Goal: Information Seeking & Learning: Find contact information

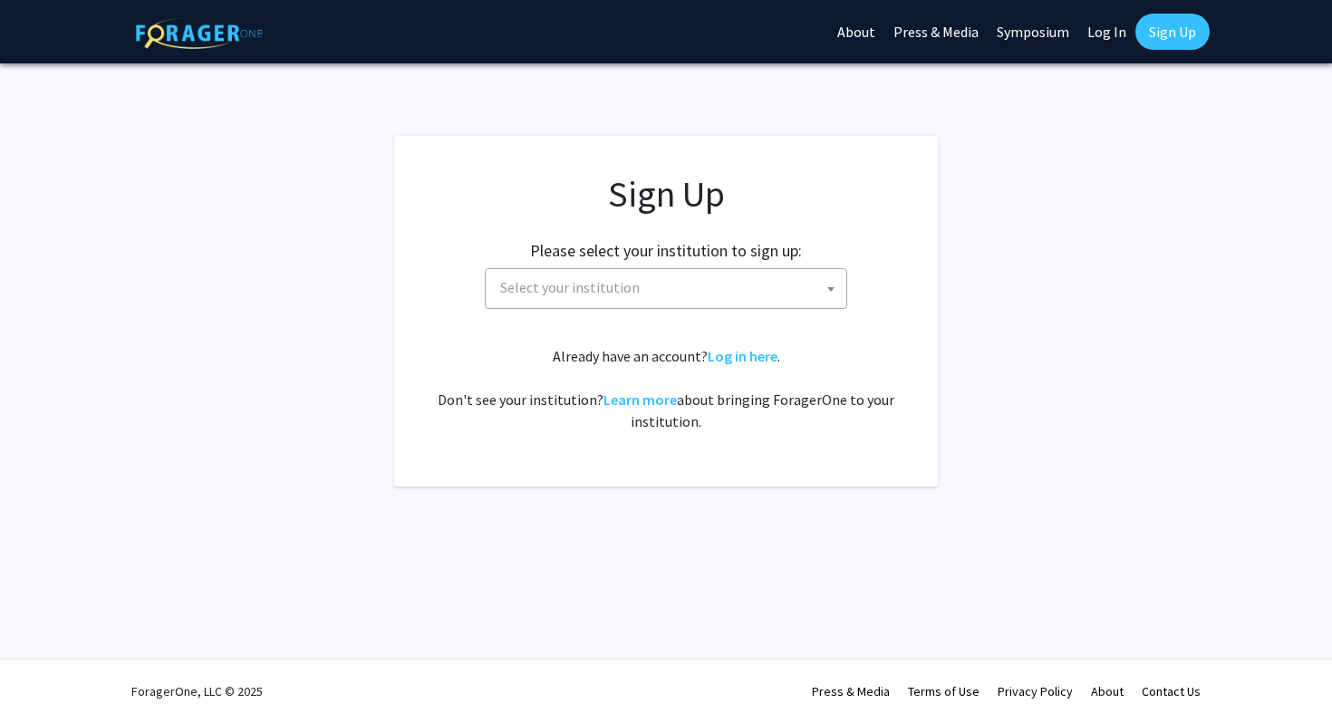
click at [640, 309] on div "Sign Up Please select your institution to sign up: [GEOGRAPHIC_DATA] [GEOGRAPHI…" at bounding box center [666, 302] width 471 height 260
click at [646, 295] on span "Select your institution" at bounding box center [669, 287] width 353 height 37
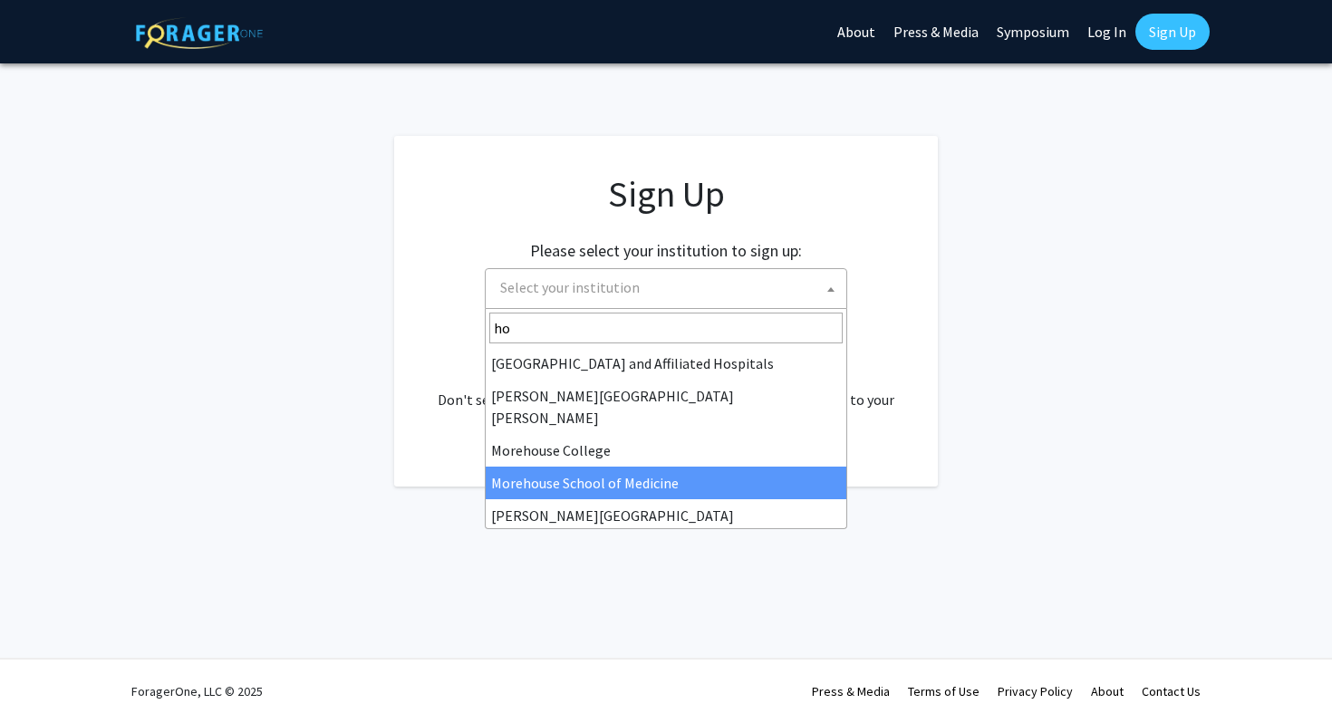
type input "h"
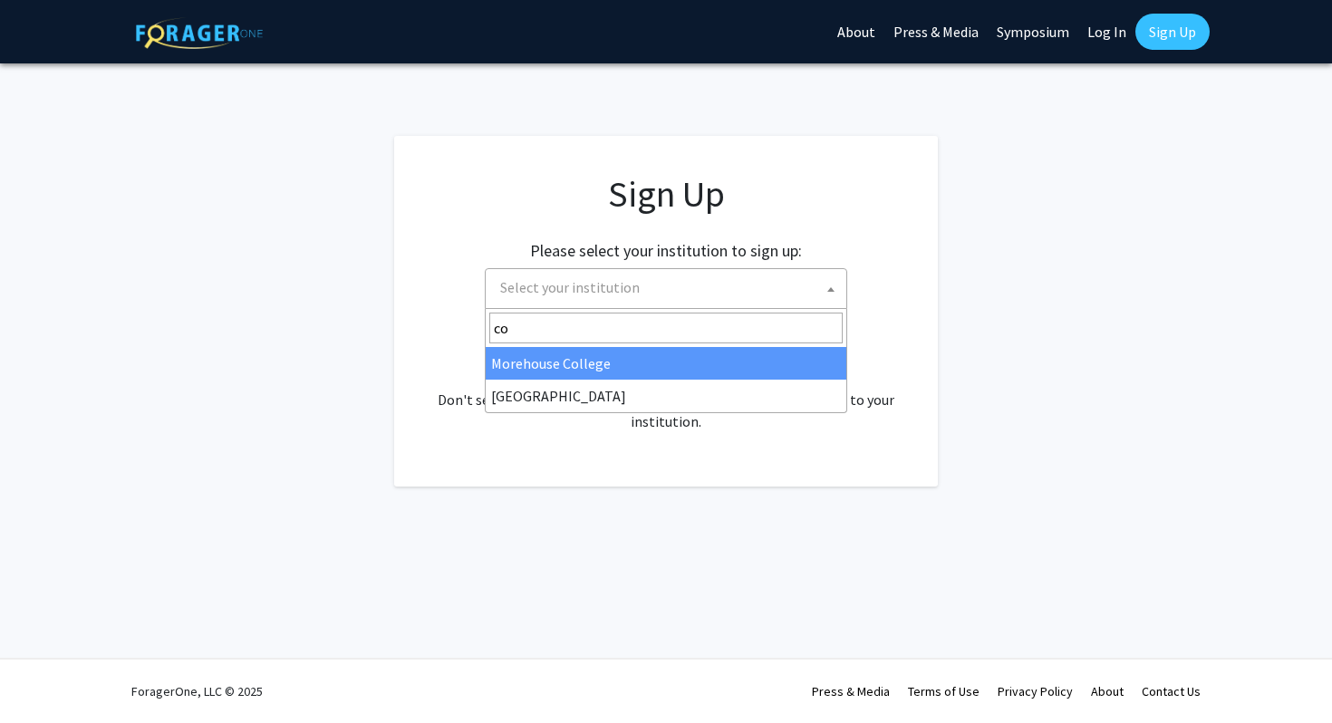
type input "c"
type input "hawa"
select select "18"
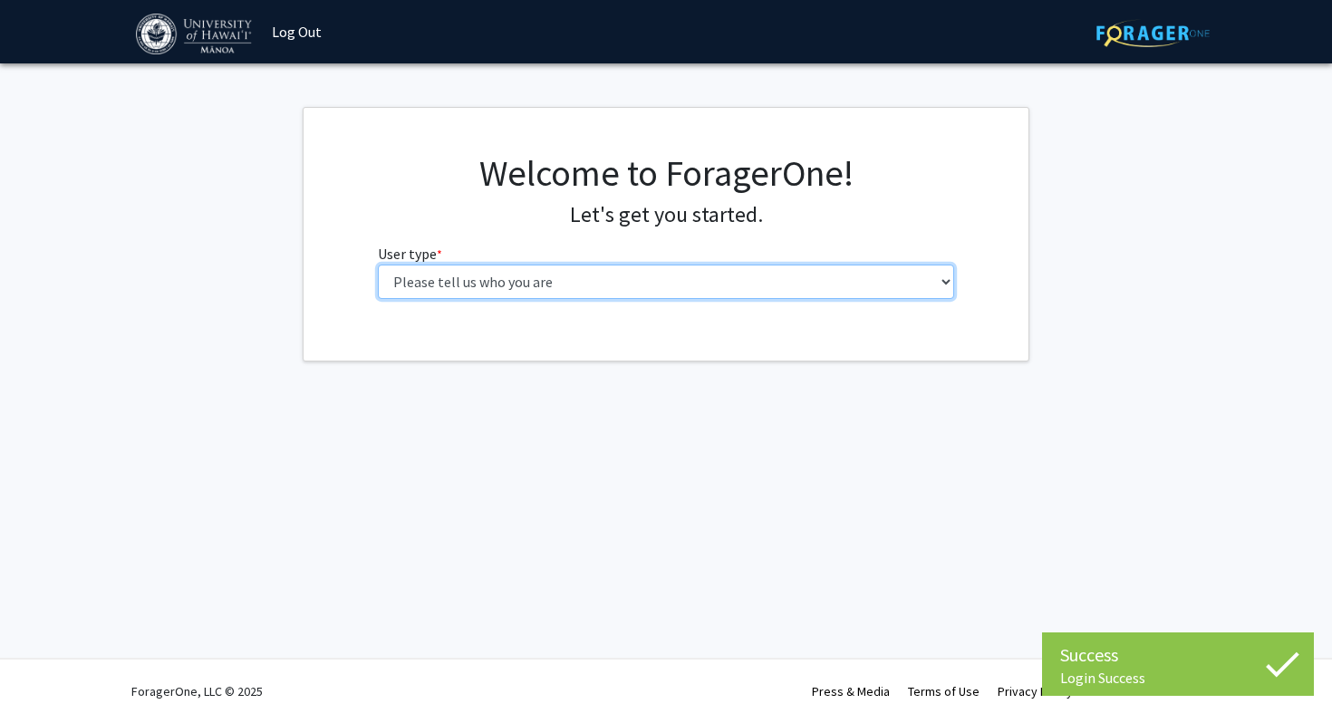
click at [655, 267] on select "Please tell us who you are Undergraduate Student Master's Student Doctoral Cand…" at bounding box center [666, 282] width 577 height 34
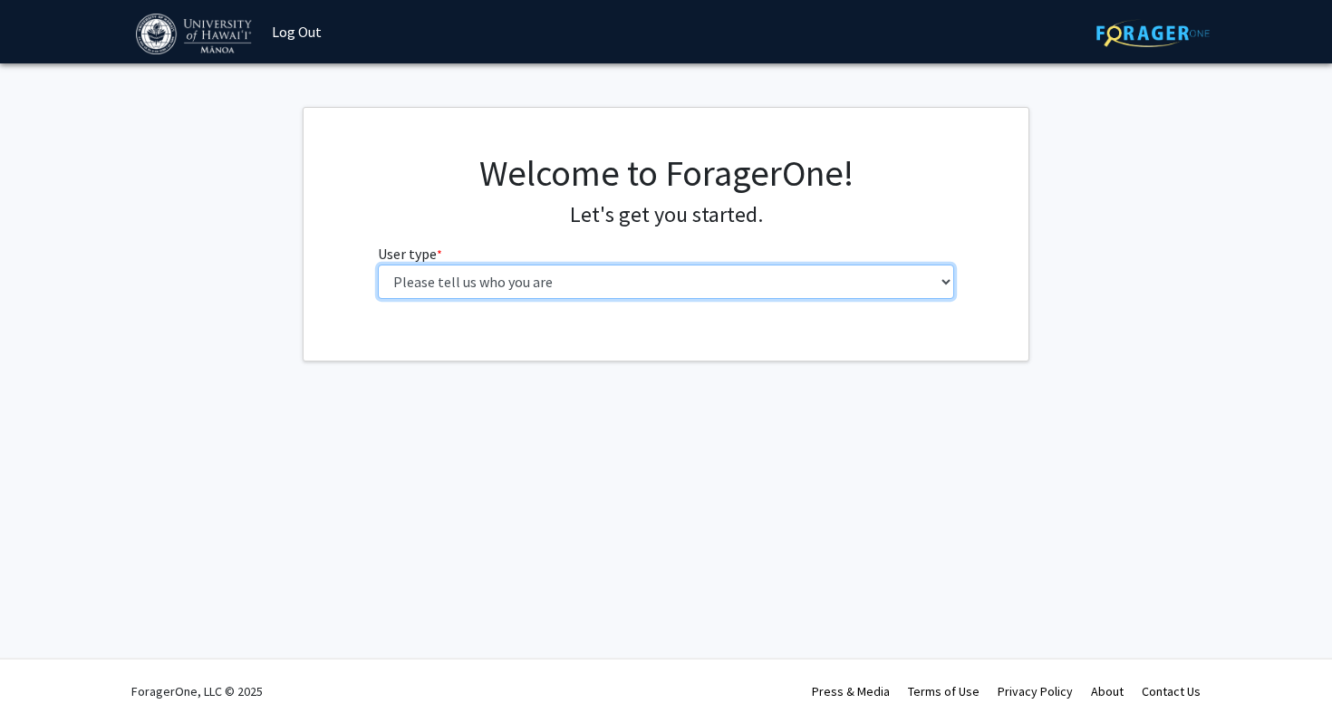
select select "1: undergrad"
click at [378, 265] on select "Please tell us who you are Undergraduate Student Master's Student Doctoral Cand…" at bounding box center [666, 282] width 577 height 34
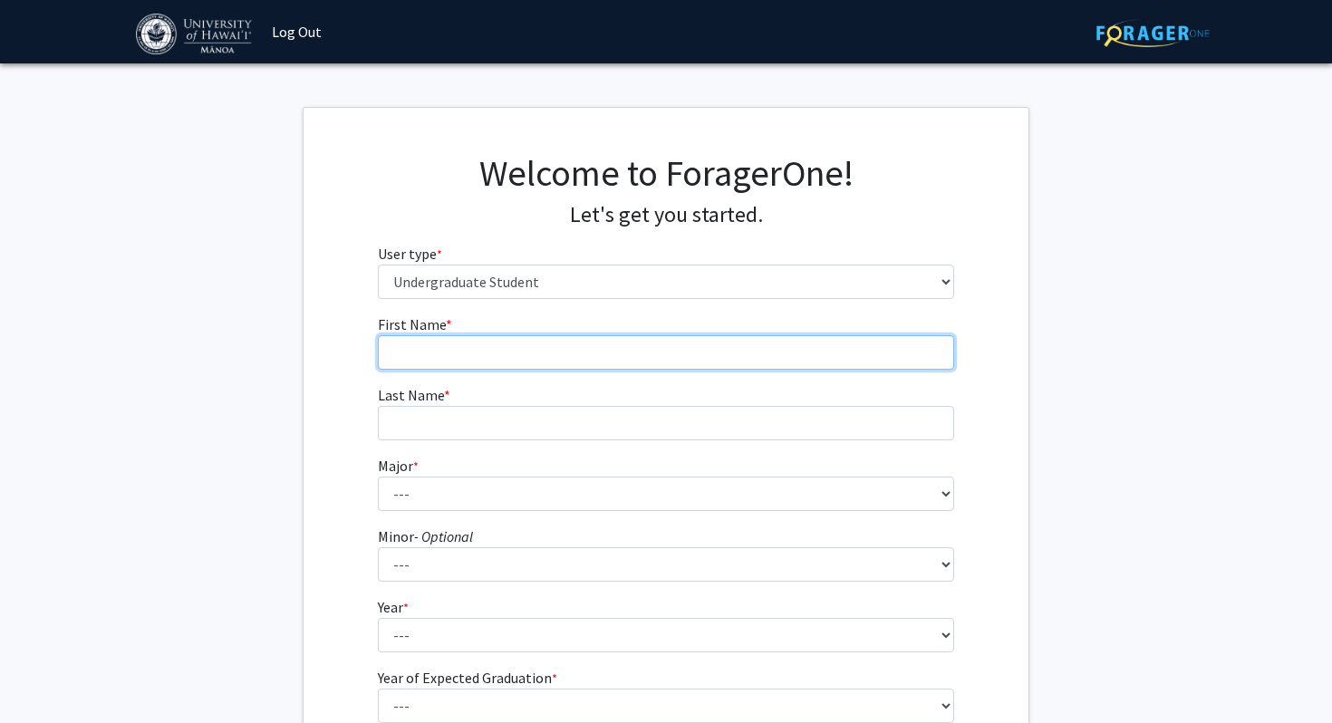
click at [636, 363] on input "First Name * required" at bounding box center [666, 352] width 577 height 34
type input "Niel"
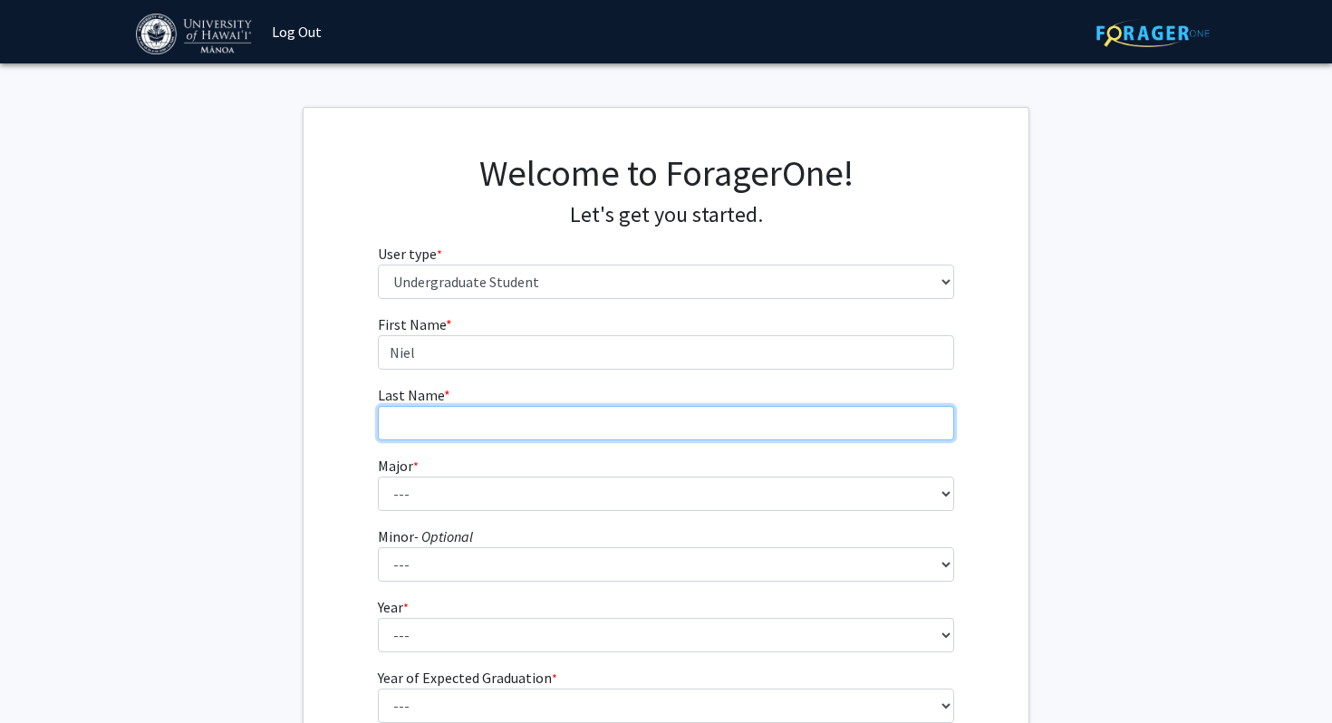
type input "[PERSON_NAME]"
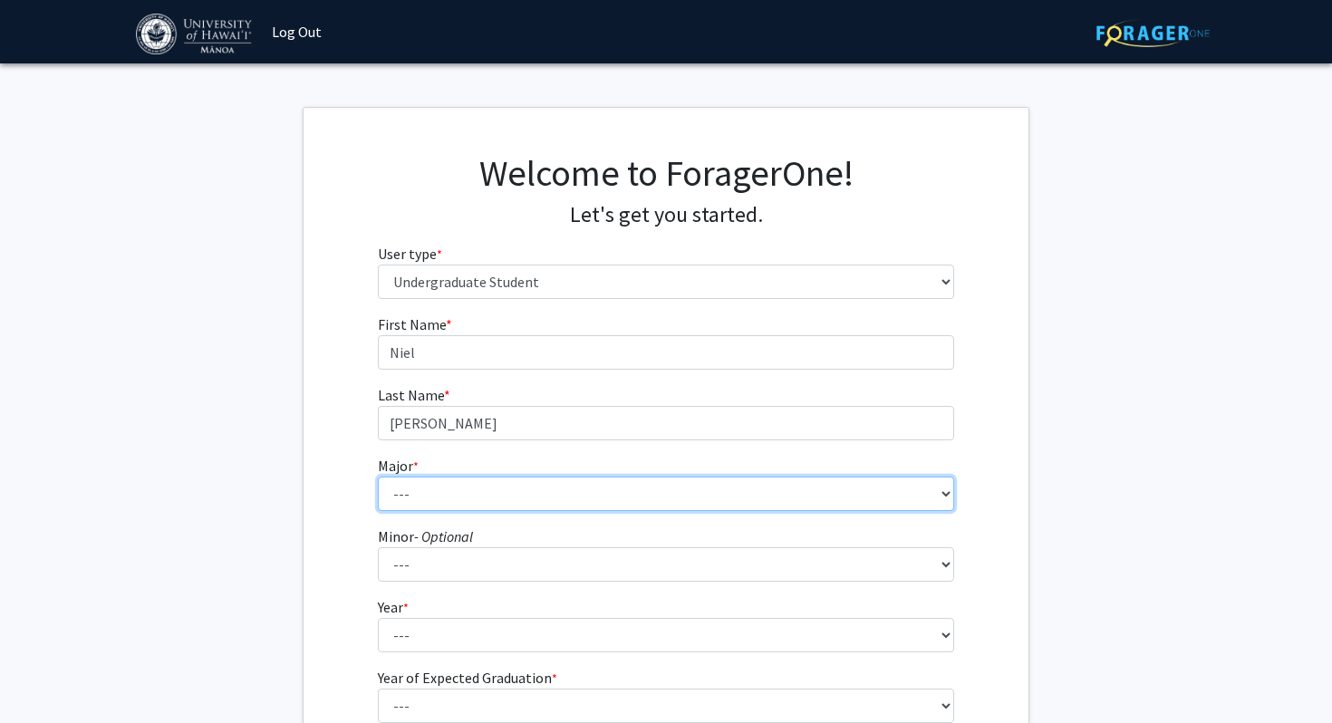
click at [523, 503] on select "--- Accounting American Studies Animal Sciences Anthropology Art Art History As…" at bounding box center [666, 494] width 577 height 34
select select "30: 1412"
click at [378, 477] on select "--- Accounting American Studies Animal Sciences Anthropology Art Art History As…" at bounding box center [666, 494] width 577 height 34
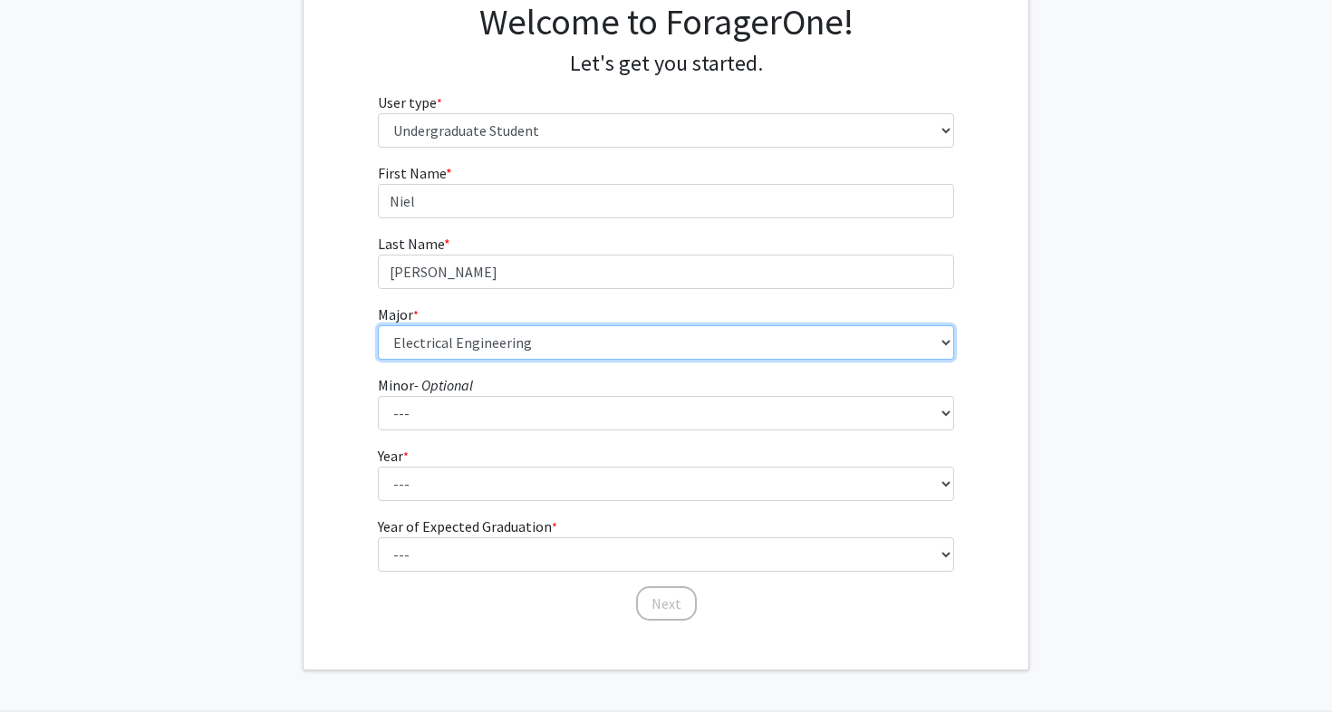
scroll to position [204, 0]
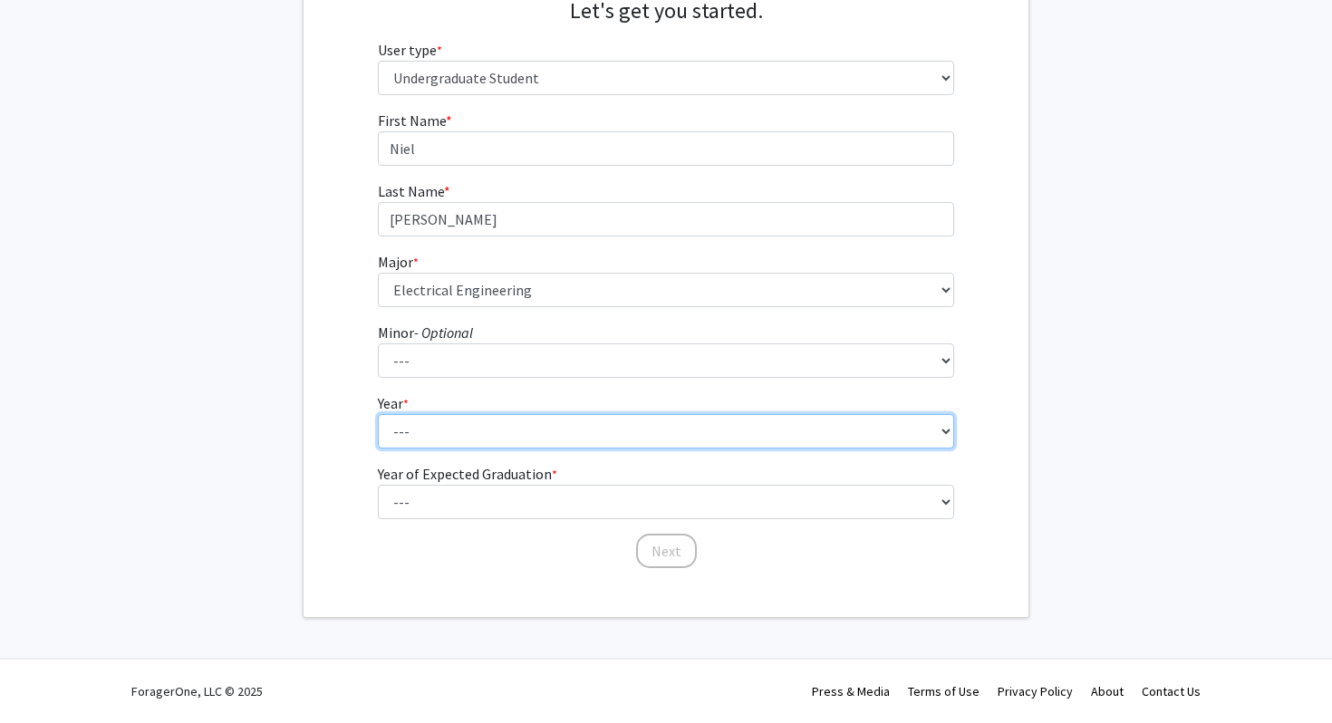
click at [484, 433] on select "--- First-year Sophomore Junior Senior Postbaccalaureate Certificate" at bounding box center [666, 431] width 577 height 34
select select "2: sophomore"
click at [378, 414] on select "--- First-year Sophomore Junior Senior Postbaccalaureate Certificate" at bounding box center [666, 431] width 577 height 34
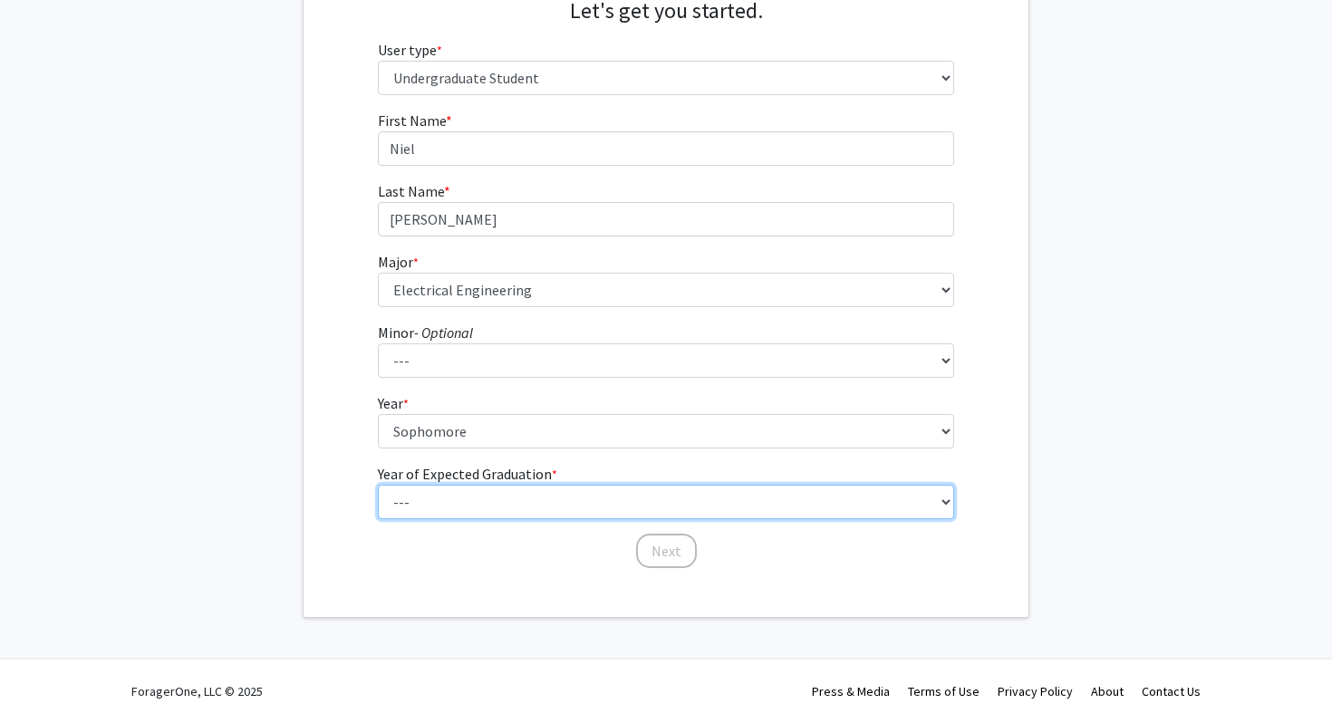
click at [494, 506] on select "--- 2025 2026 2027 2028 2029 2030 2031 2032 2033 2034" at bounding box center [666, 502] width 577 height 34
select select "4: 2028"
click at [378, 485] on select "--- 2025 2026 2027 2028 2029 2030 2031 2032 2033 2034" at bounding box center [666, 502] width 577 height 34
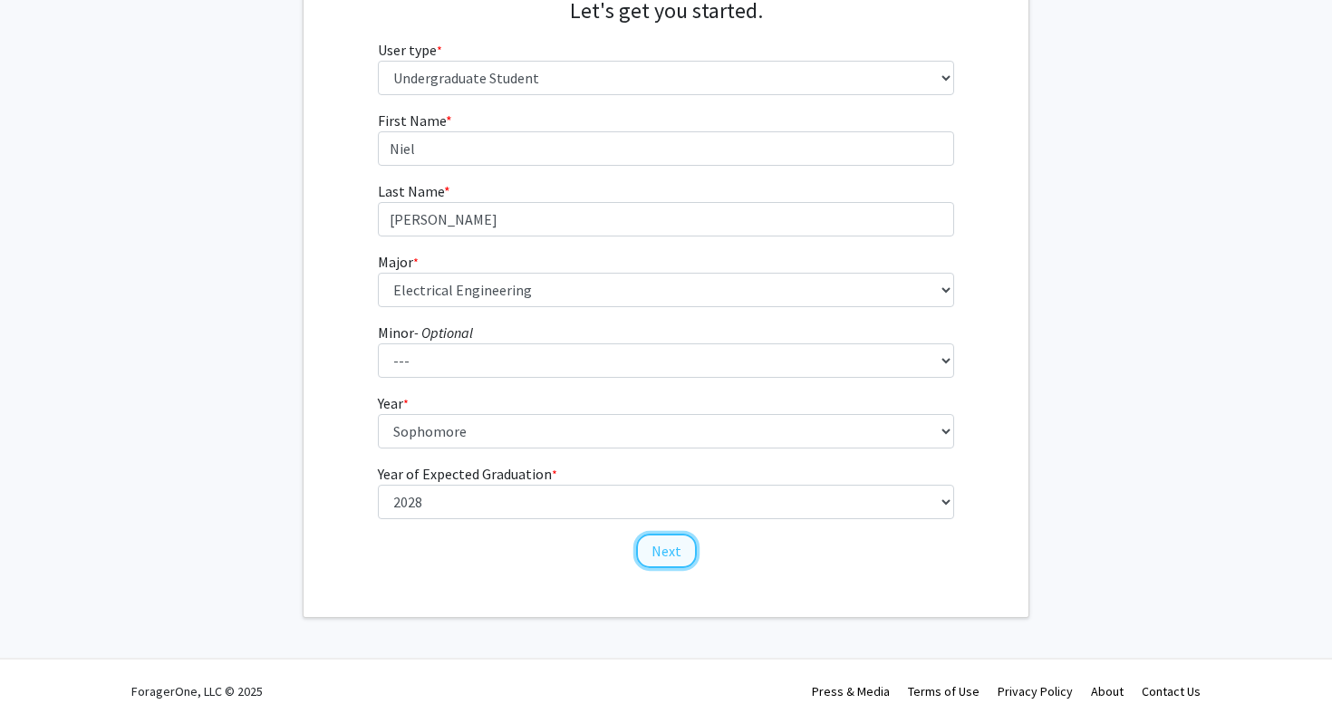
click at [665, 557] on button "Next" at bounding box center [666, 551] width 61 height 34
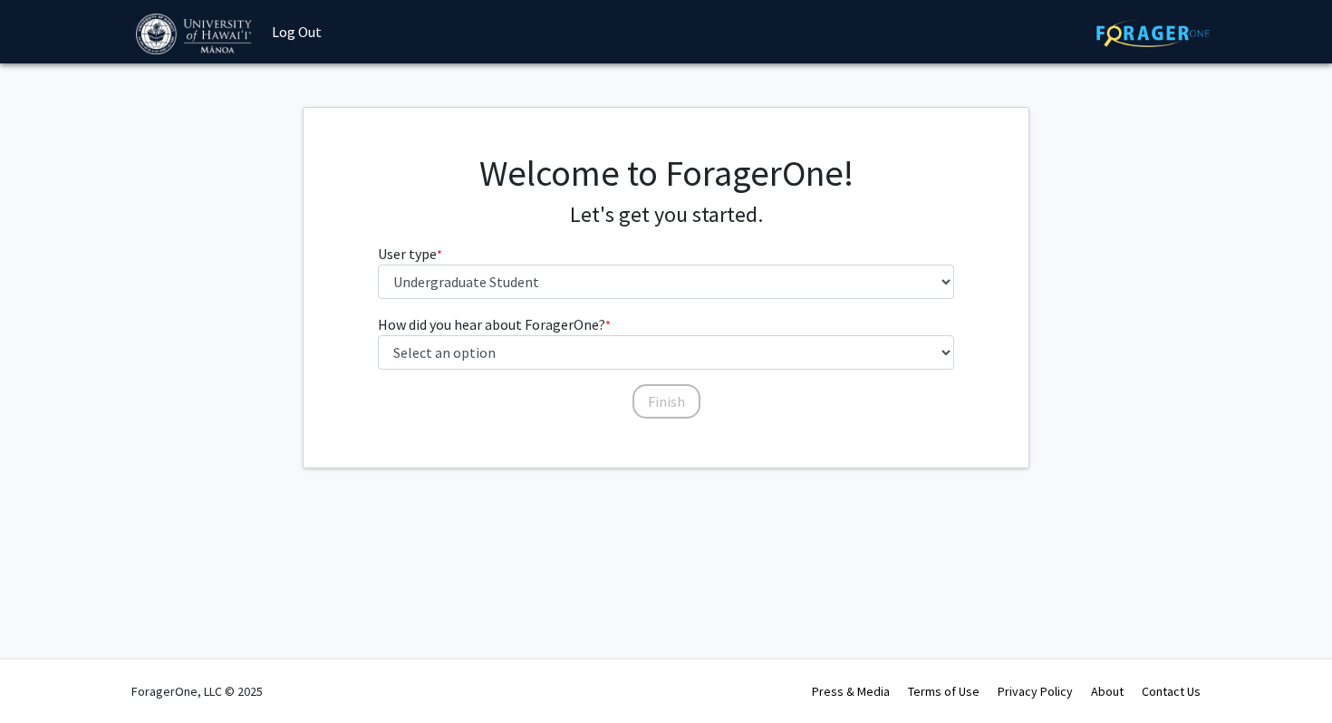
scroll to position [0, 0]
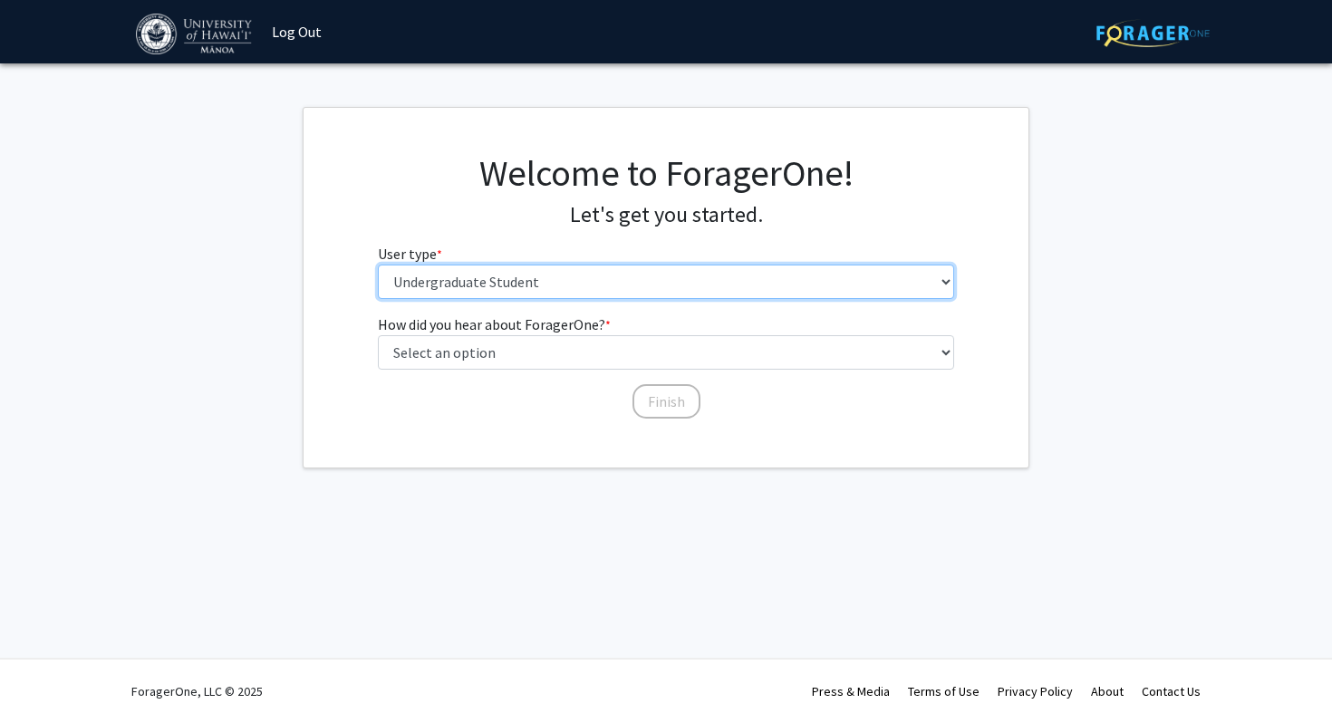
click at [585, 282] on select "Please tell us who you are Undergraduate Student Master's Student Doctoral Cand…" at bounding box center [666, 282] width 577 height 34
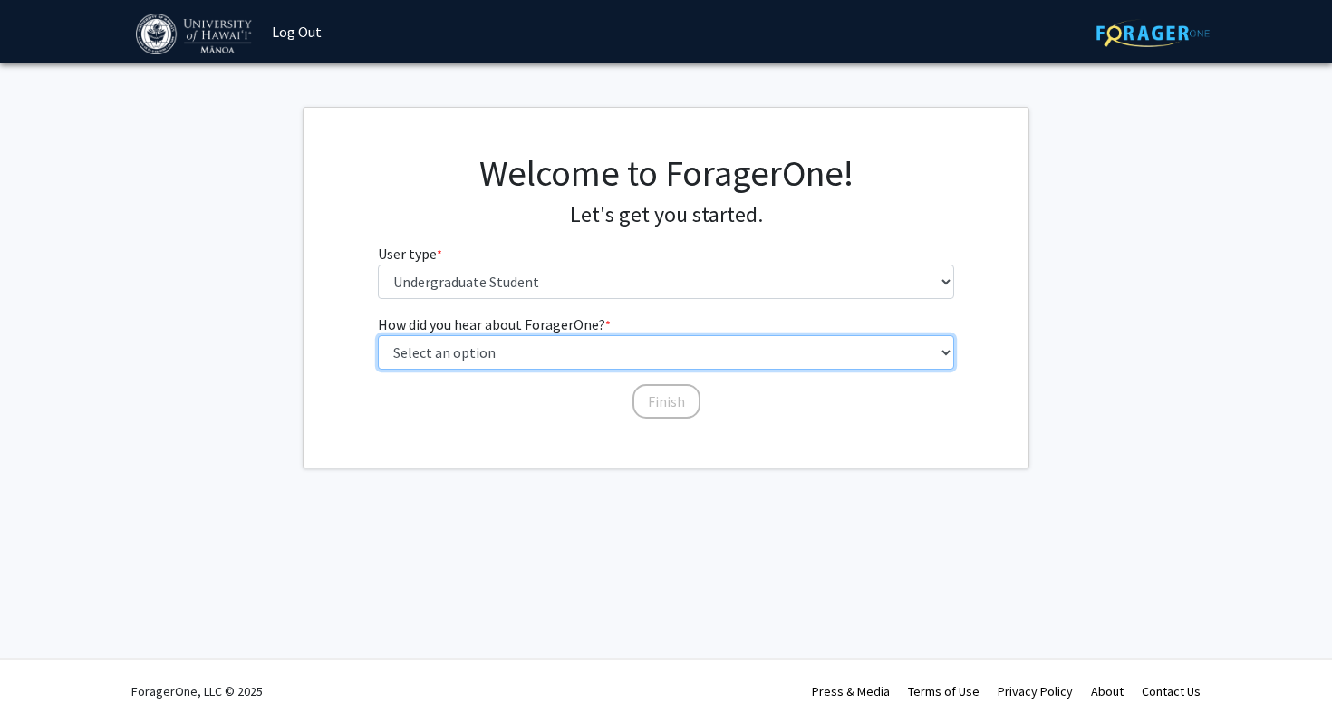
click at [545, 358] on select "Select an option Peer/student recommendation Faculty/staff recommendation Unive…" at bounding box center [666, 352] width 577 height 34
click at [635, 366] on select "Select an option Peer/student recommendation Faculty/staff recommendation Unive…" at bounding box center [666, 352] width 577 height 34
select select "1: peer_recommendation"
click at [378, 335] on select "Select an option Peer/student recommendation Faculty/staff recommendation Unive…" at bounding box center [666, 352] width 577 height 34
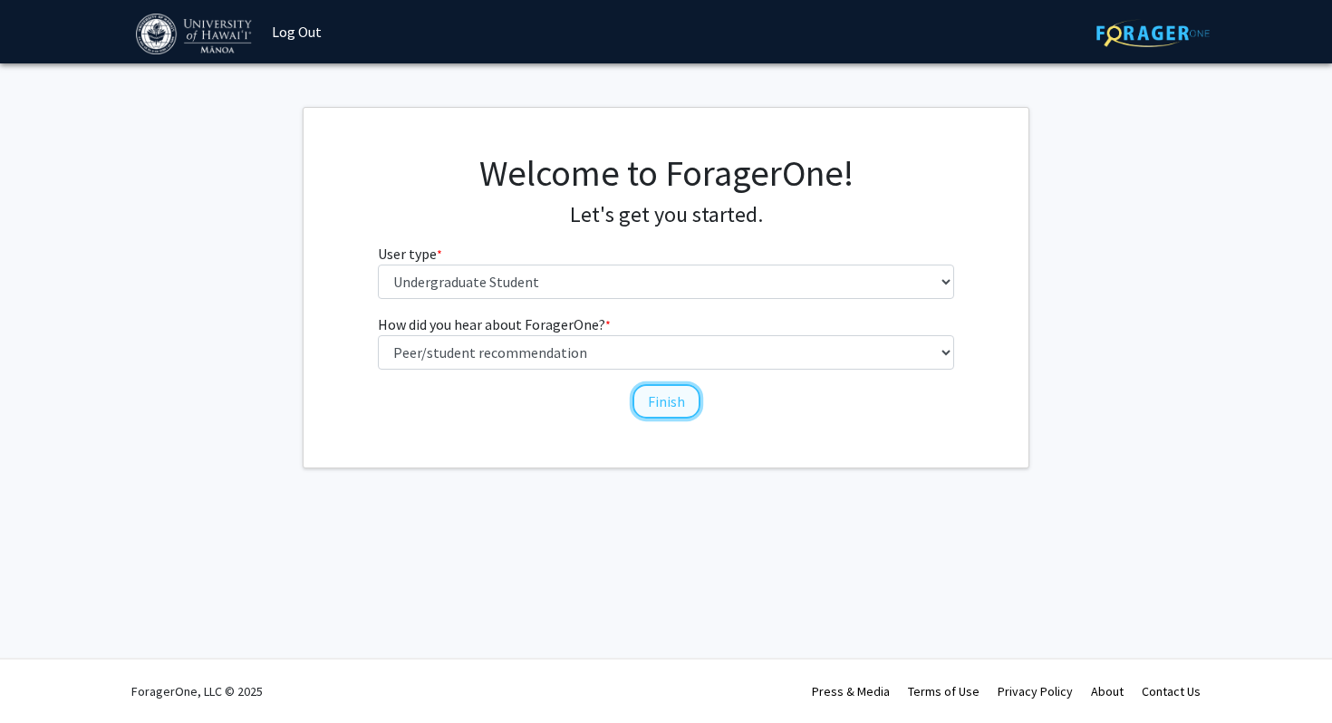
click at [653, 399] on button "Finish" at bounding box center [667, 401] width 68 height 34
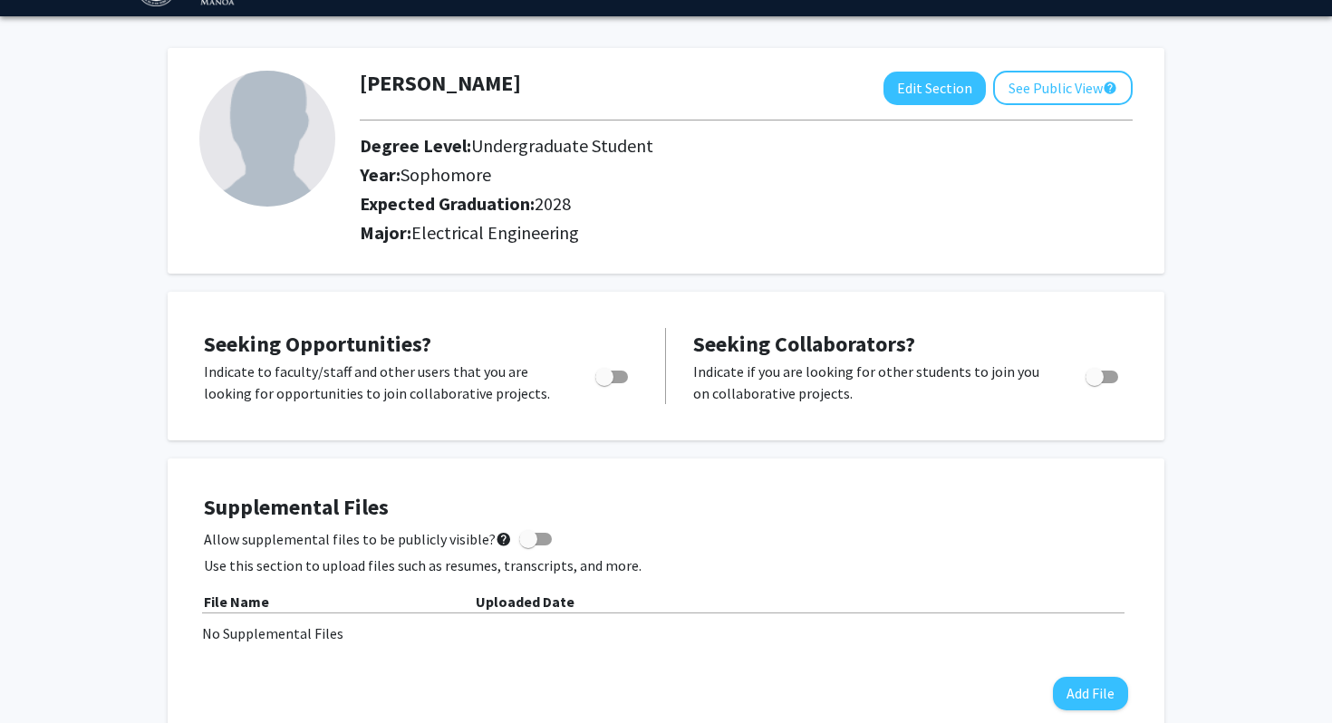
scroll to position [51, 0]
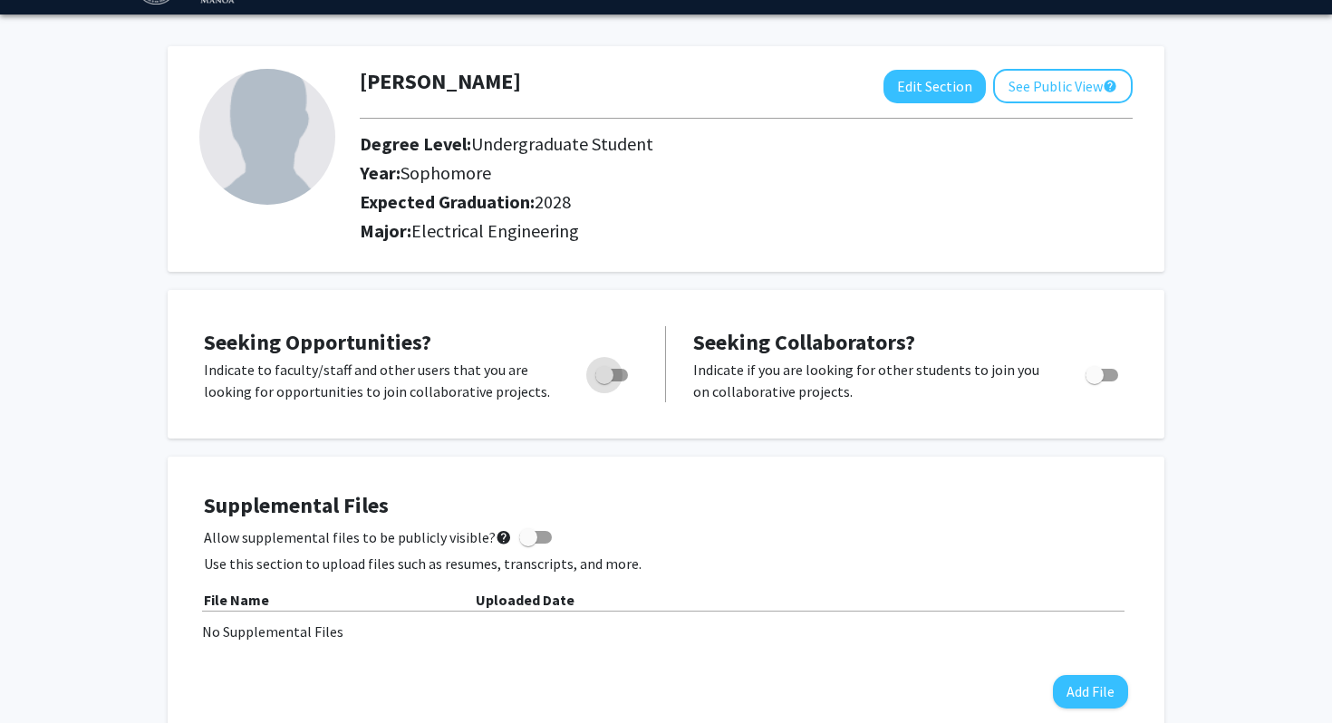
click at [615, 367] on label "Toggle" at bounding box center [608, 375] width 40 height 22
click at [605, 382] on input "Are you actively seeking opportunities?" at bounding box center [604, 382] width 1 height 1
checkbox input "true"
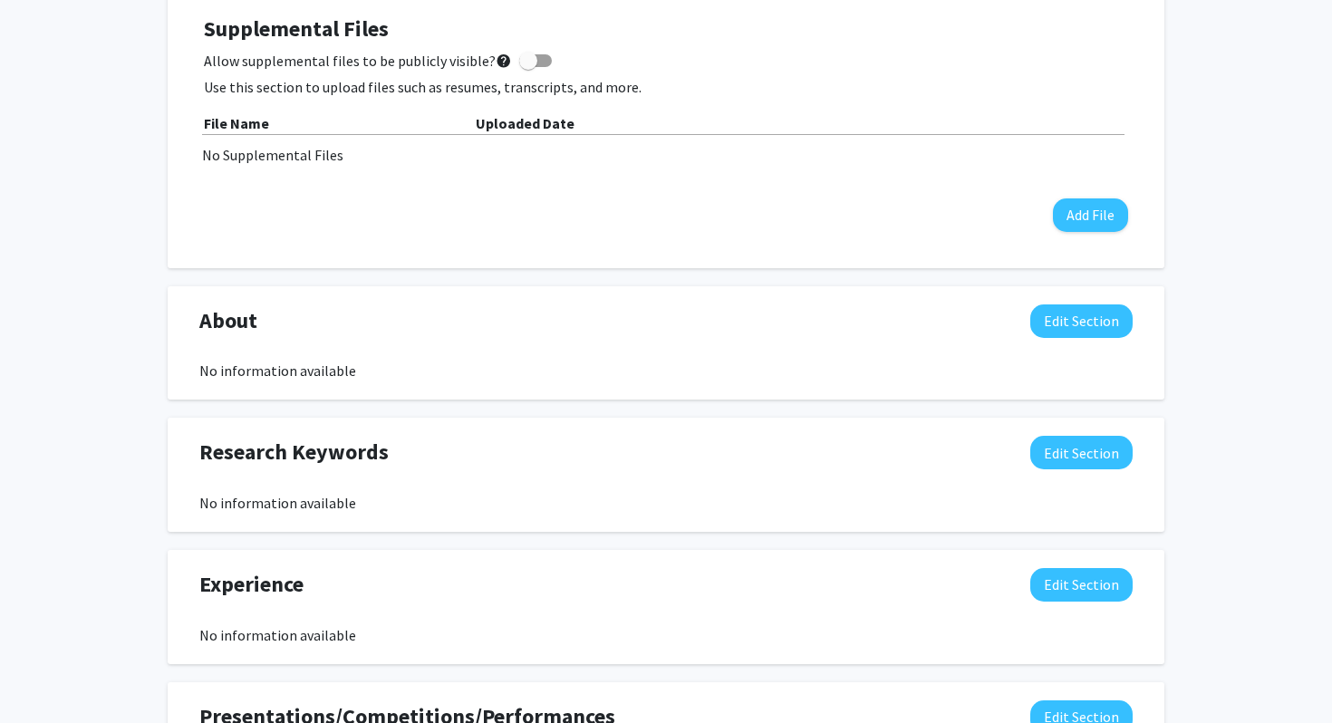
scroll to position [593, 0]
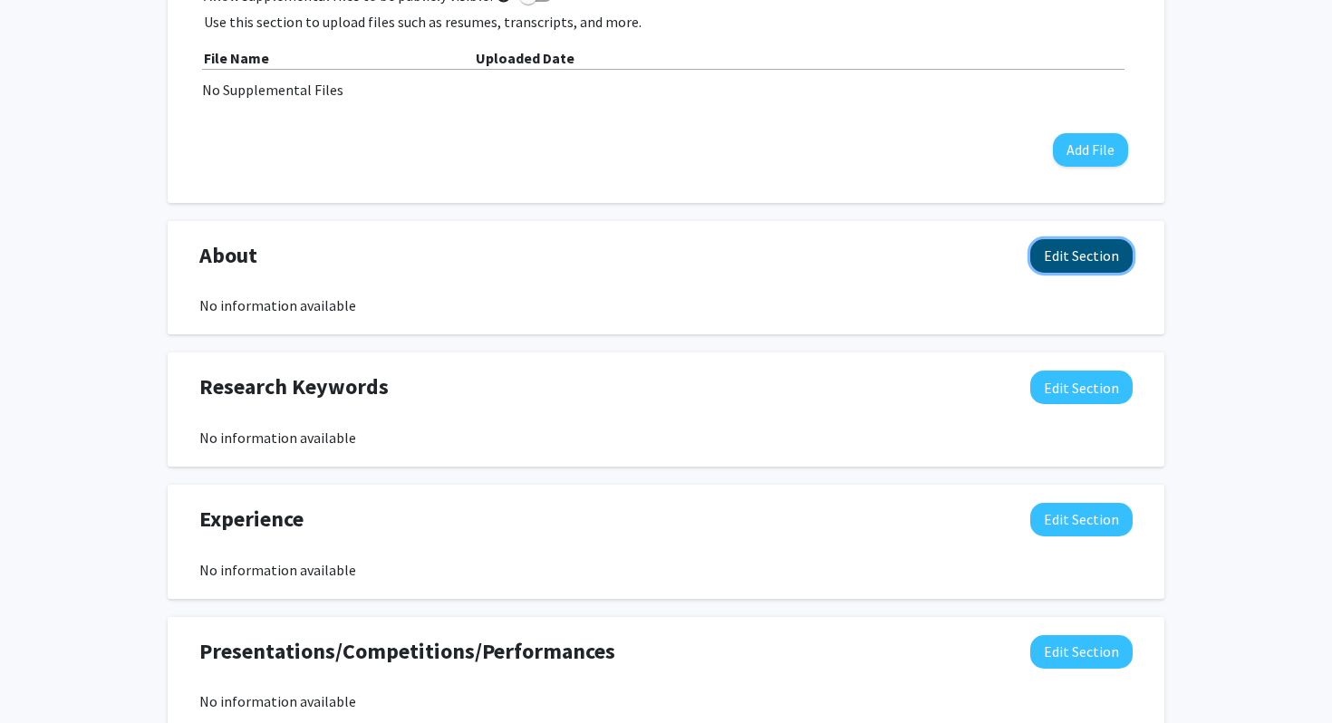
click at [1070, 269] on button "Edit Section" at bounding box center [1082, 256] width 102 height 34
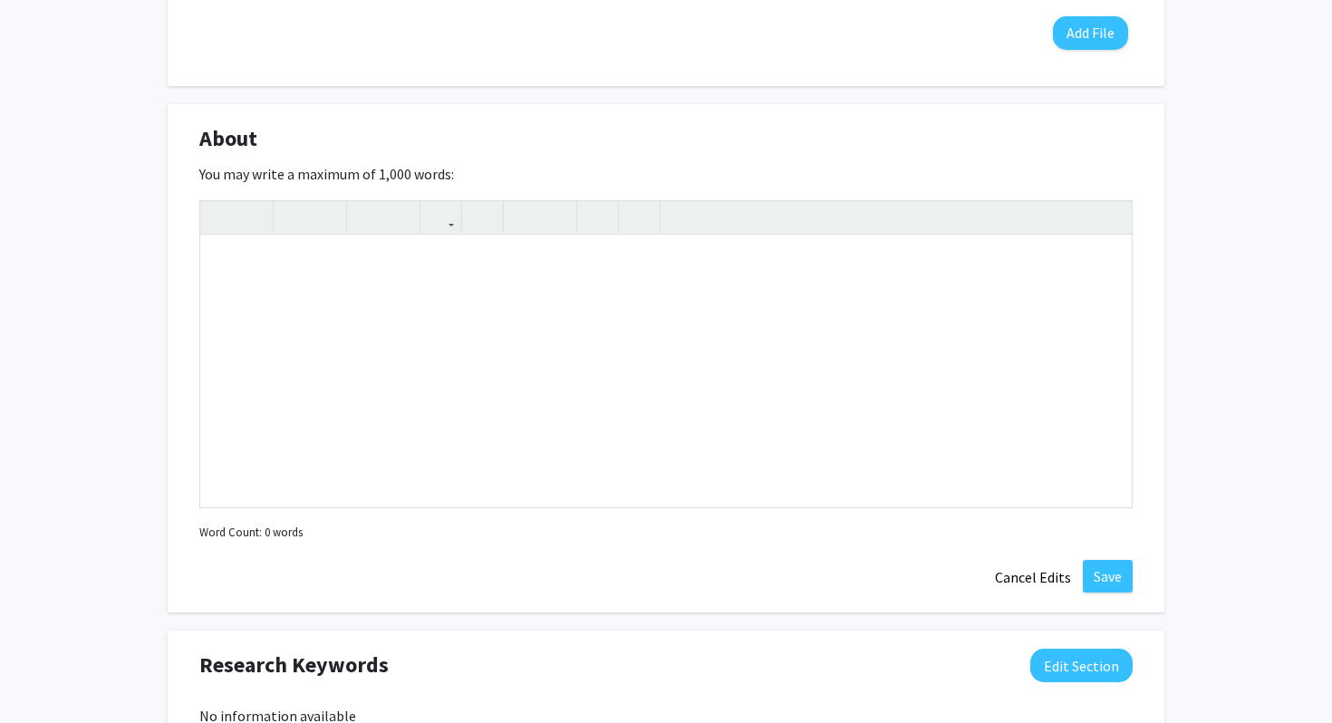
scroll to position [800, 0]
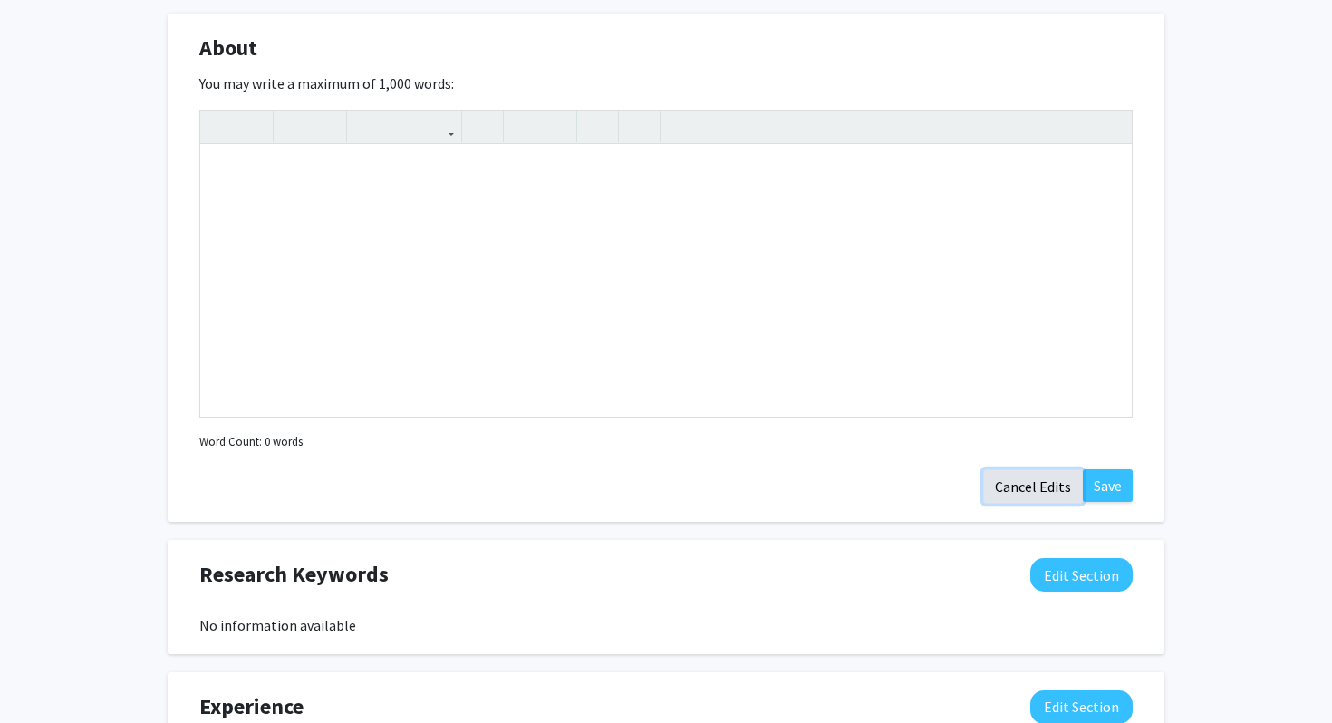
click at [1039, 482] on button "Cancel Edits" at bounding box center [1033, 486] width 100 height 34
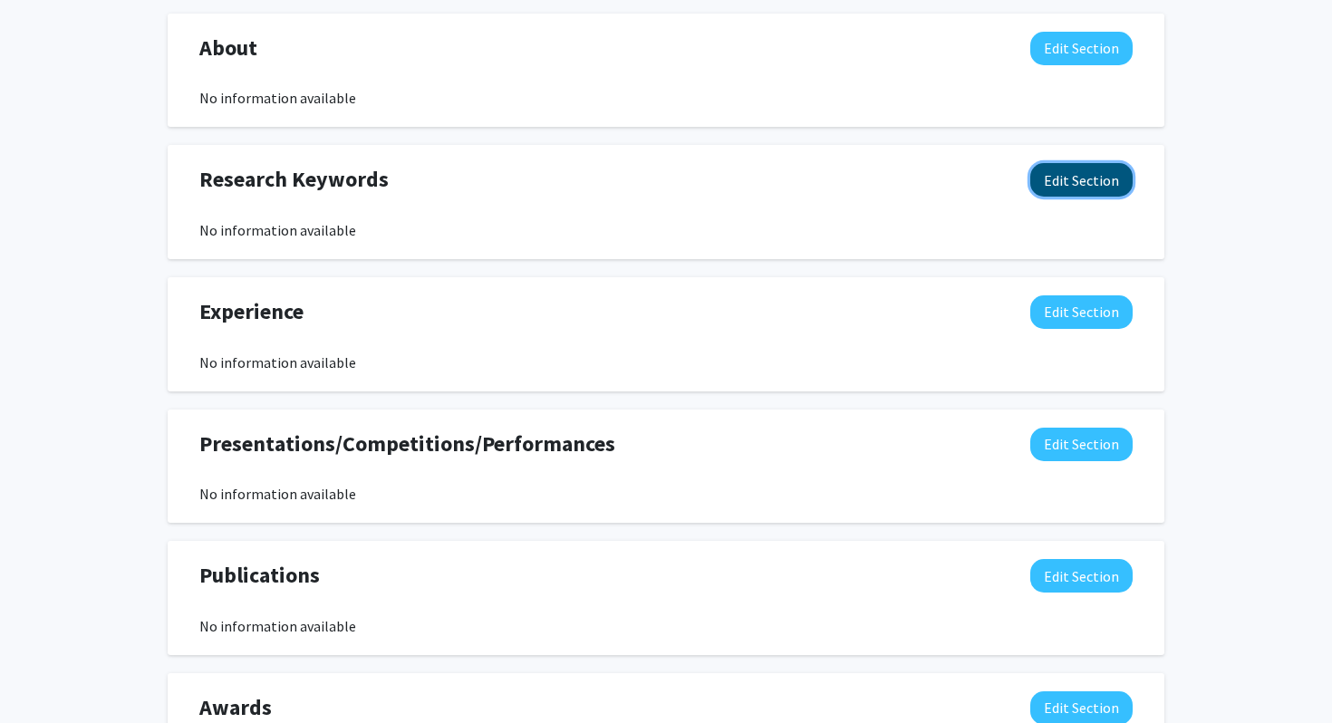
click at [1073, 186] on button "Edit Section" at bounding box center [1082, 180] width 102 height 34
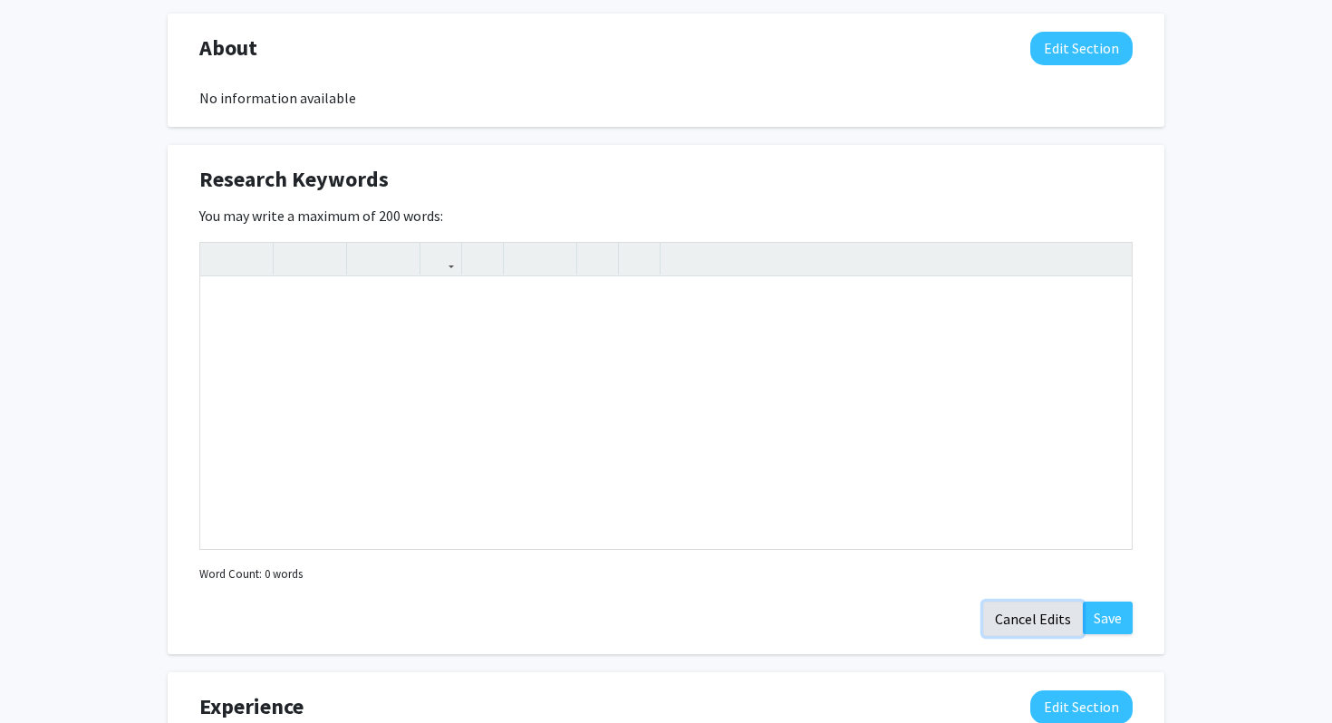
click at [1041, 620] on button "Cancel Edits" at bounding box center [1033, 619] width 100 height 34
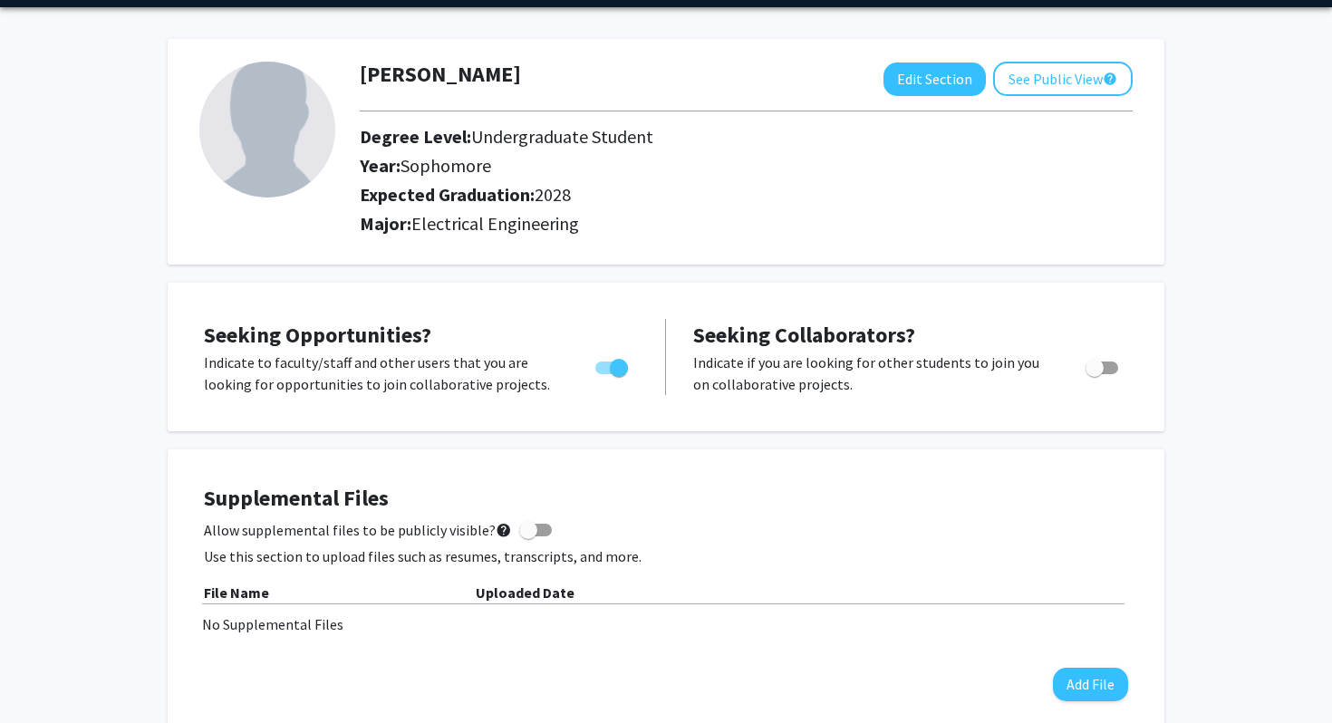
scroll to position [0, 0]
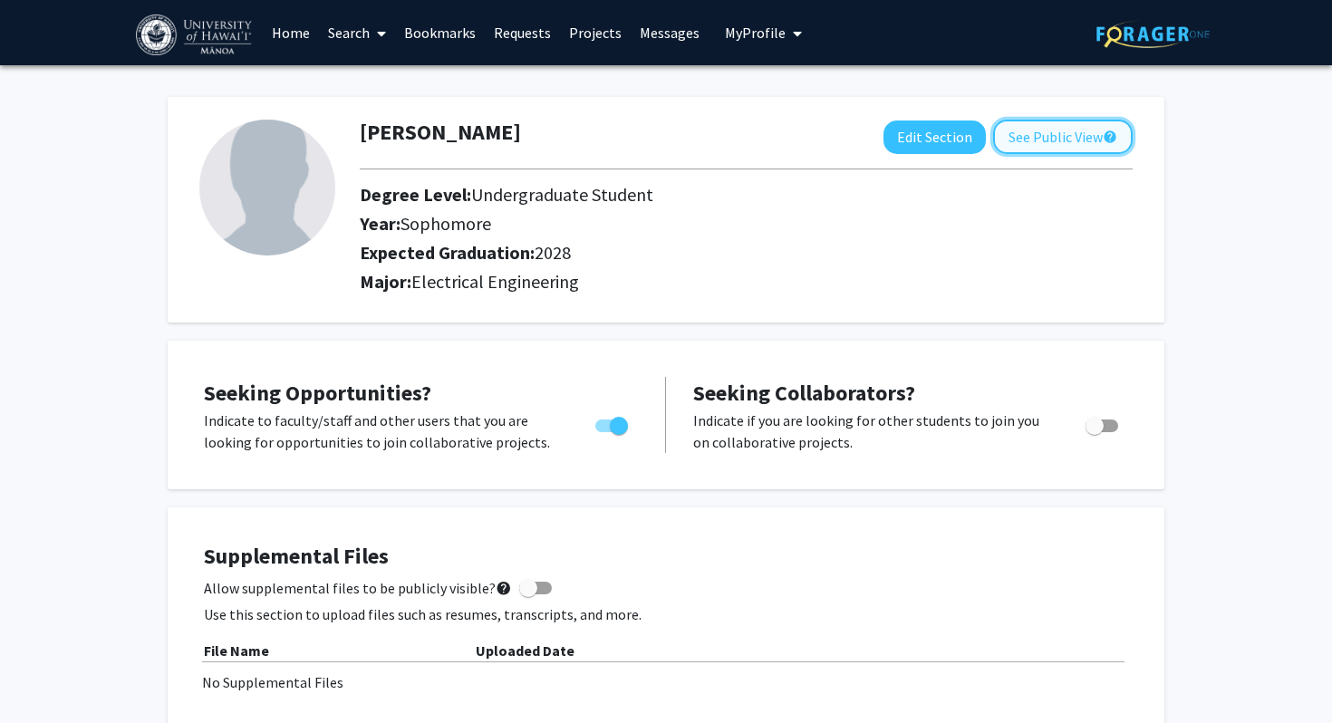
click at [1059, 146] on button "See Public View help" at bounding box center [1063, 137] width 140 height 34
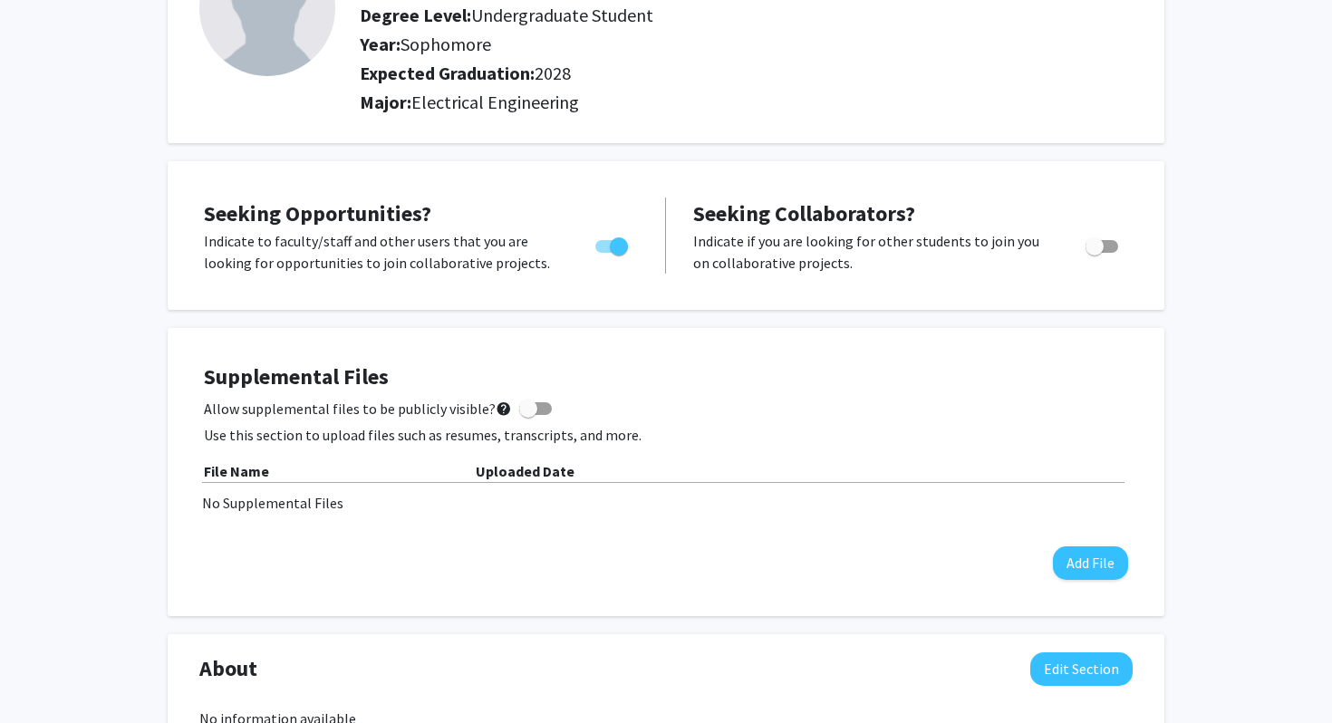
scroll to position [47, 0]
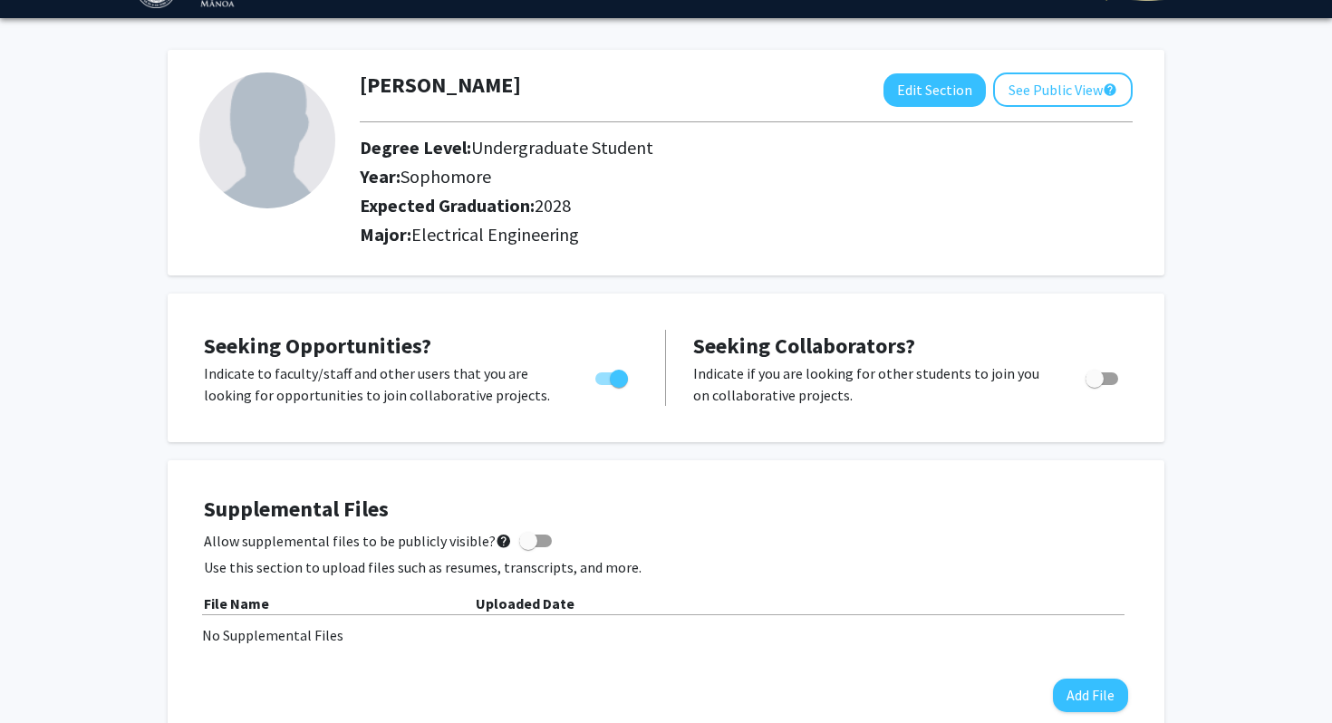
click at [245, 167] on img at bounding box center [267, 141] width 136 height 136
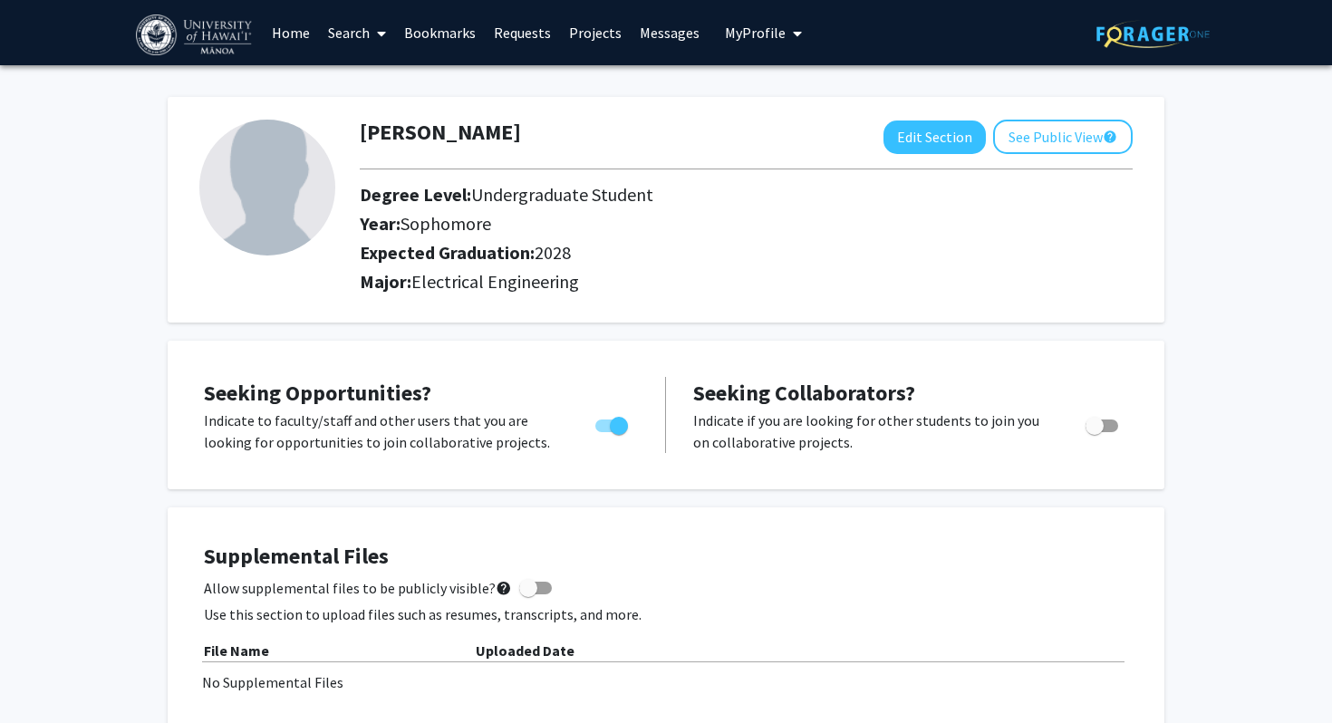
click at [568, 28] on link "Projects" at bounding box center [595, 32] width 71 height 63
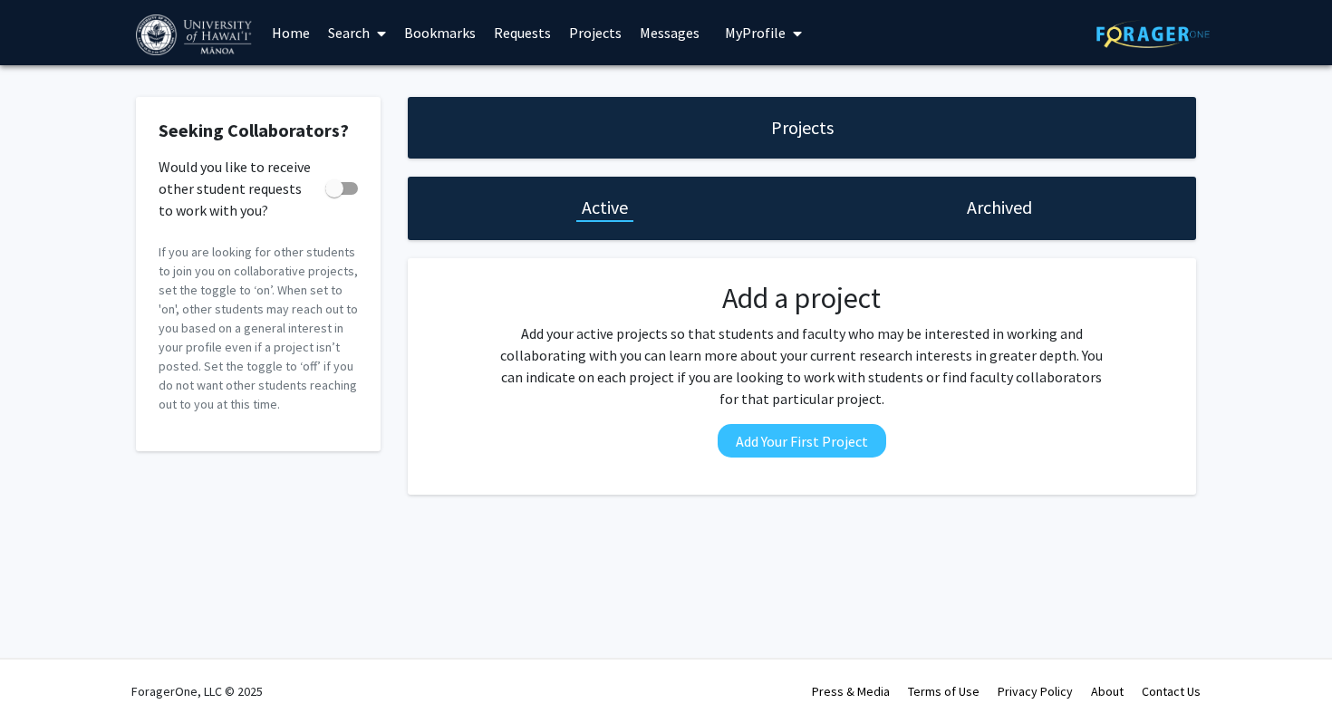
click at [805, 136] on h1 "Projects" at bounding box center [802, 127] width 63 height 25
click at [520, 39] on link "Requests" at bounding box center [522, 32] width 75 height 63
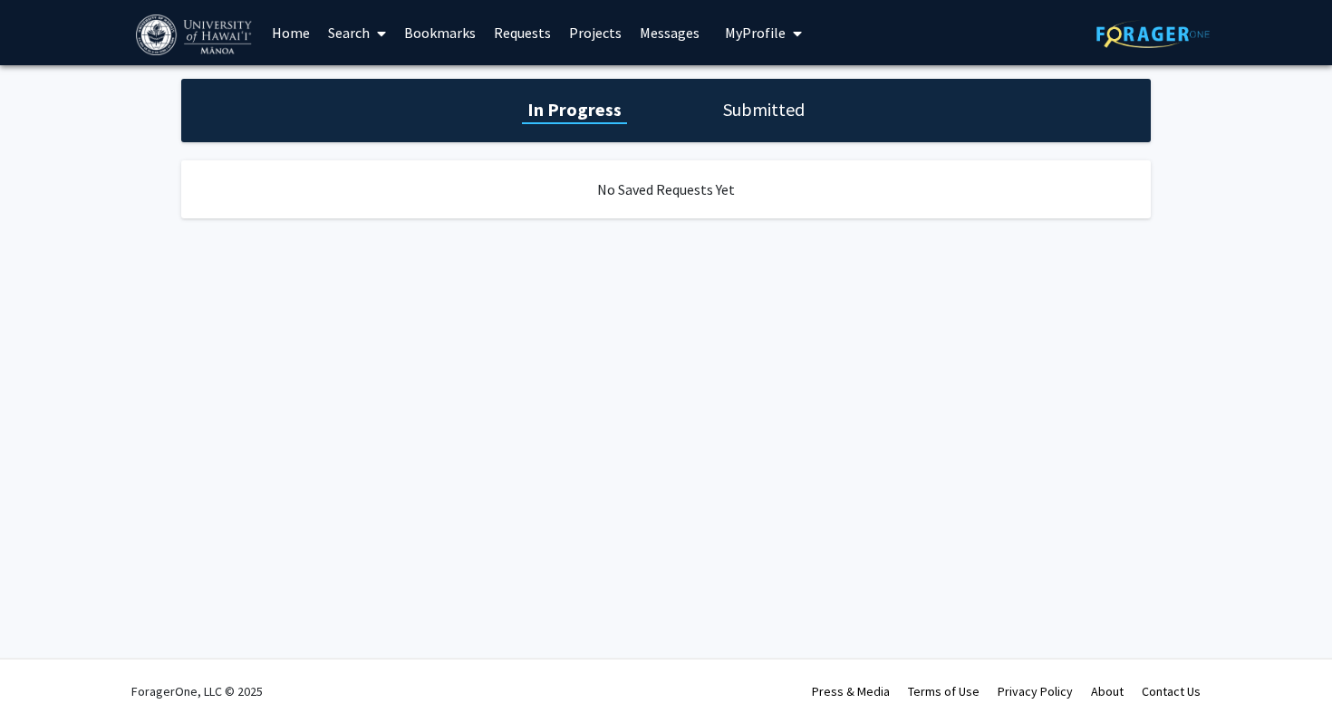
click at [331, 38] on link "Search" at bounding box center [357, 32] width 76 height 63
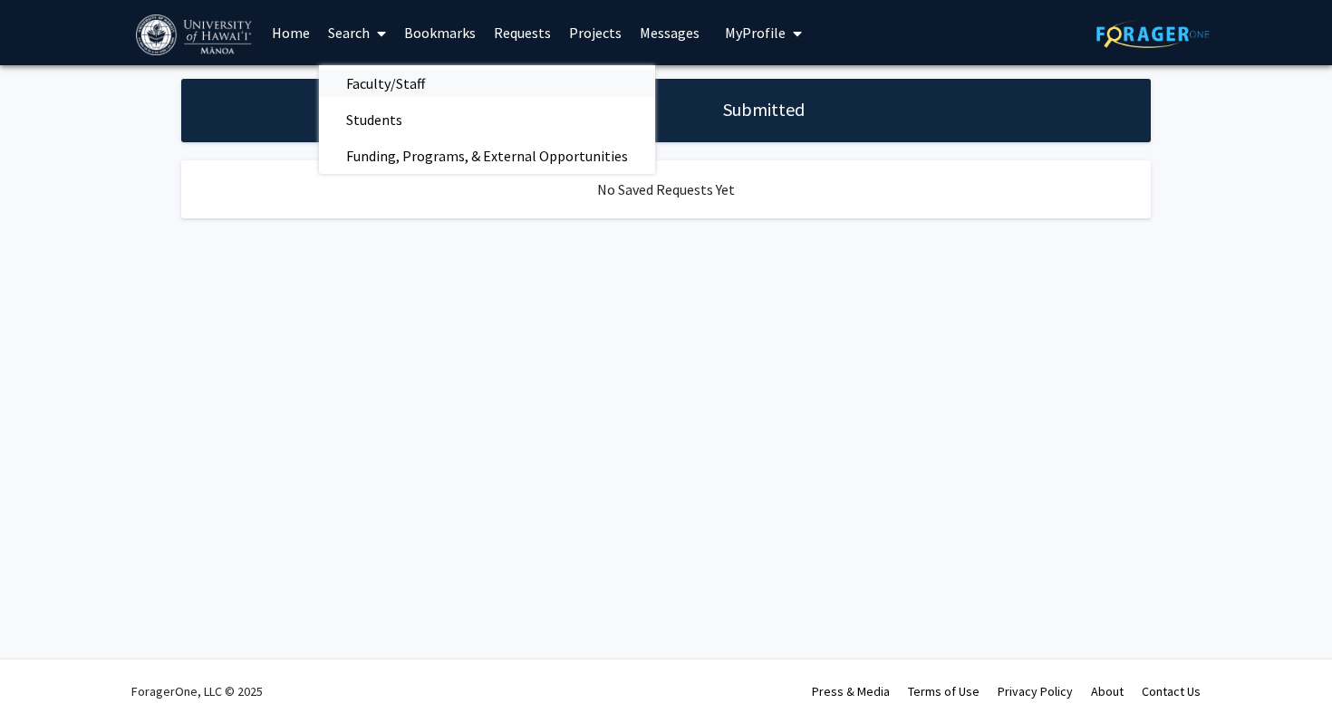
click at [424, 91] on span "Faculty/Staff" at bounding box center [385, 83] width 133 height 36
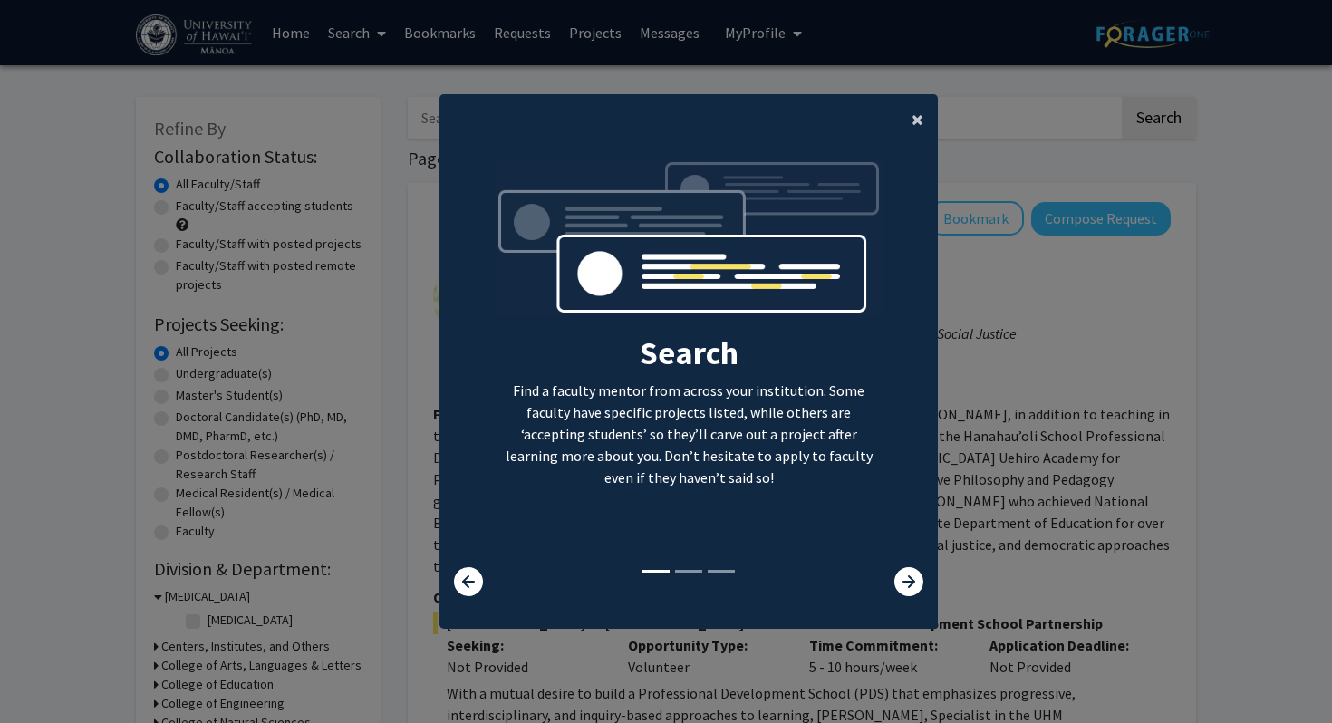
click at [915, 128] on span "×" at bounding box center [918, 119] width 12 height 28
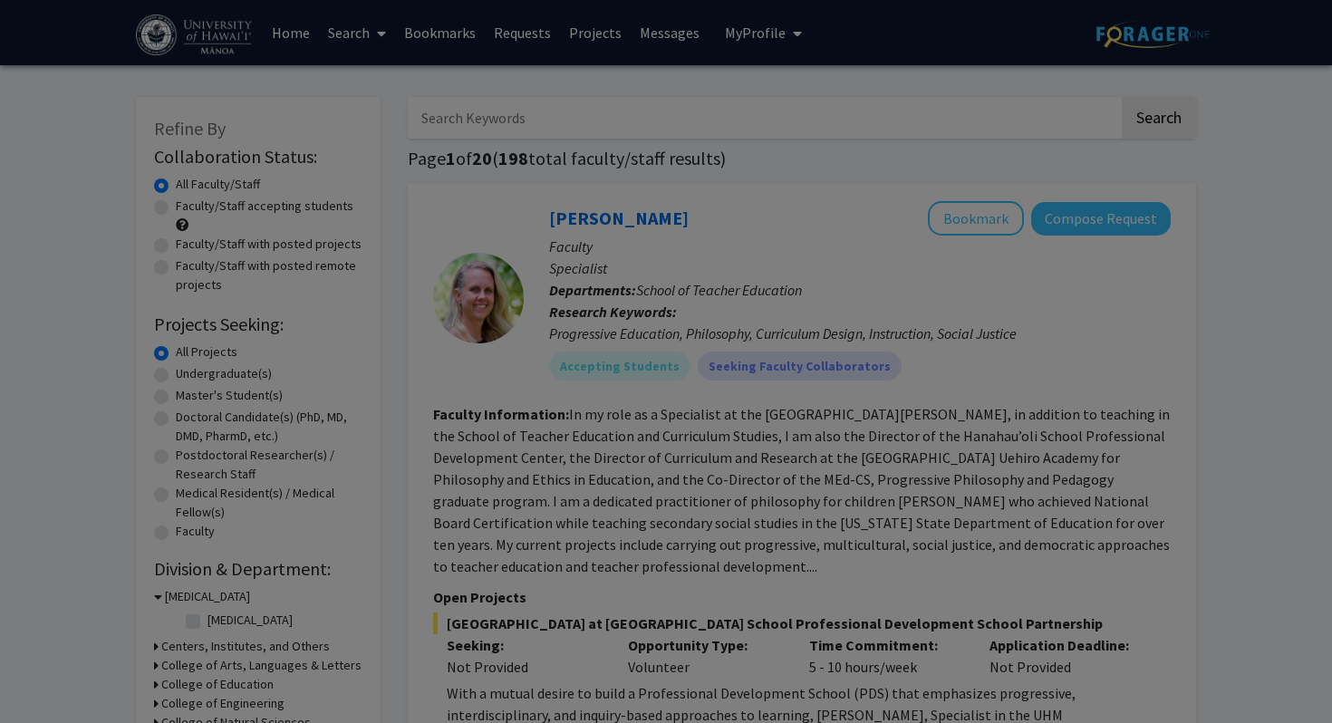
click at [928, 126] on div "Search Find a faculty mentor from across your institution. Some faculty have sp…" at bounding box center [688, 196] width 497 height 408
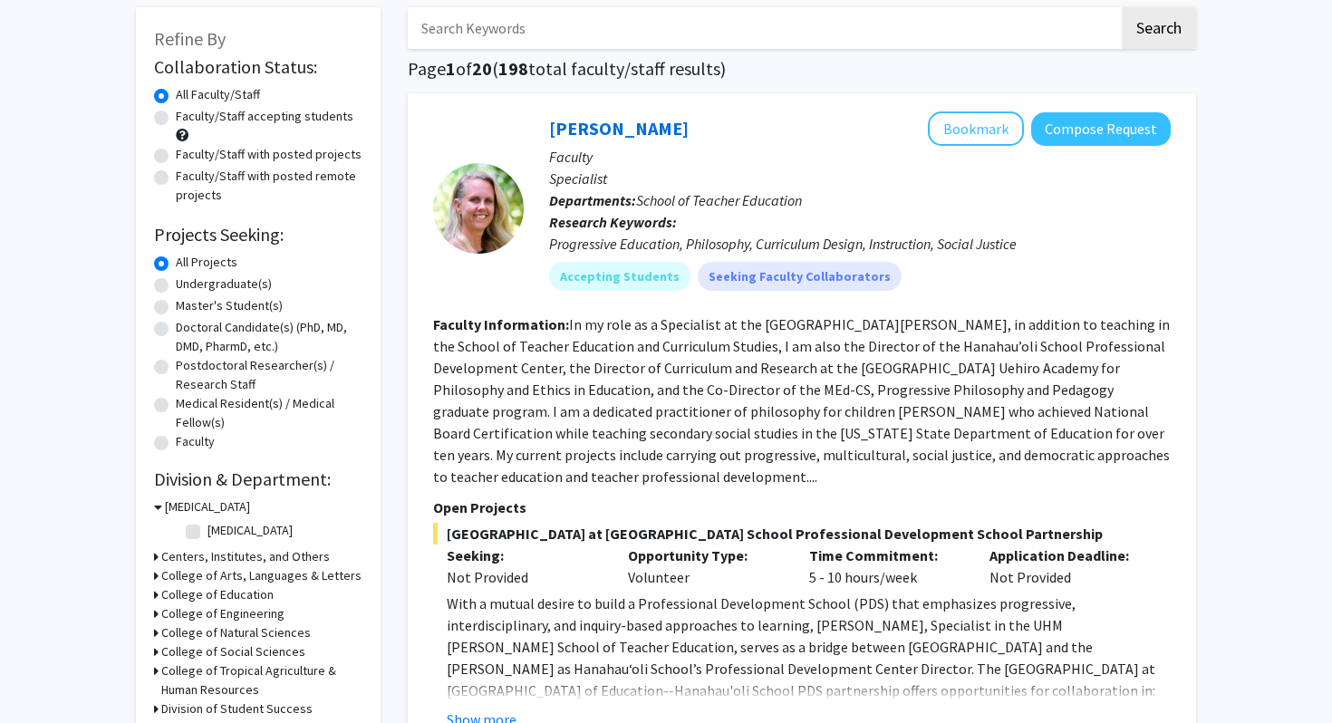
scroll to position [35, 0]
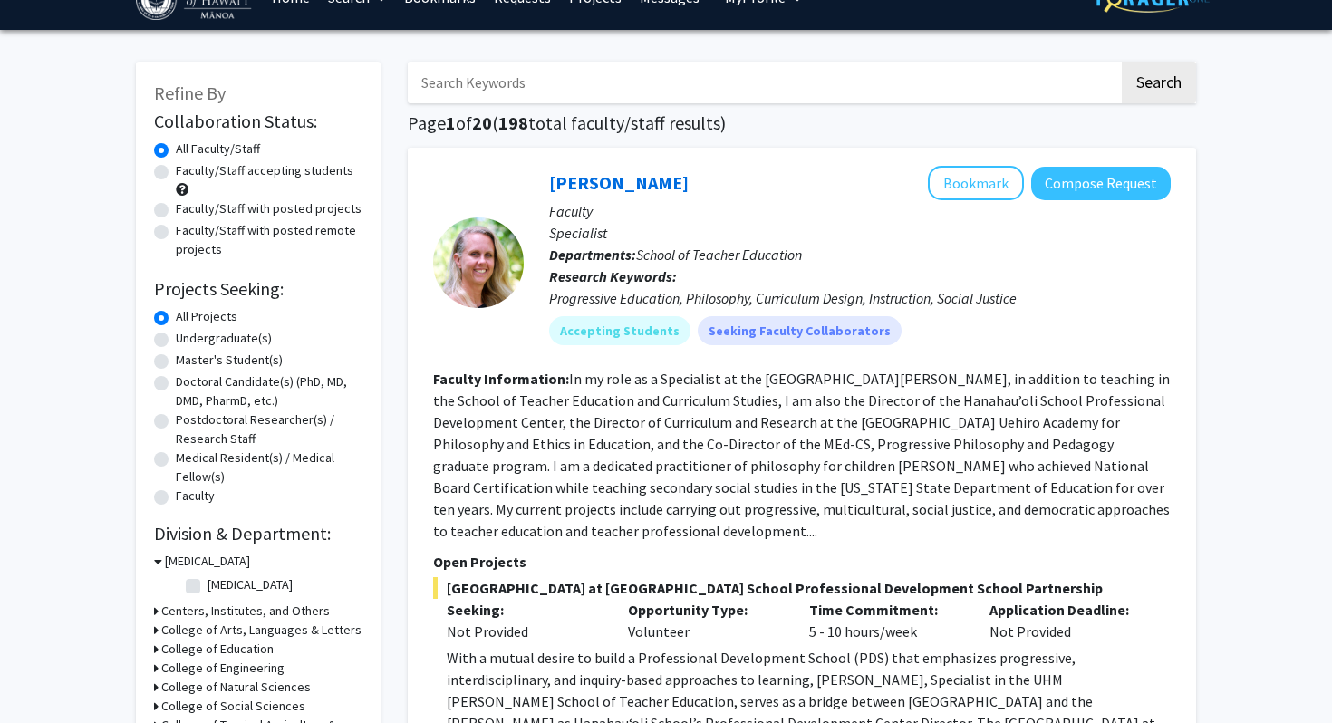
click at [497, 93] on input "Search Keywords" at bounding box center [763, 83] width 711 height 42
click at [1122, 62] on button "Search" at bounding box center [1159, 83] width 74 height 42
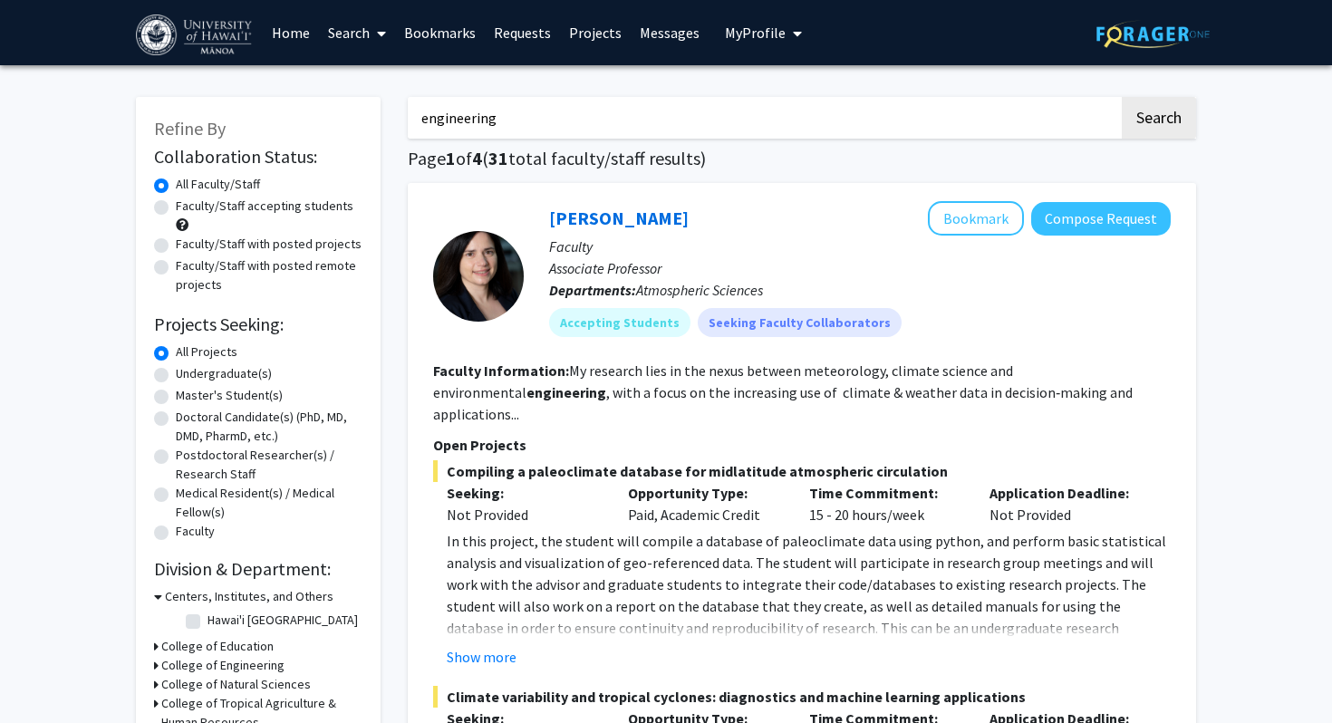
click at [424, 119] on input "engineering" at bounding box center [763, 118] width 711 height 42
type input "electrical engineering"
click at [1122, 97] on button "Search" at bounding box center [1159, 118] width 74 height 42
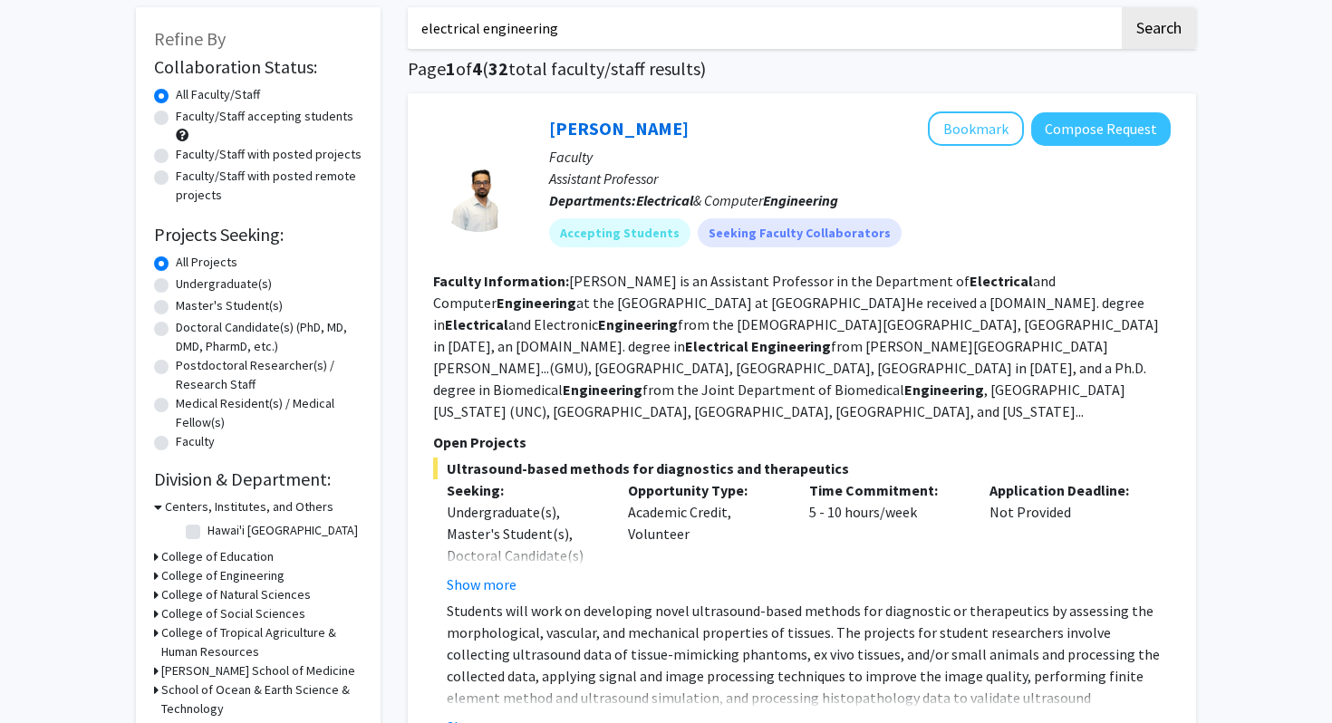
scroll to position [99, 0]
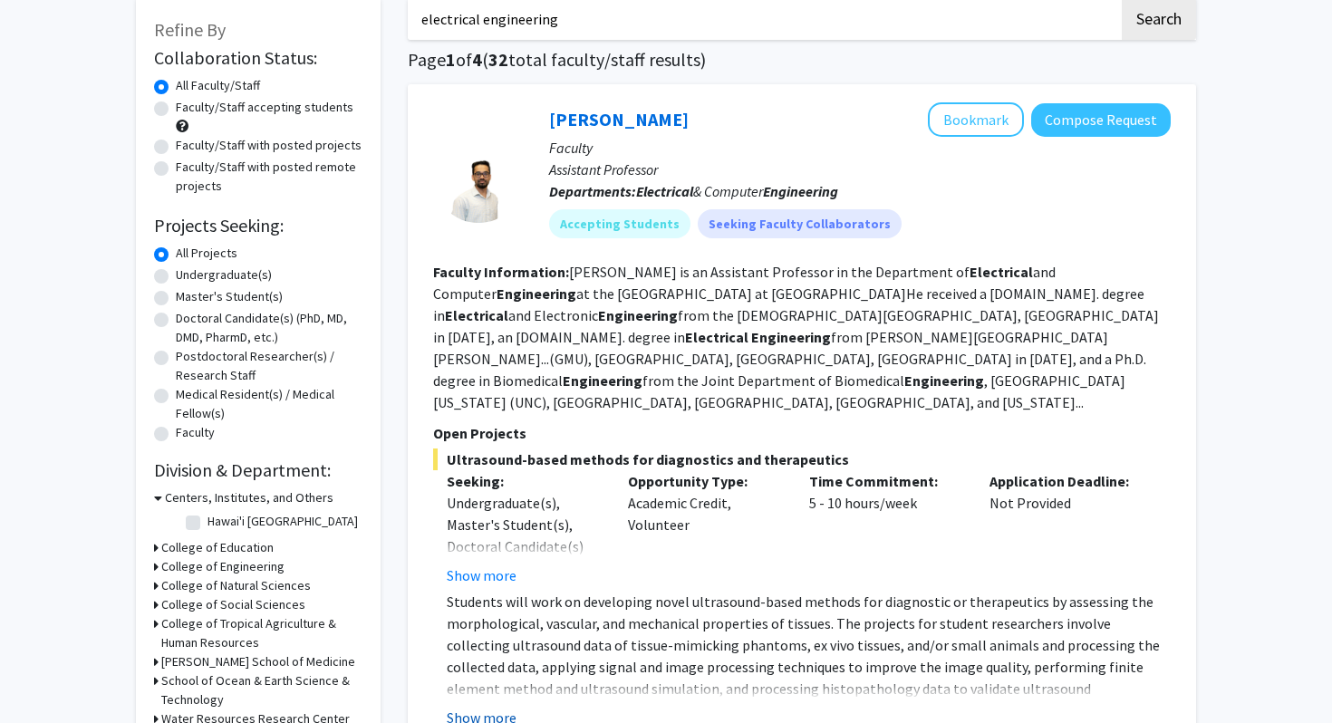
click at [472, 707] on button "Show more" at bounding box center [482, 718] width 70 height 22
click at [255, 105] on label "Faculty/Staff accepting students" at bounding box center [265, 107] width 178 height 19
click at [188, 105] on input "Faculty/Staff accepting students" at bounding box center [182, 104] width 12 height 12
radio input "true"
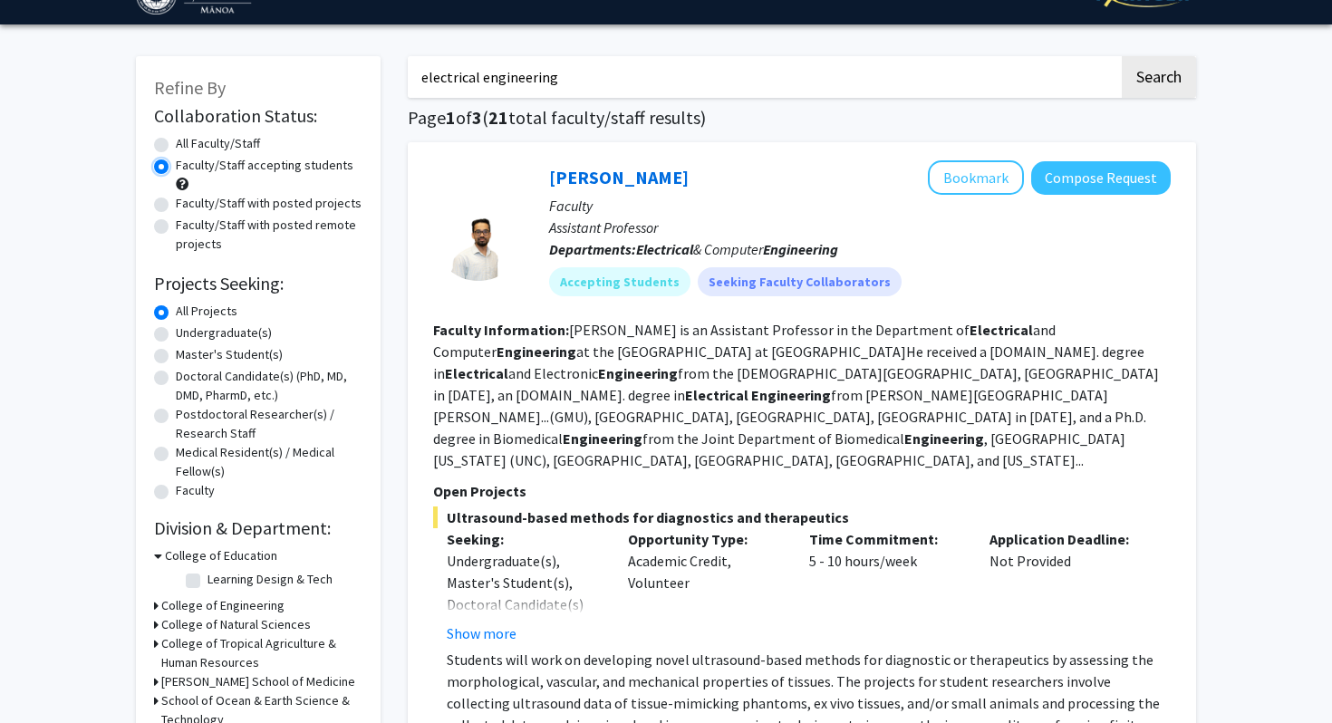
scroll to position [44, 0]
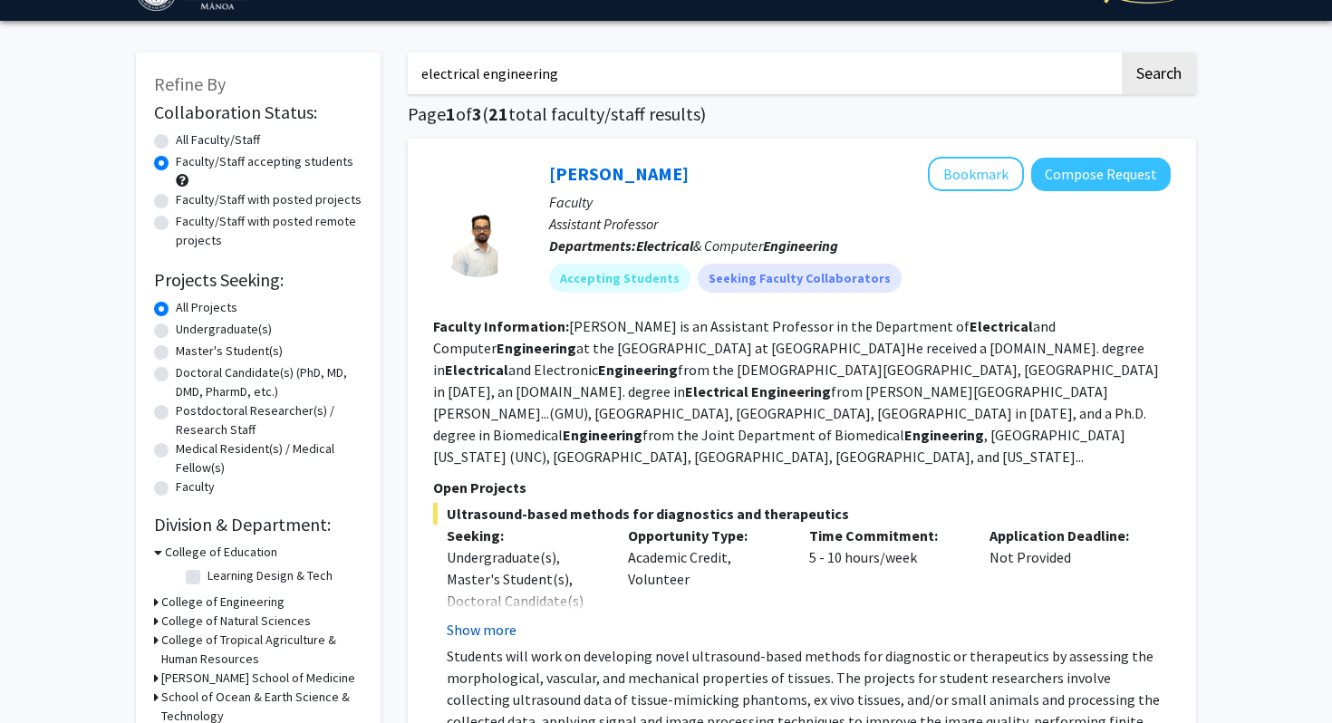
click at [483, 619] on button "Show more" at bounding box center [482, 630] width 70 height 22
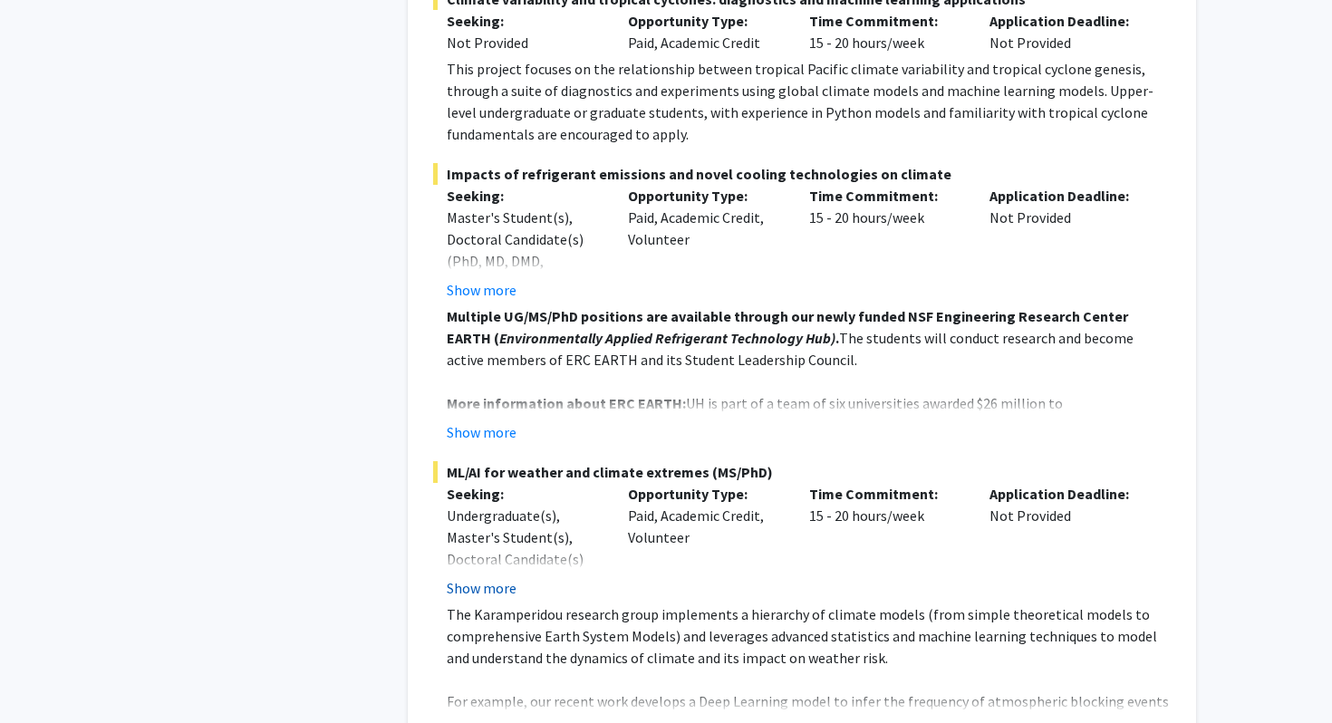
scroll to position [1804, 0]
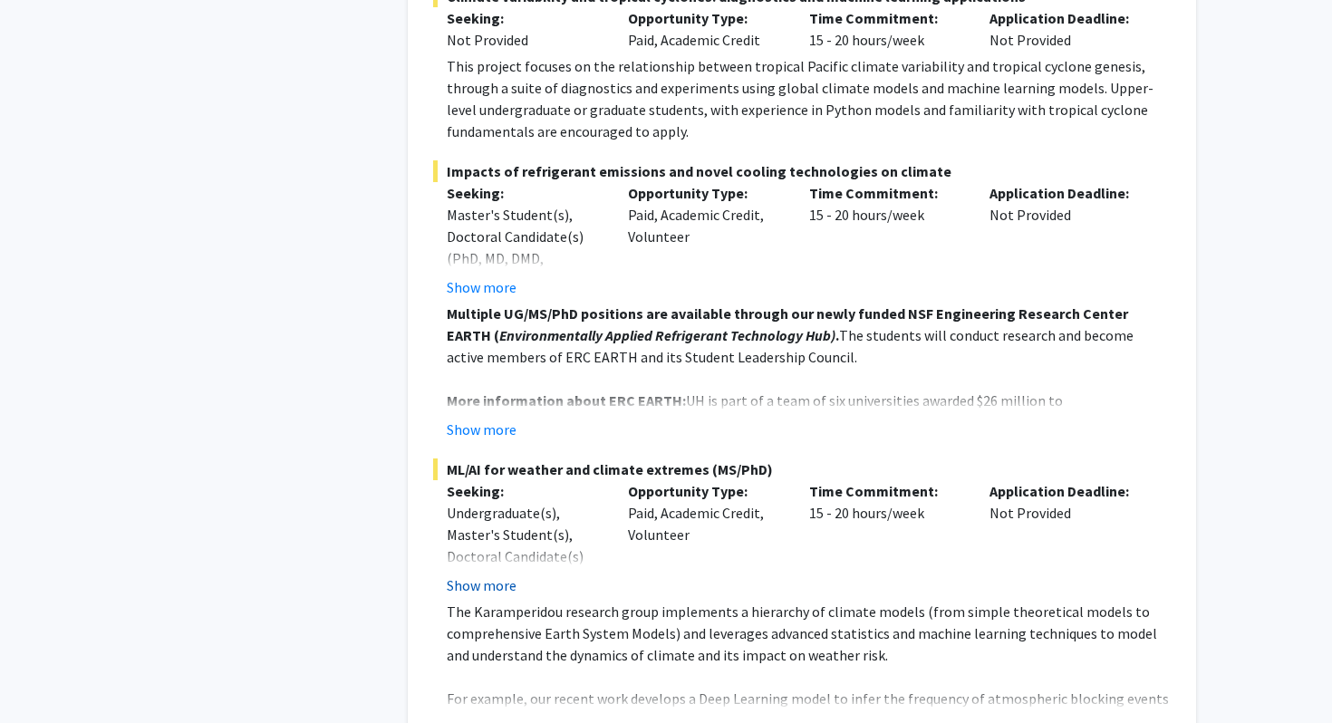
click at [491, 575] on button "Show more" at bounding box center [482, 586] width 70 height 22
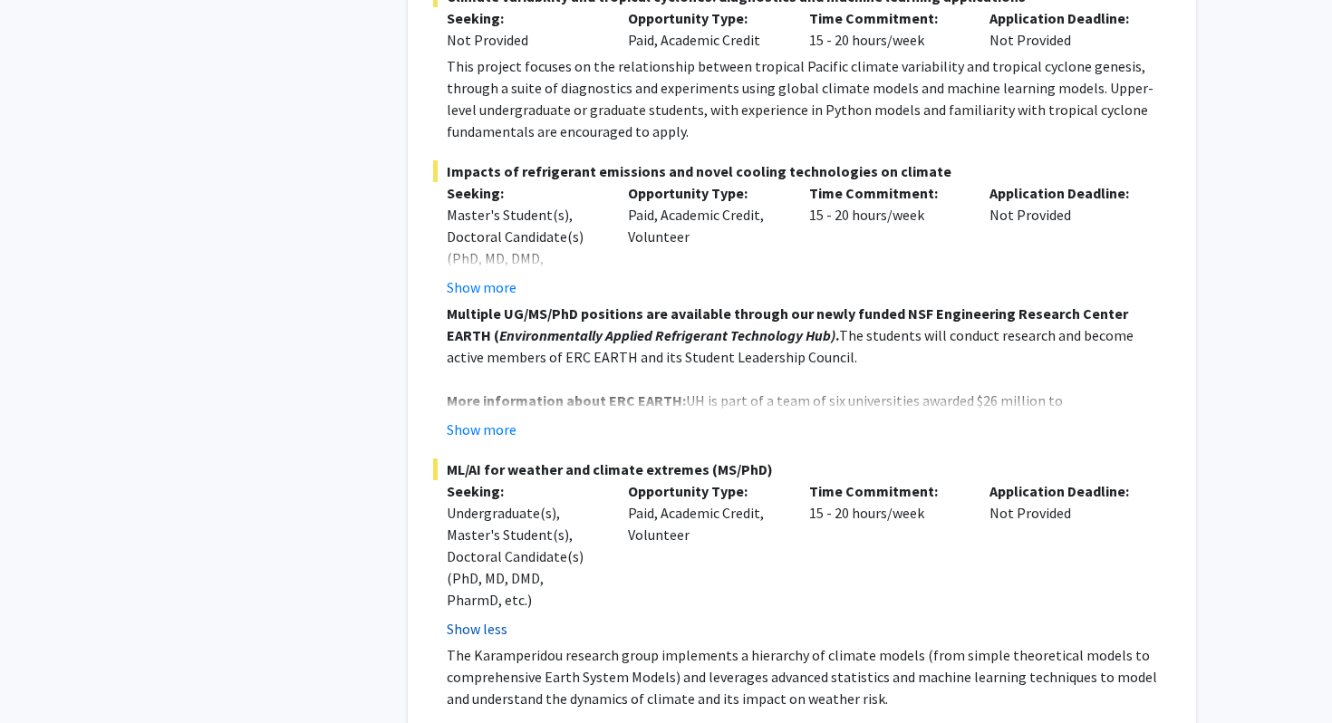
click at [491, 618] on button "Show less" at bounding box center [477, 629] width 61 height 22
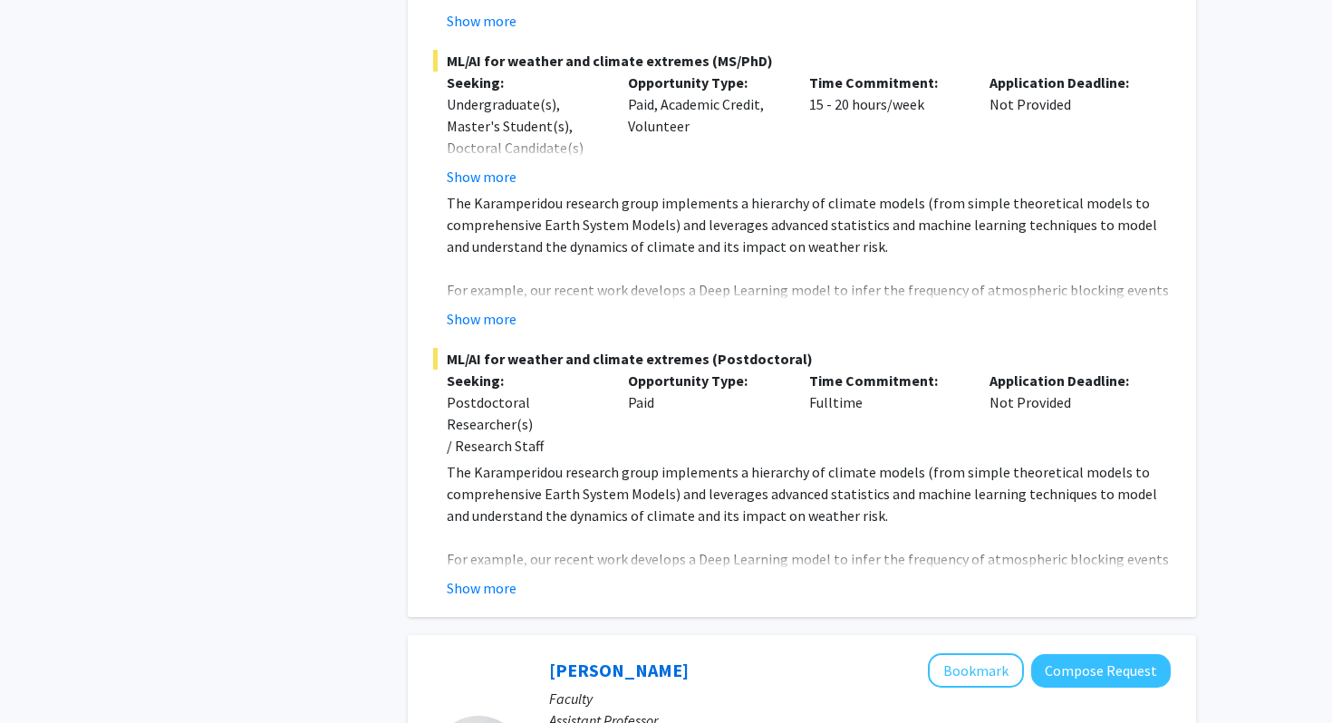
scroll to position [2211, 0]
click at [485, 579] on button "Show more" at bounding box center [482, 590] width 70 height 22
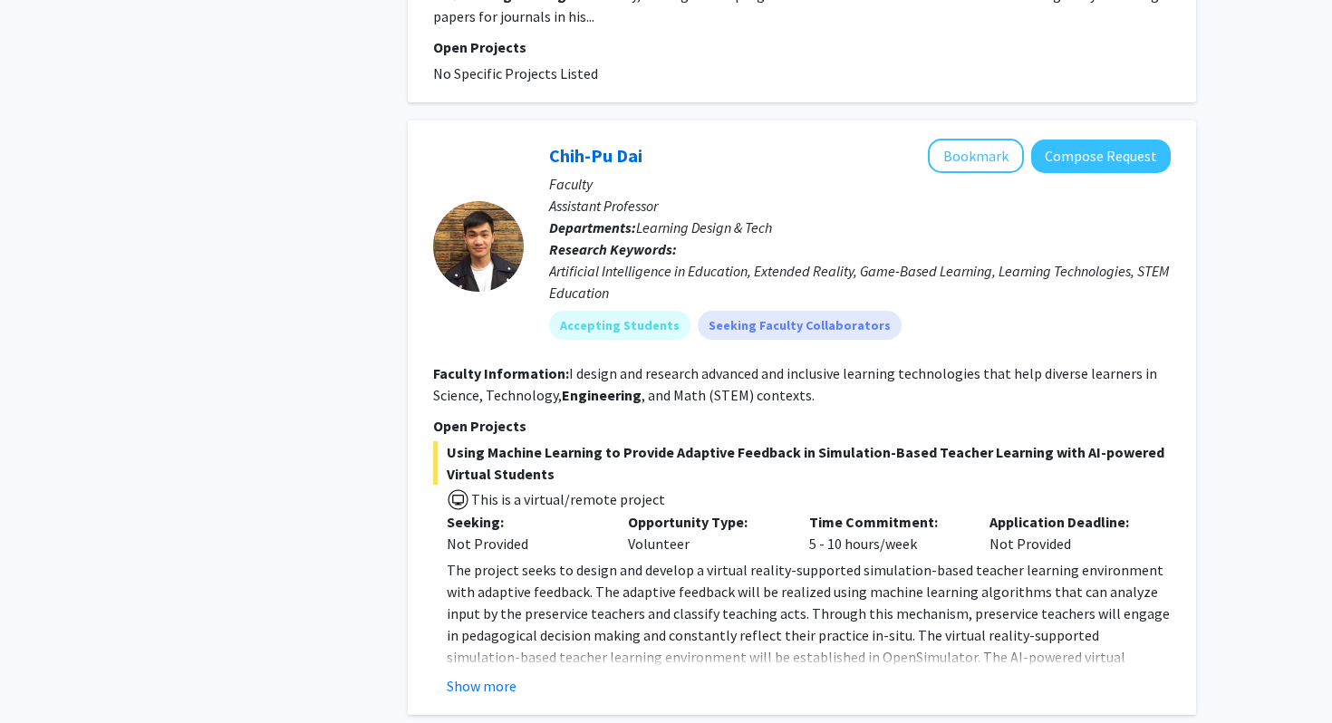
scroll to position [4471, 0]
click at [475, 676] on button "Show more" at bounding box center [482, 687] width 70 height 22
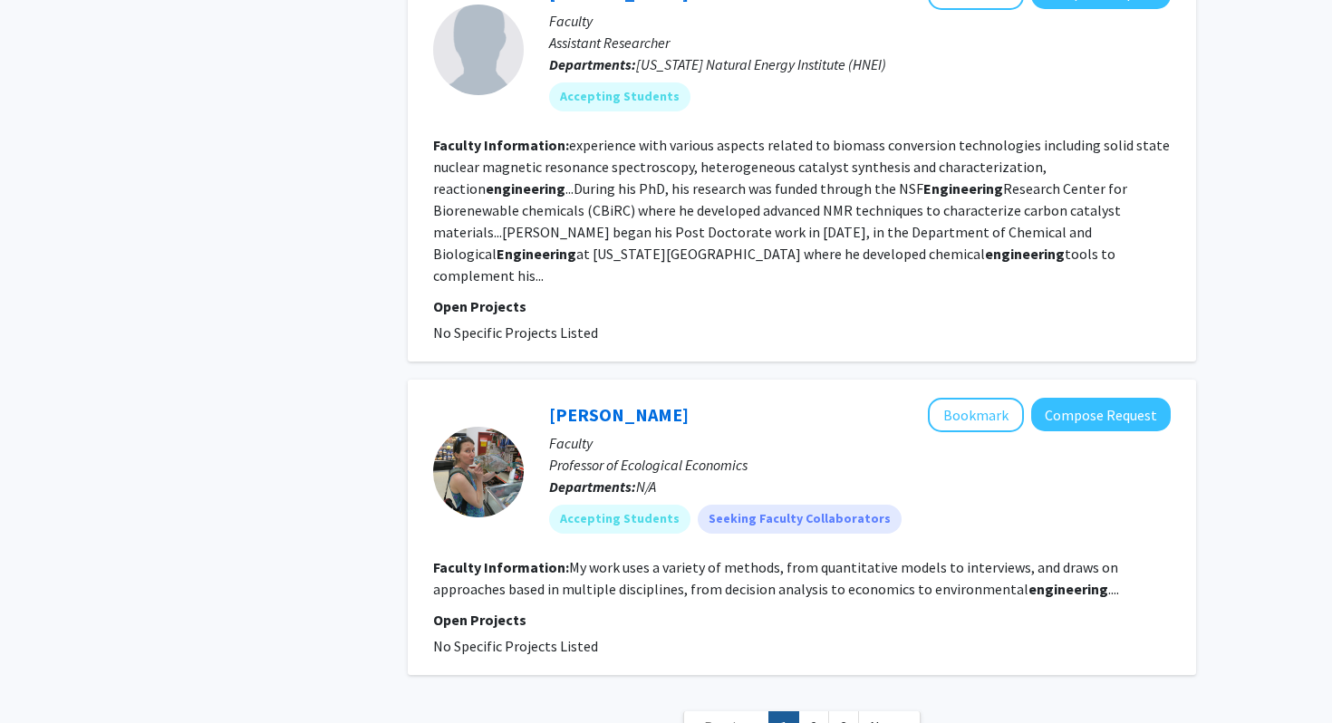
scroll to position [5291, 0]
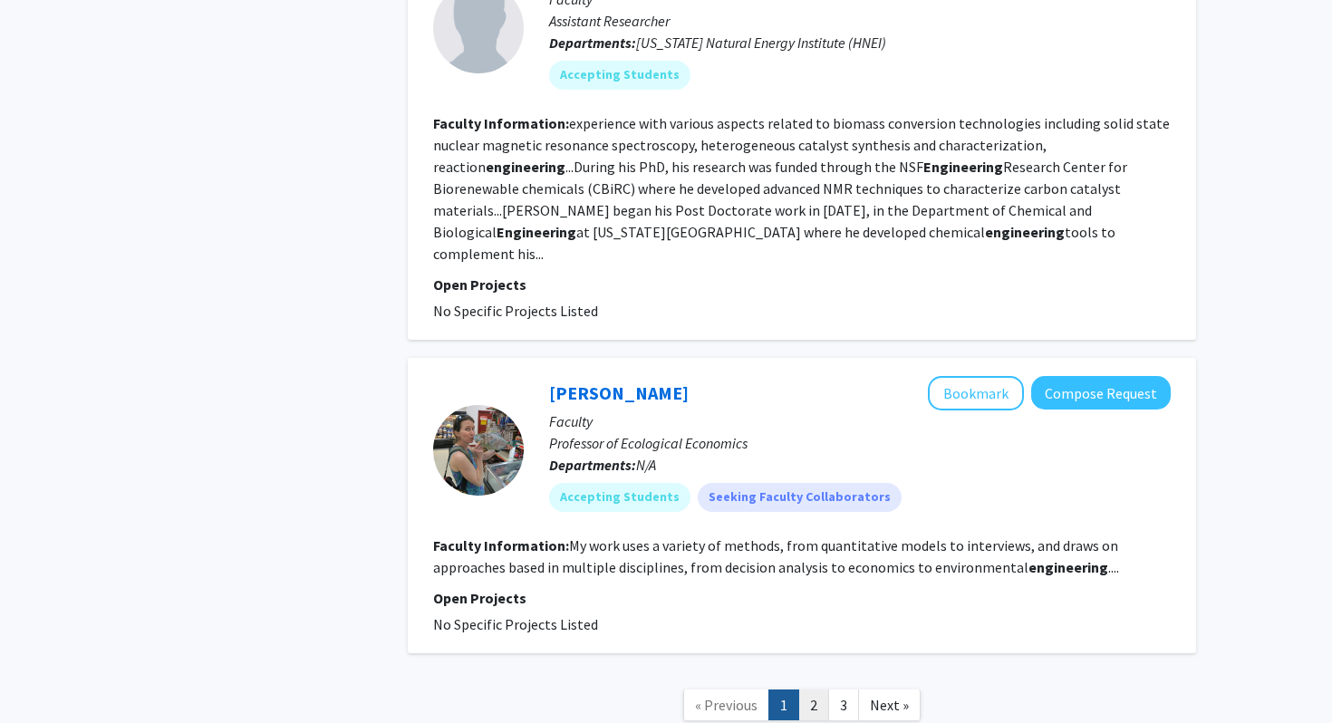
click at [815, 690] on link "2" at bounding box center [813, 706] width 31 height 32
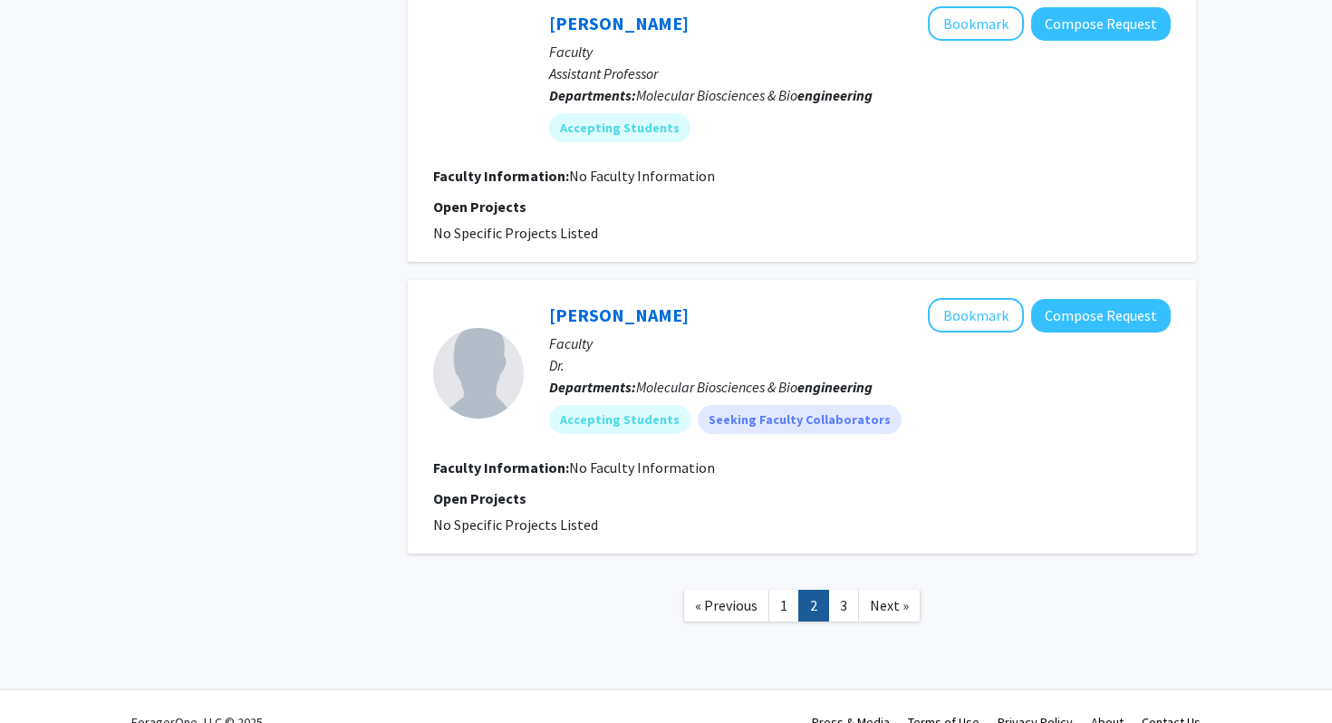
scroll to position [2908, 0]
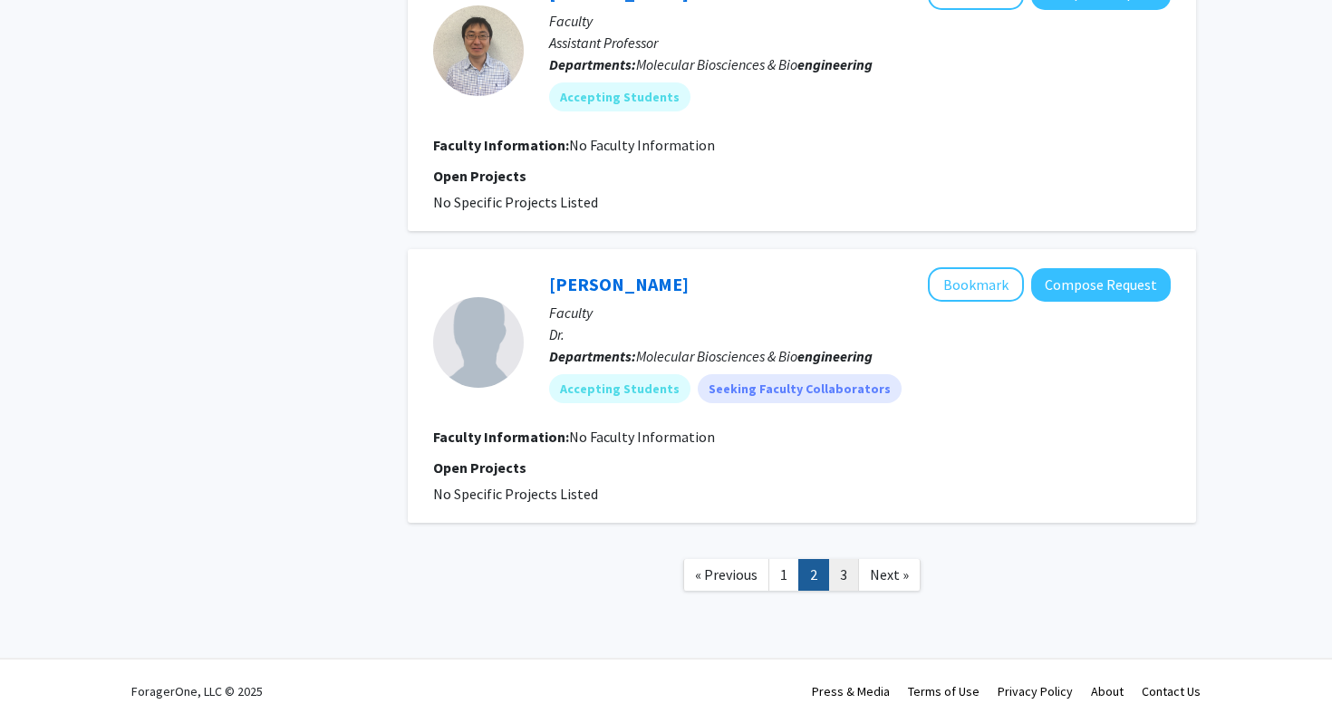
click at [836, 564] on link "3" at bounding box center [843, 575] width 31 height 32
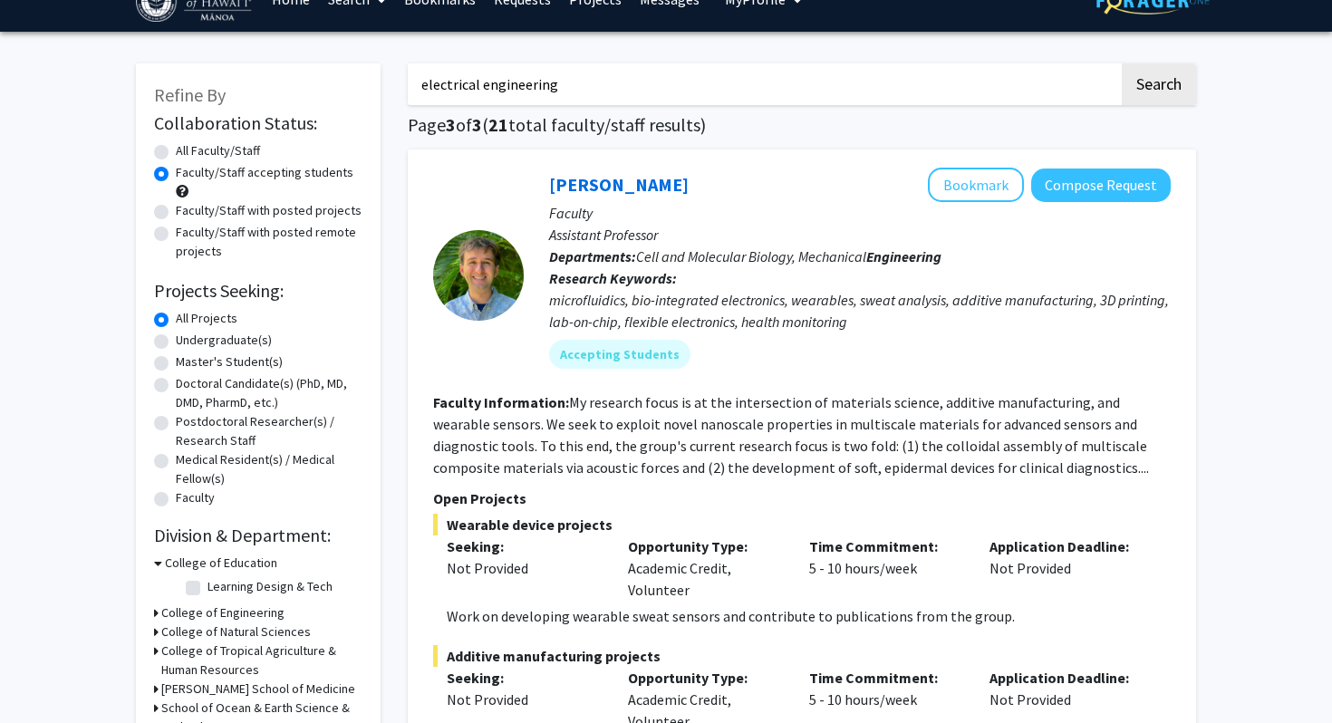
scroll to position [31, 0]
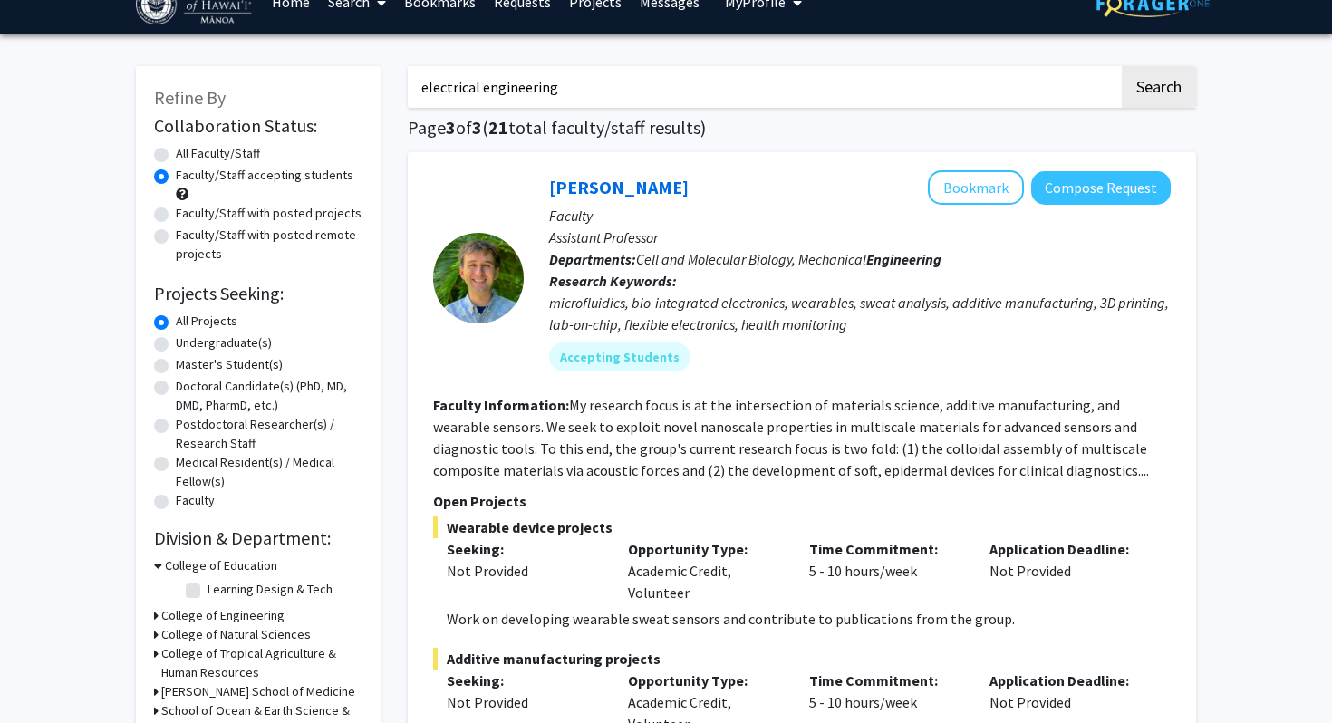
click at [249, 153] on label "All Faculty/Staff" at bounding box center [218, 153] width 84 height 19
click at [188, 153] on input "All Faculty/Staff" at bounding box center [182, 150] width 12 height 12
radio input "true"
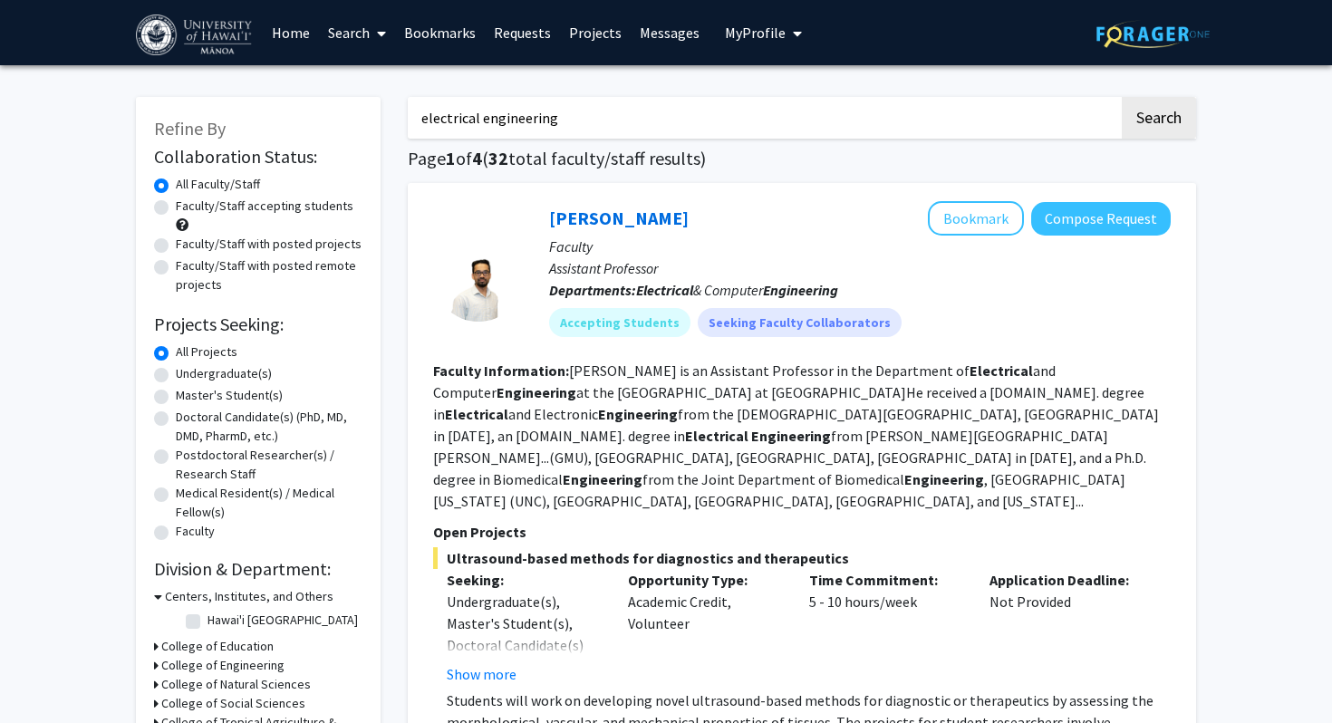
click at [255, 244] on label "Faculty/Staff with posted projects" at bounding box center [269, 244] width 186 height 19
click at [188, 244] on input "Faculty/Staff with posted projects" at bounding box center [182, 241] width 12 height 12
radio input "true"
drag, startPoint x: 482, startPoint y: 124, endPoint x: 407, endPoint y: 123, distance: 75.2
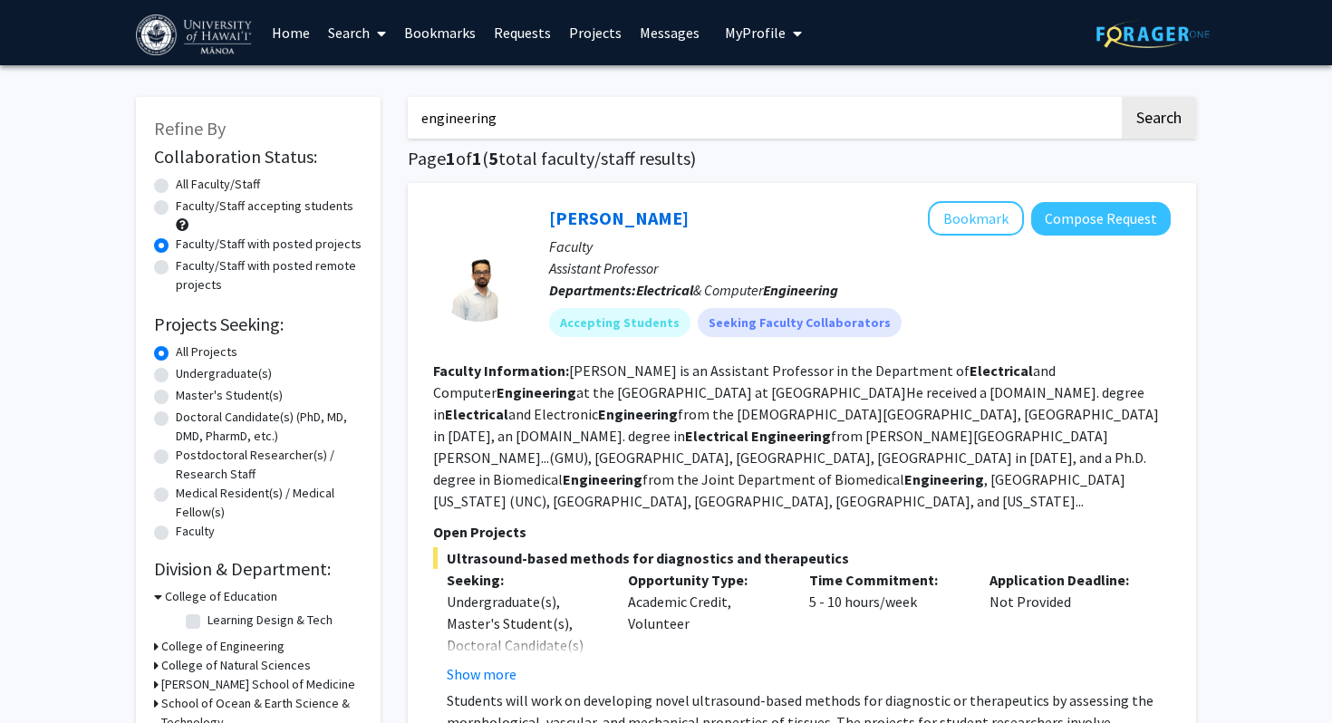
type input "engineering"
click at [1122, 97] on button "Search" at bounding box center [1159, 118] width 74 height 42
radio input "true"
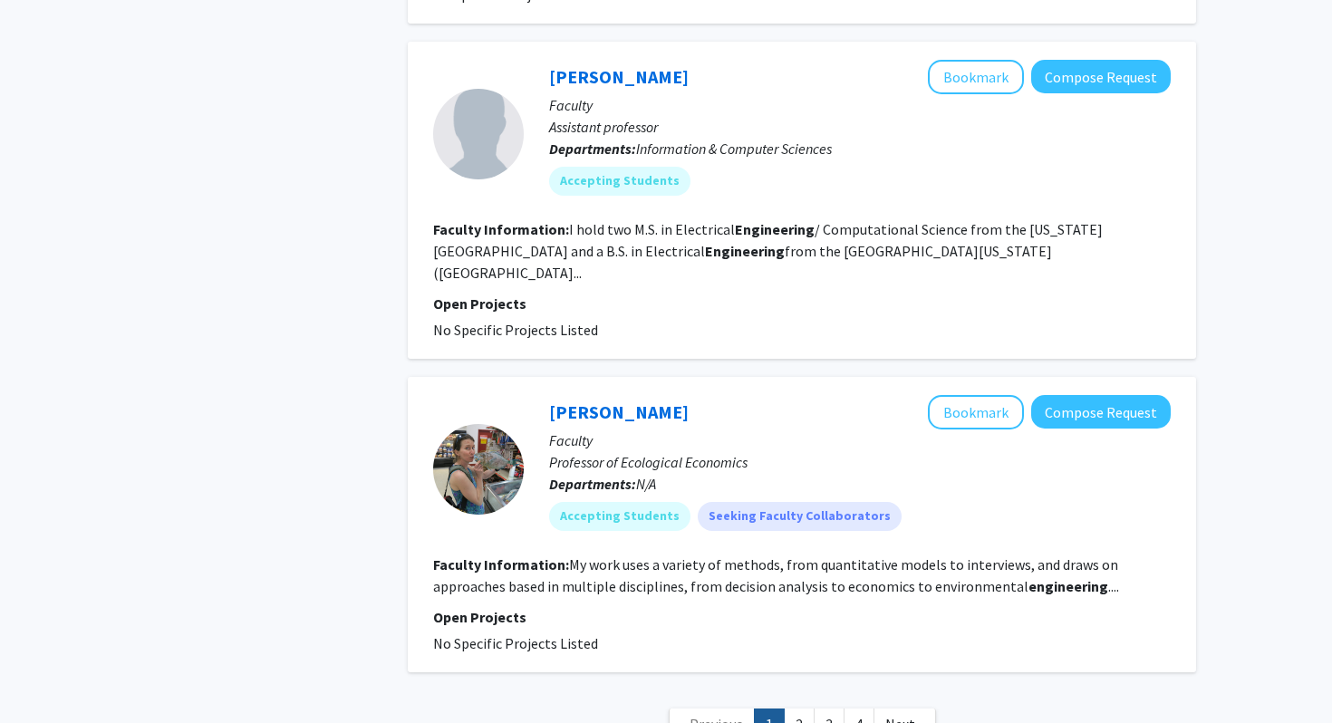
scroll to position [5117, 0]
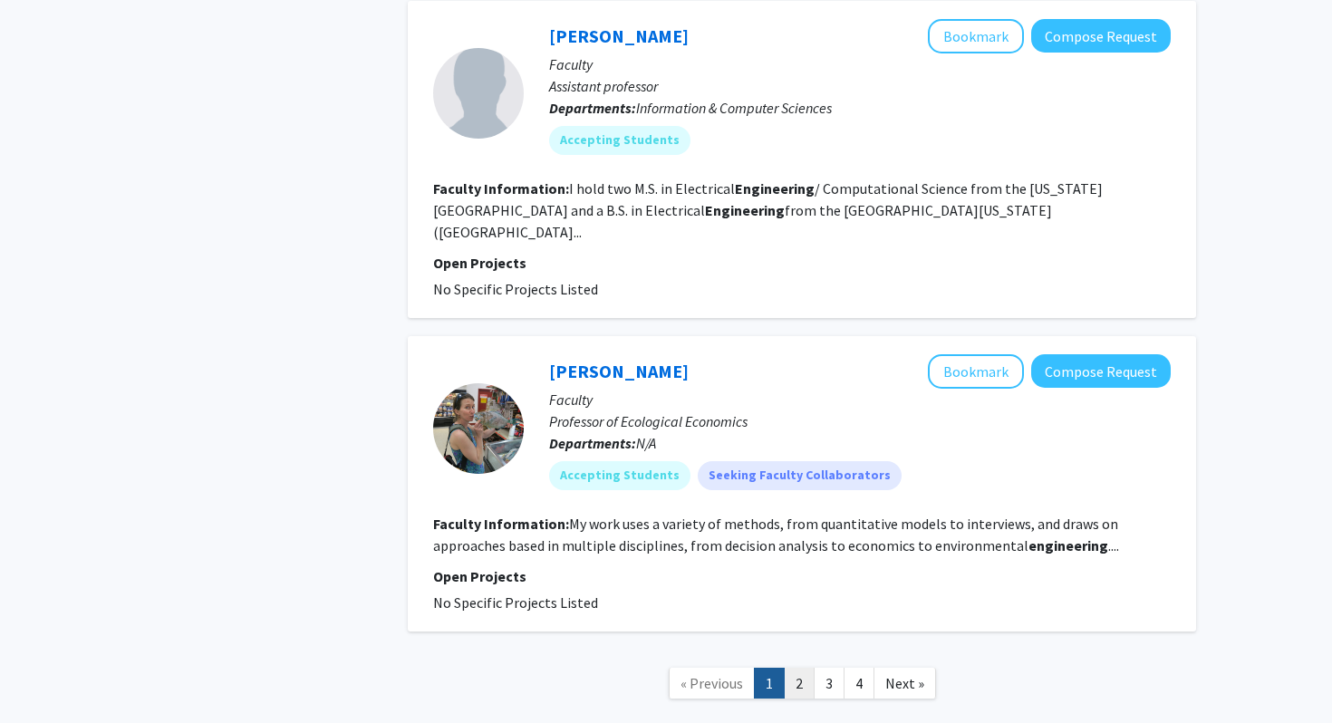
click at [793, 668] on link "2" at bounding box center [799, 684] width 31 height 32
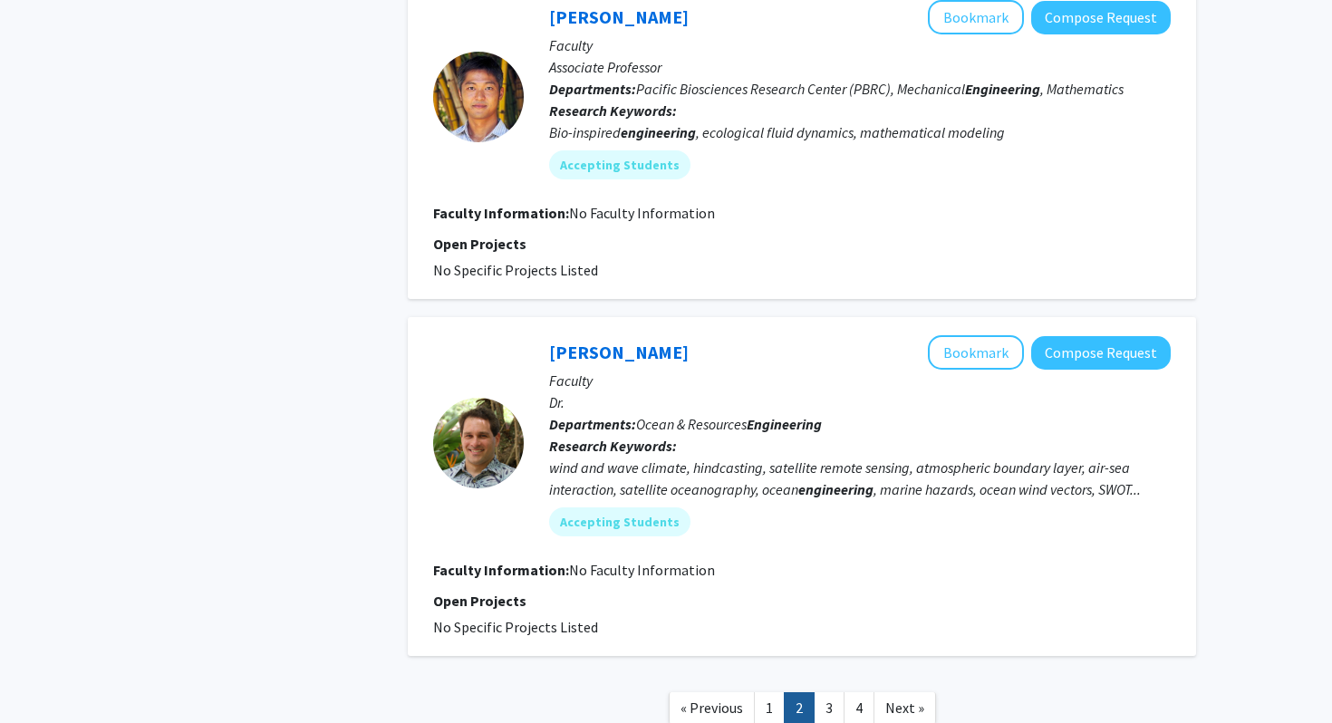
scroll to position [3026, 0]
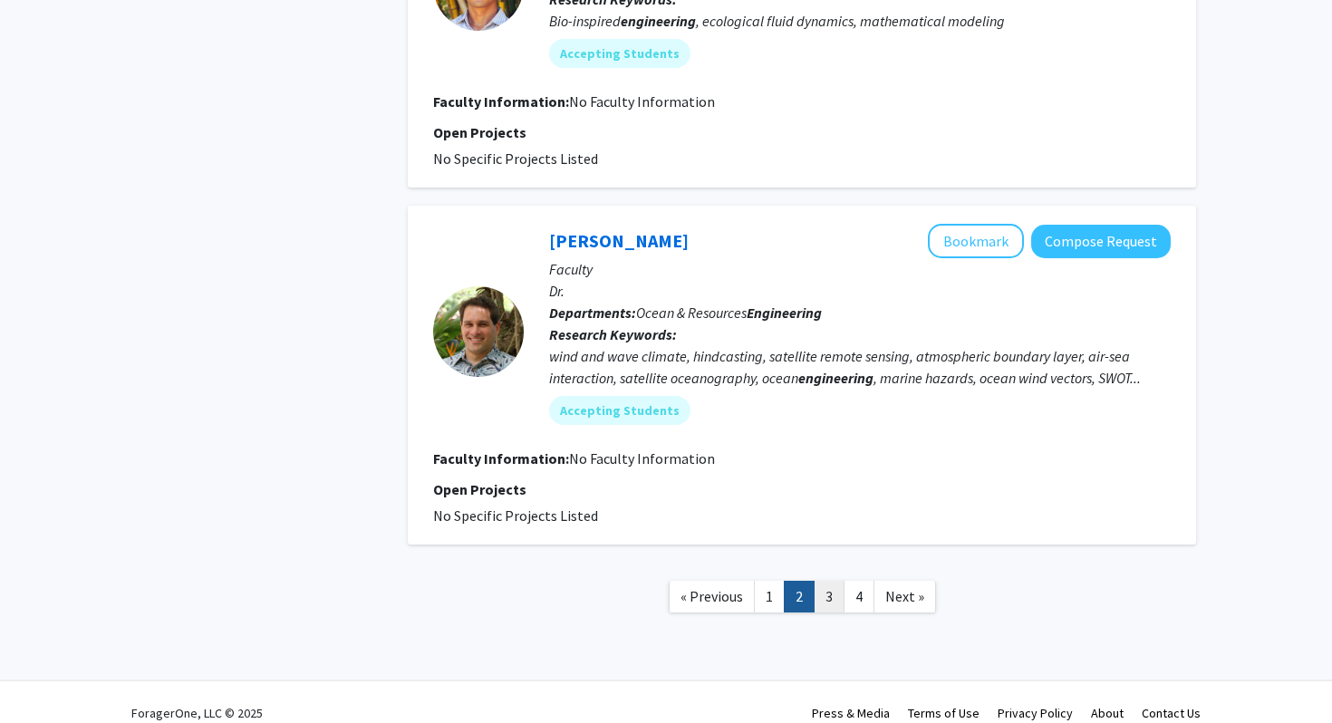
click at [827, 581] on link "3" at bounding box center [829, 597] width 31 height 32
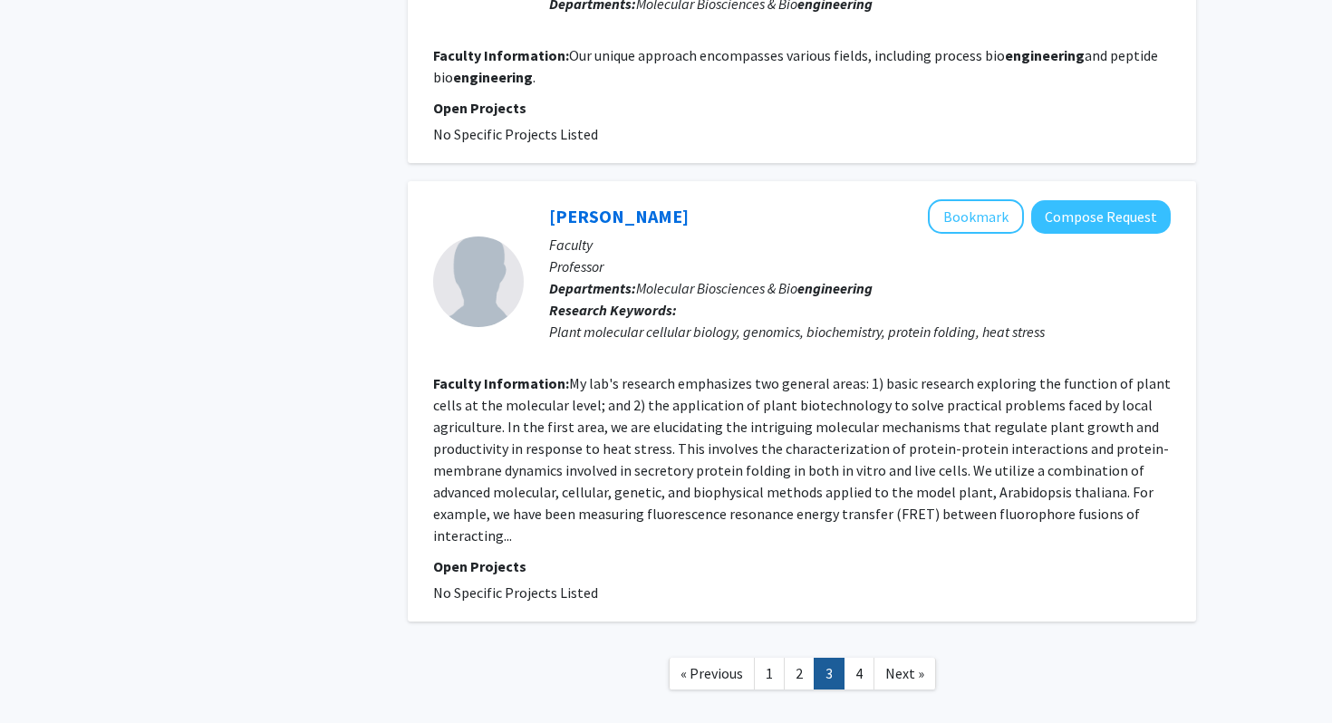
scroll to position [3407, 0]
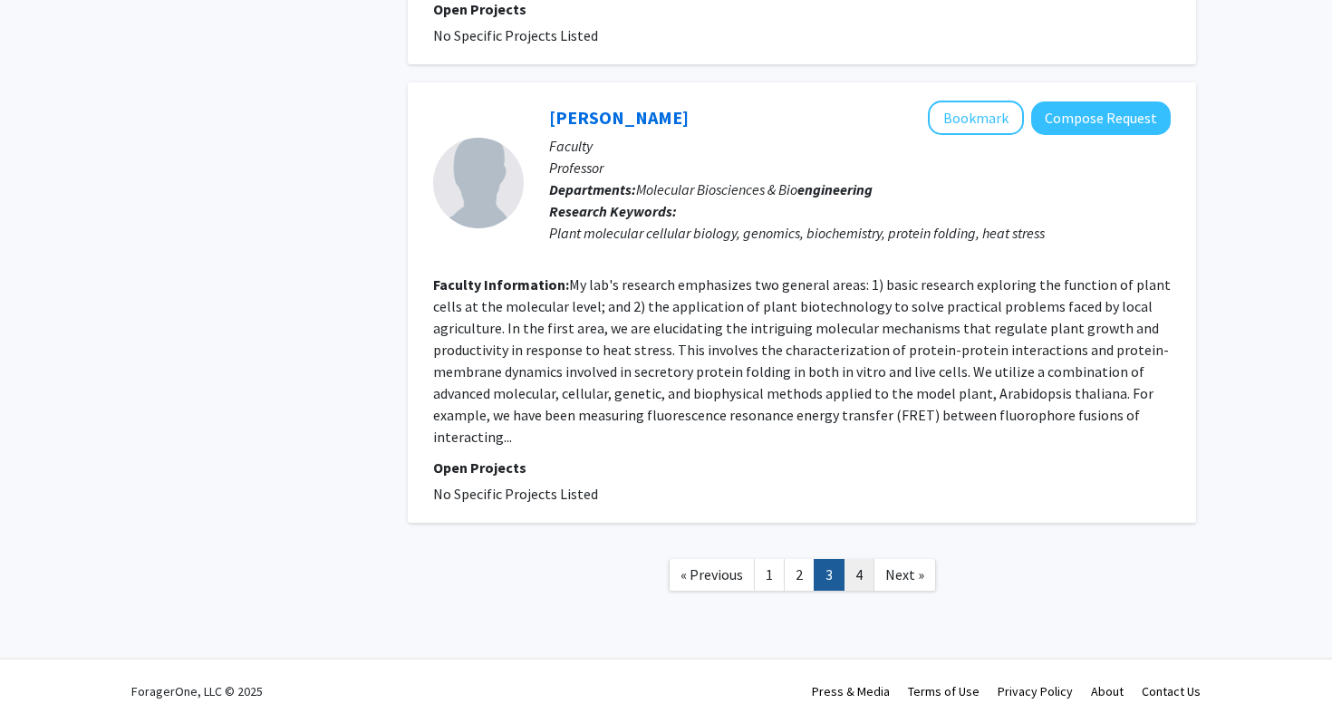
click at [862, 567] on link "4" at bounding box center [859, 575] width 31 height 32
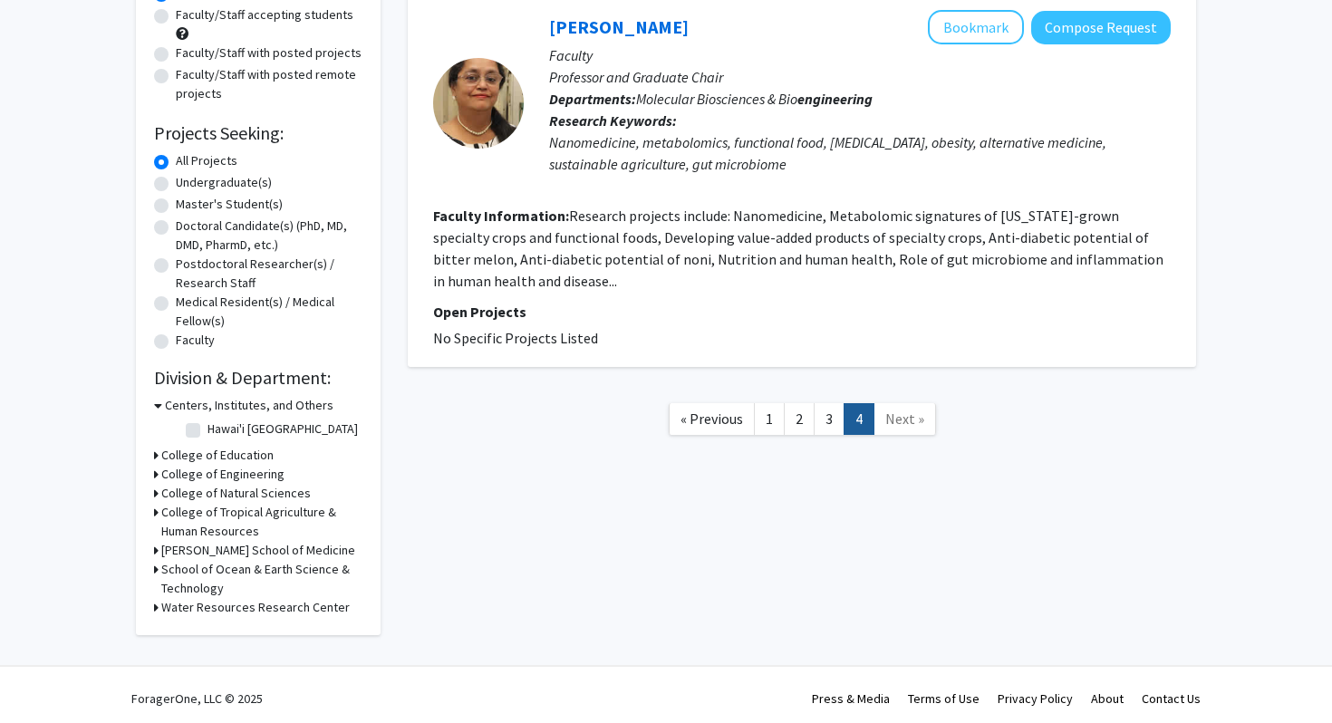
scroll to position [204, 0]
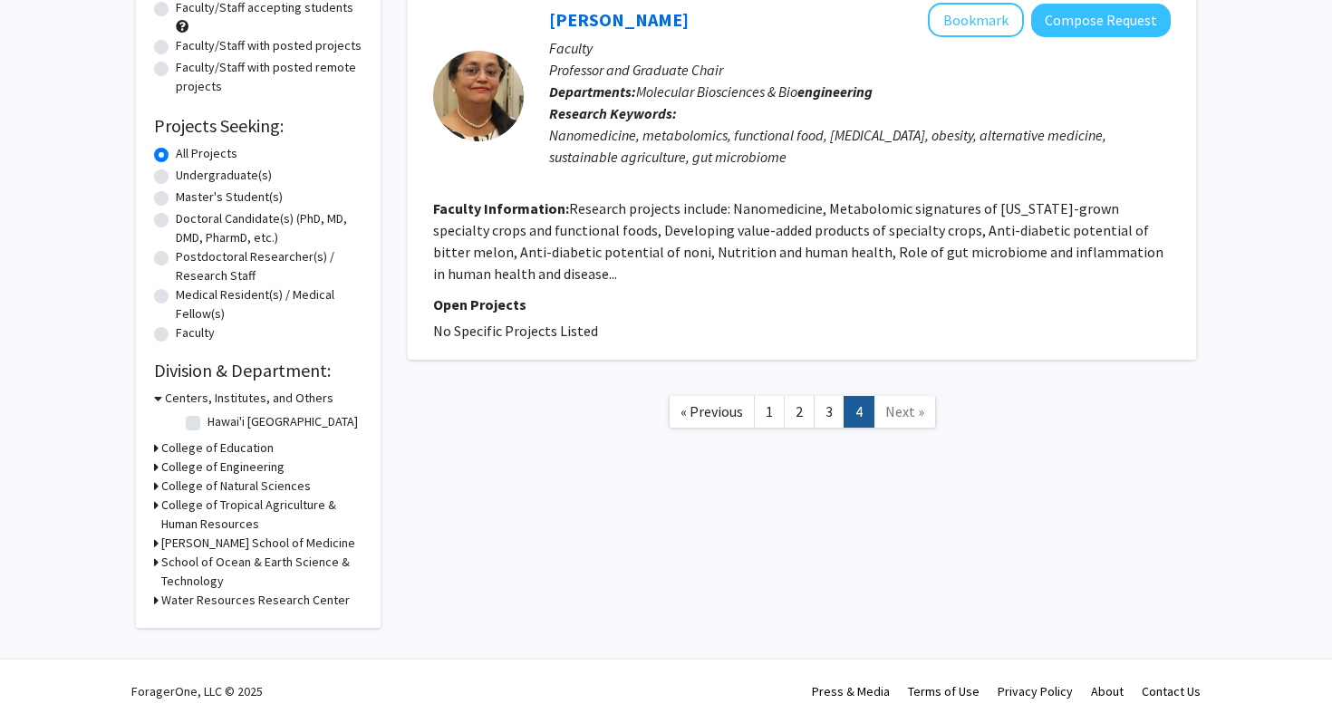
click at [259, 476] on h3 "College of Engineering" at bounding box center [222, 467] width 123 height 19
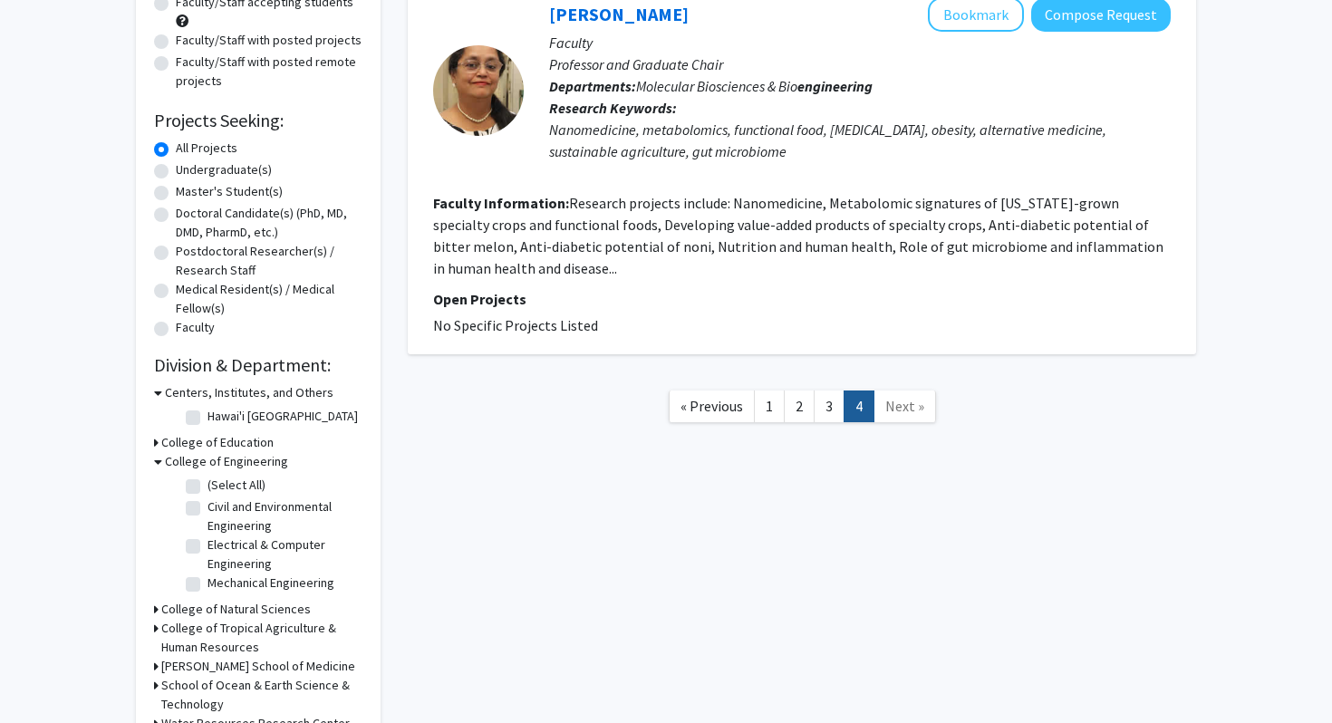
click at [215, 561] on label "Electrical & Computer Engineering" at bounding box center [283, 555] width 150 height 38
click at [215, 547] on input "Electrical & Computer Engineering" at bounding box center [214, 542] width 12 height 12
checkbox input "true"
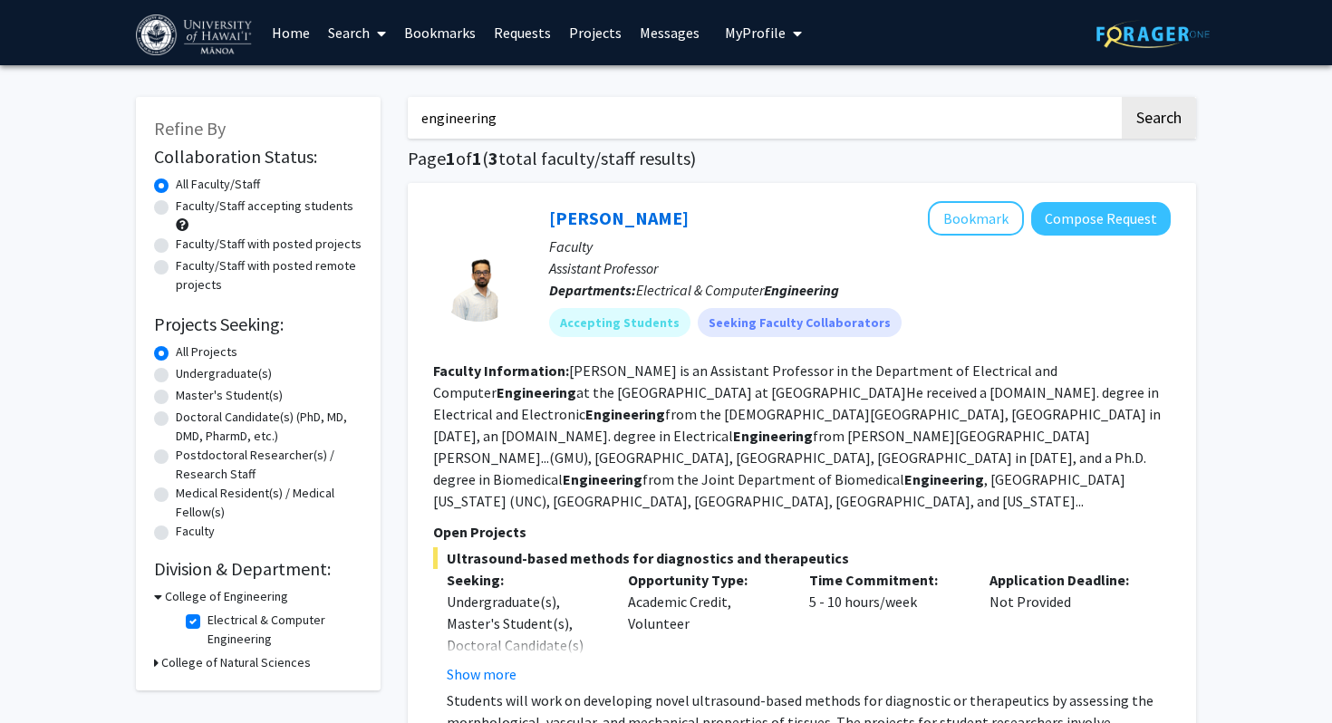
click at [534, 132] on input "engineering" at bounding box center [763, 118] width 711 height 42
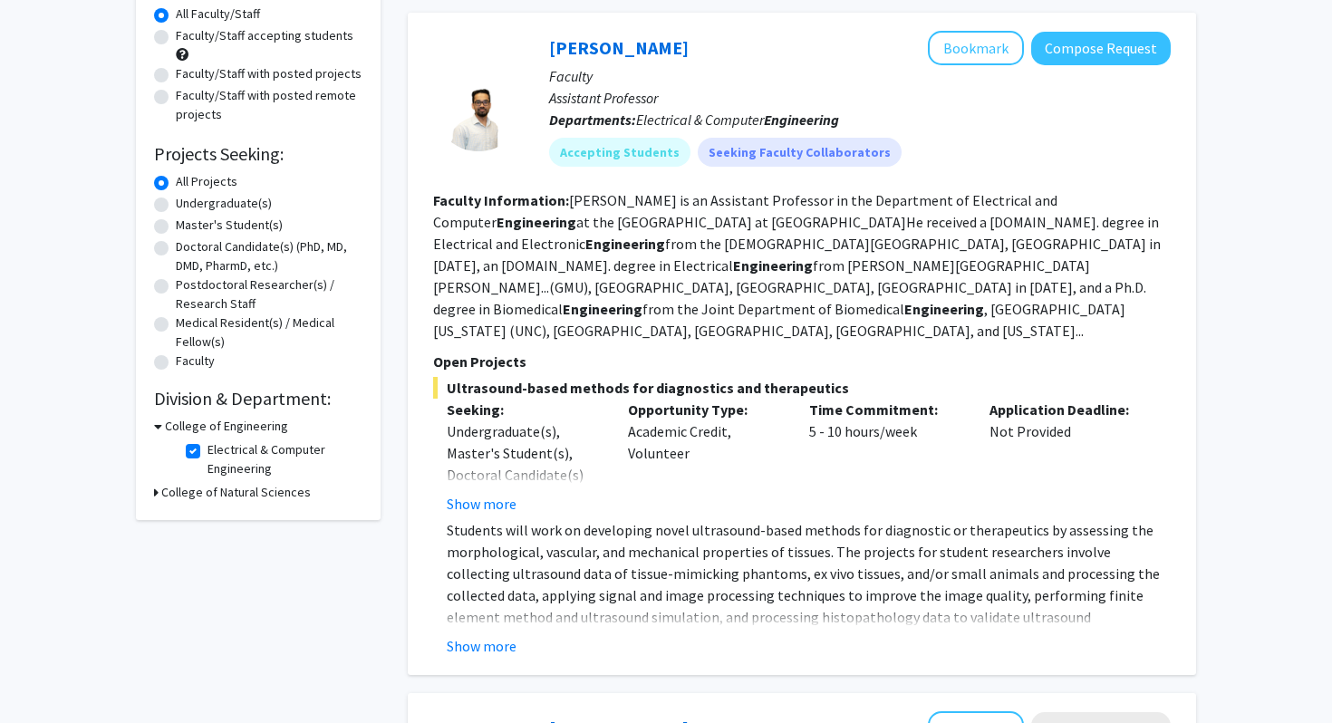
scroll to position [154, 0]
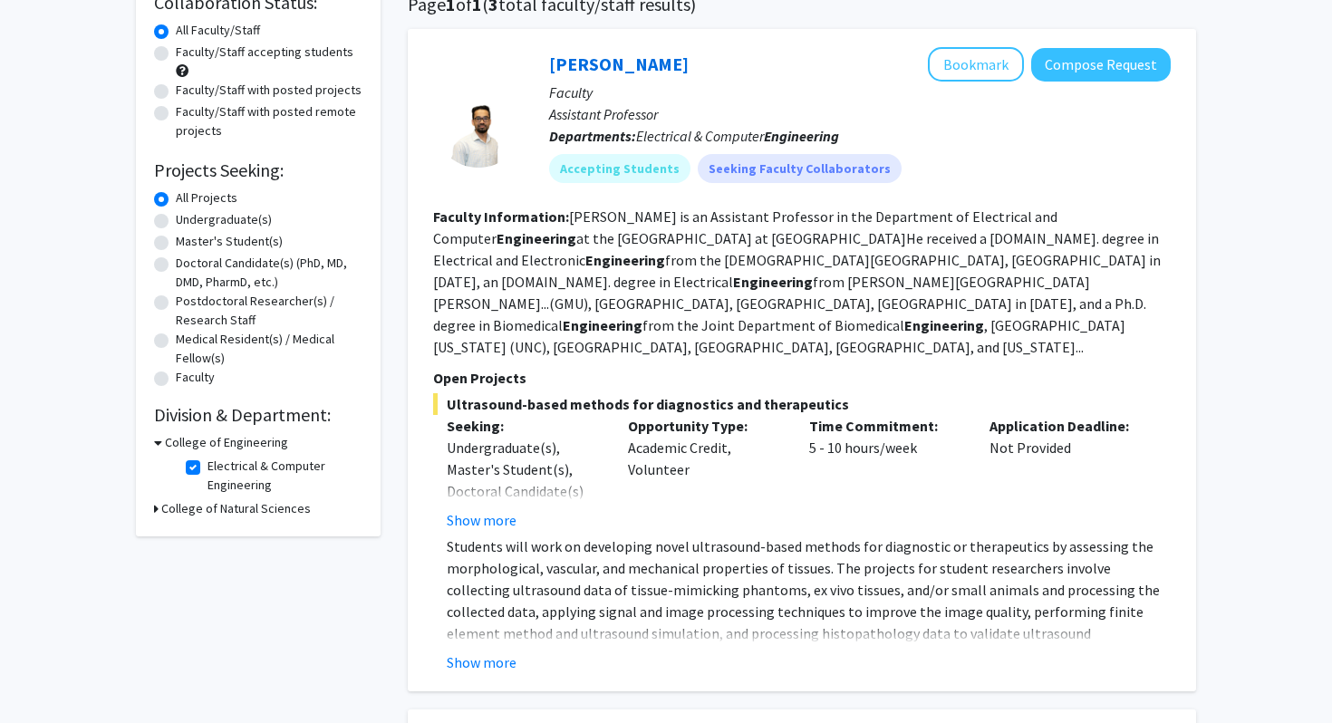
click at [209, 451] on h3 "College of Engineering" at bounding box center [226, 442] width 123 height 19
click at [209, 445] on h3 "College of Engineering" at bounding box center [222, 442] width 123 height 19
click at [216, 475] on label "Electrical & Computer Engineering" at bounding box center [283, 476] width 150 height 38
click at [216, 469] on input "Electrical & Computer Engineering" at bounding box center [214, 463] width 12 height 12
checkbox input "false"
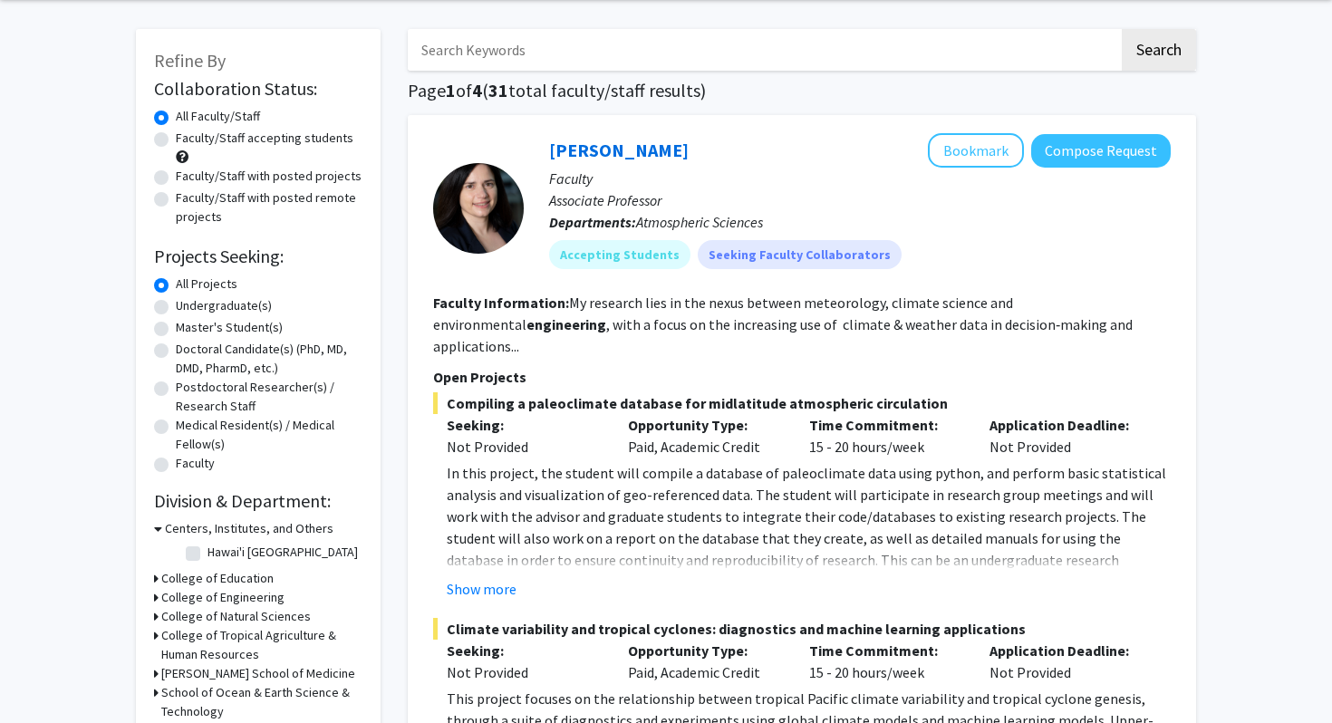
scroll to position [177, 0]
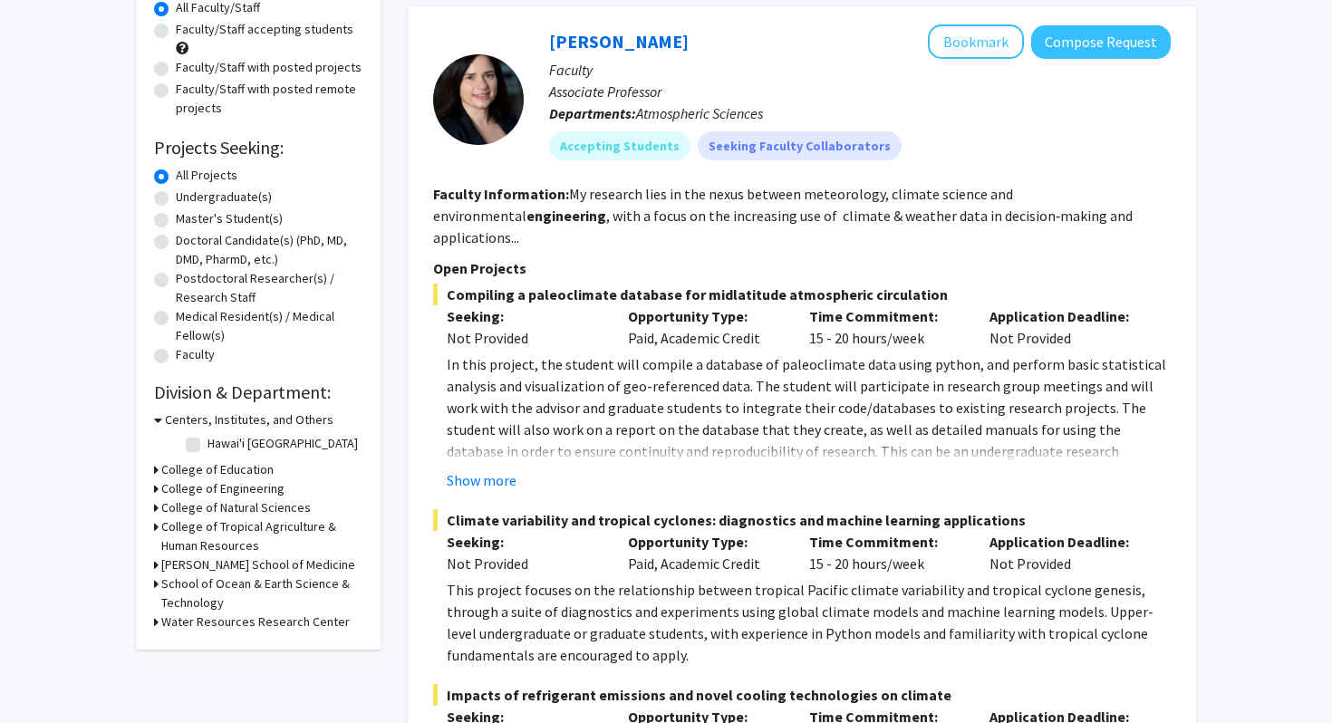
click at [208, 498] on h3 "College of Engineering" at bounding box center [222, 488] width 123 height 19
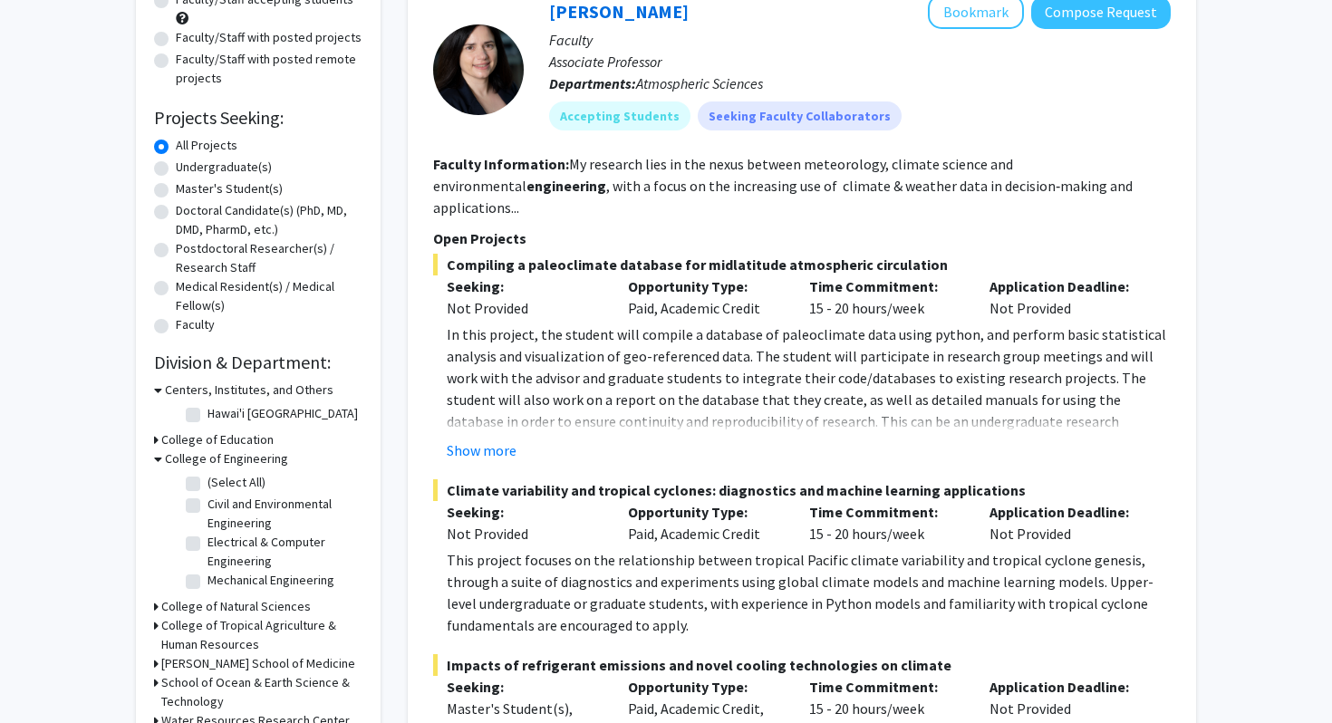
scroll to position [212, 0]
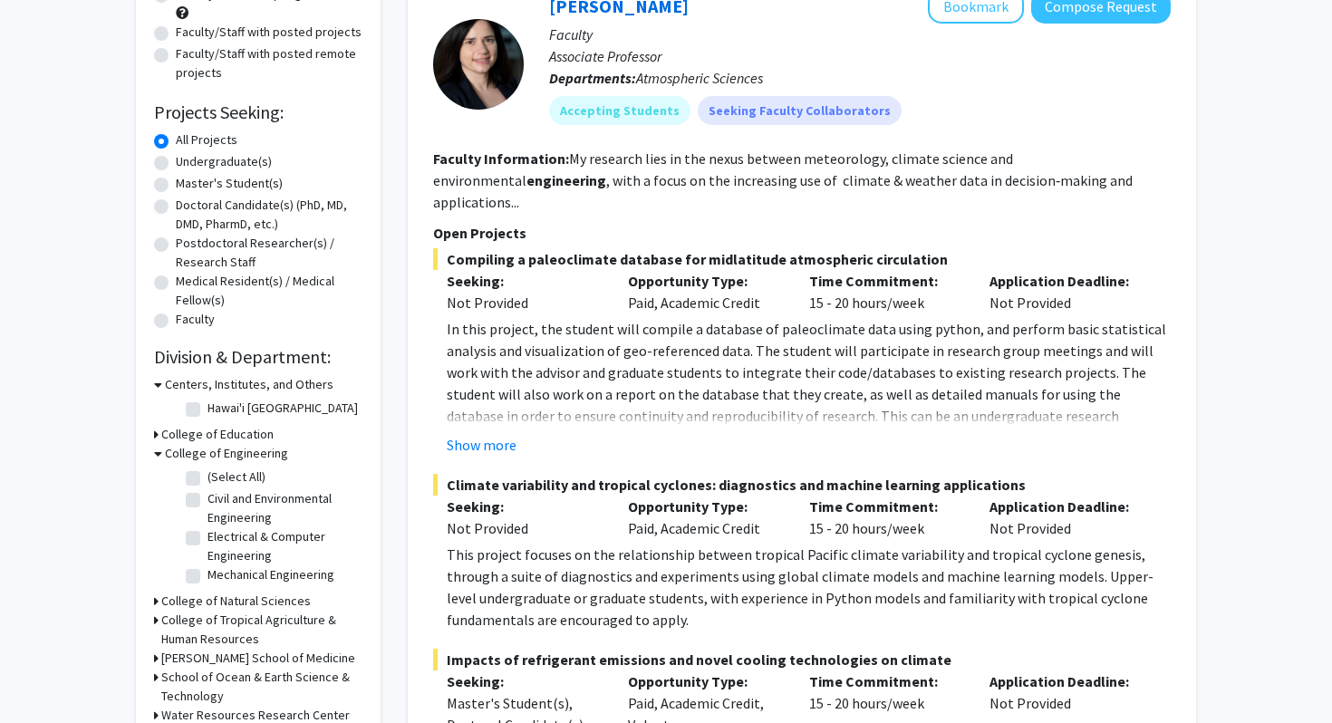
click at [208, 552] on label "Electrical & Computer Engineering" at bounding box center [283, 546] width 150 height 38
click at [208, 539] on input "Electrical & Computer Engineering" at bounding box center [214, 533] width 12 height 12
checkbox input "true"
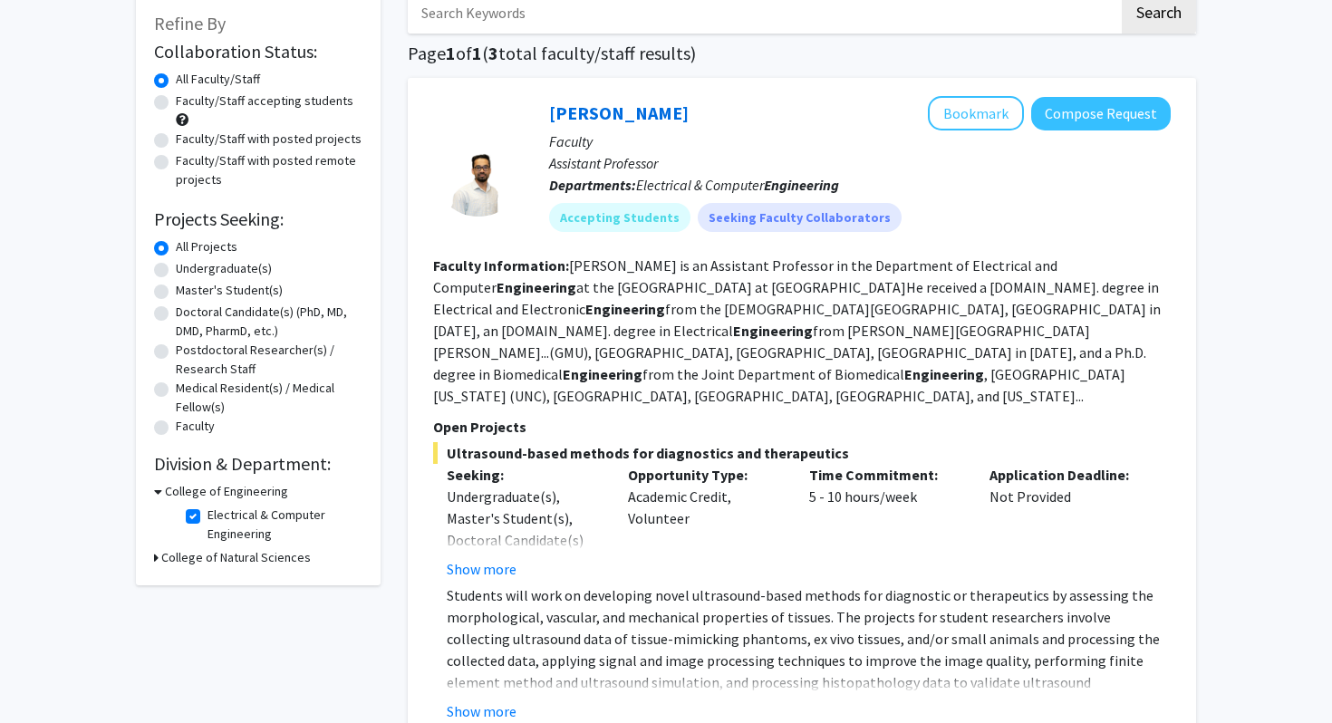
scroll to position [112, 0]
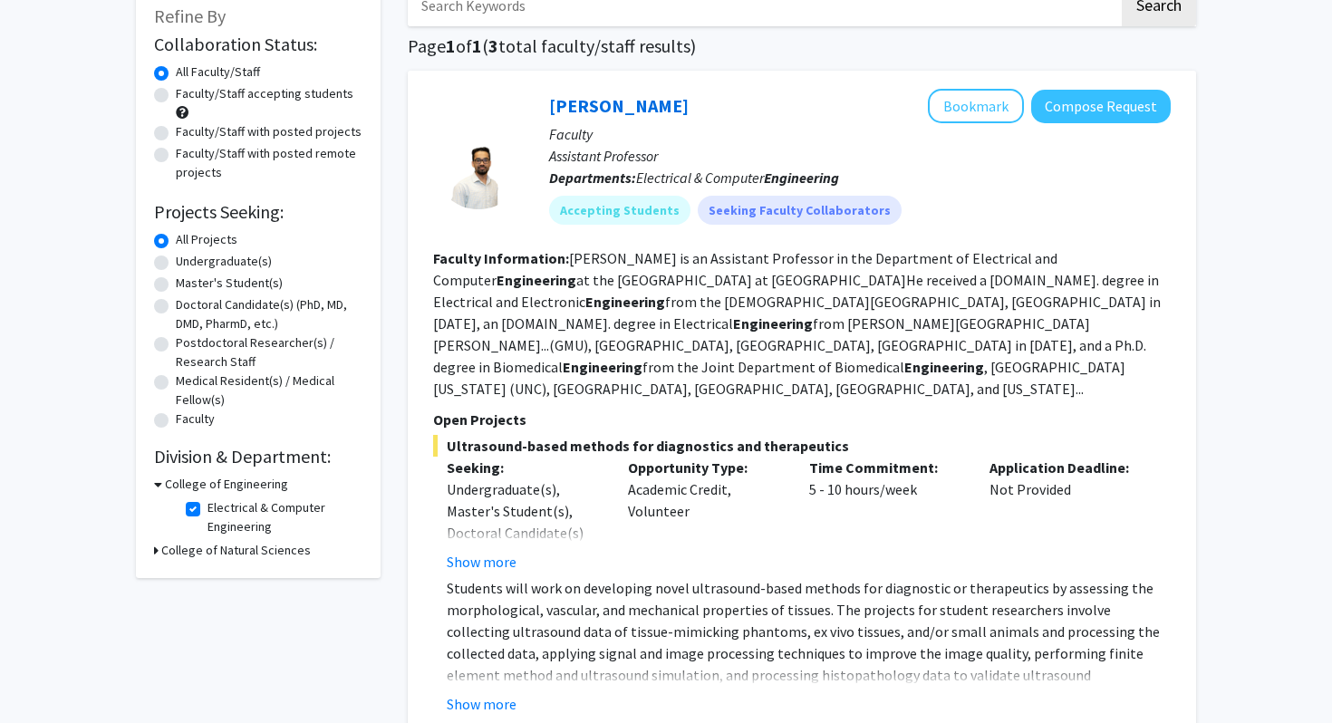
click at [268, 97] on label "Faculty/Staff accepting students" at bounding box center [265, 93] width 178 height 19
click at [188, 96] on input "Faculty/Staff accepting students" at bounding box center [182, 90] width 12 height 12
radio input "true"
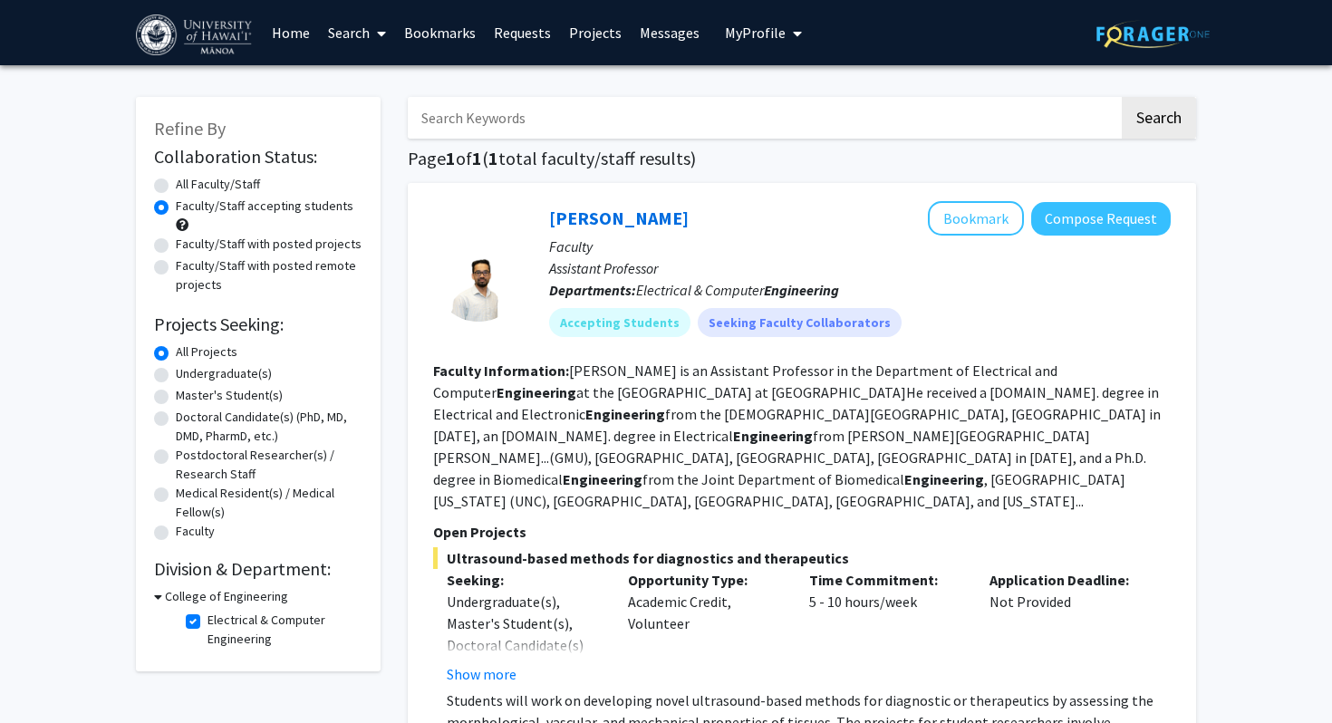
click at [283, 251] on label "Faculty/Staff with posted projects" at bounding box center [269, 244] width 186 height 19
click at [188, 247] on input "Faculty/Staff with posted projects" at bounding box center [182, 241] width 12 height 12
radio input "true"
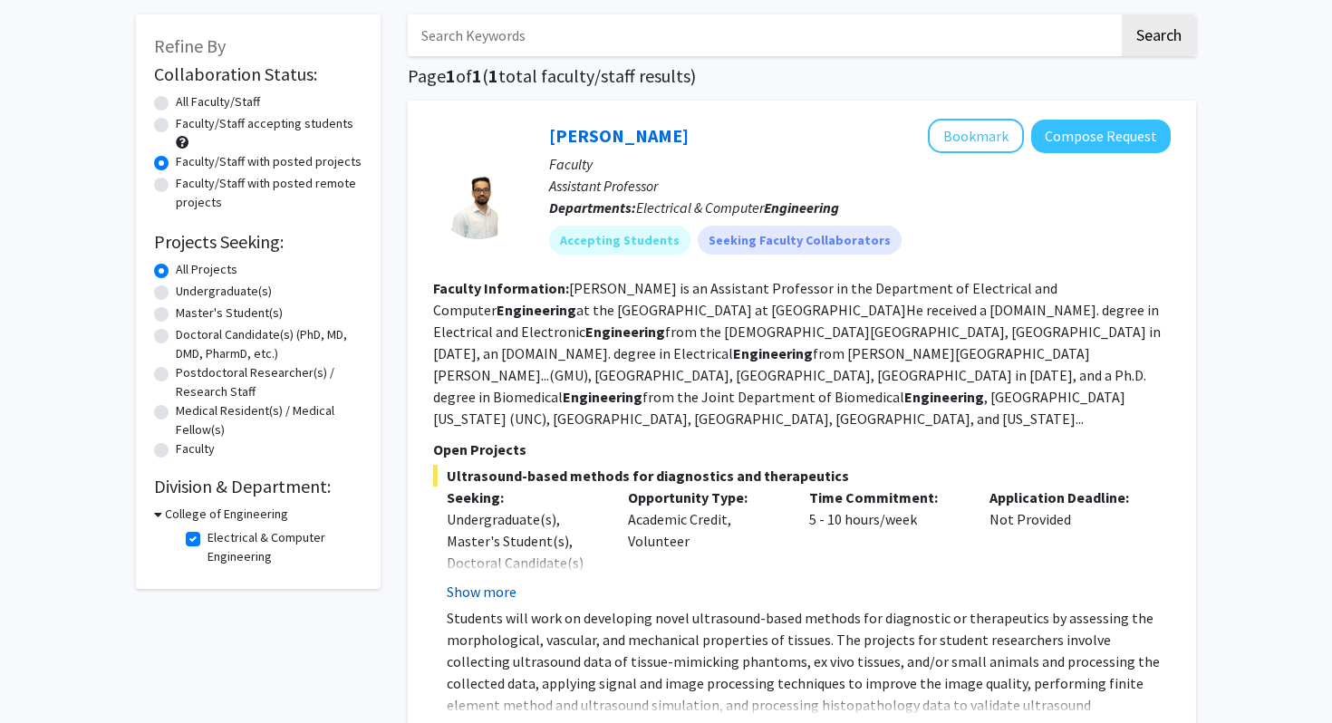
click at [475, 581] on button "Show more" at bounding box center [482, 592] width 70 height 22
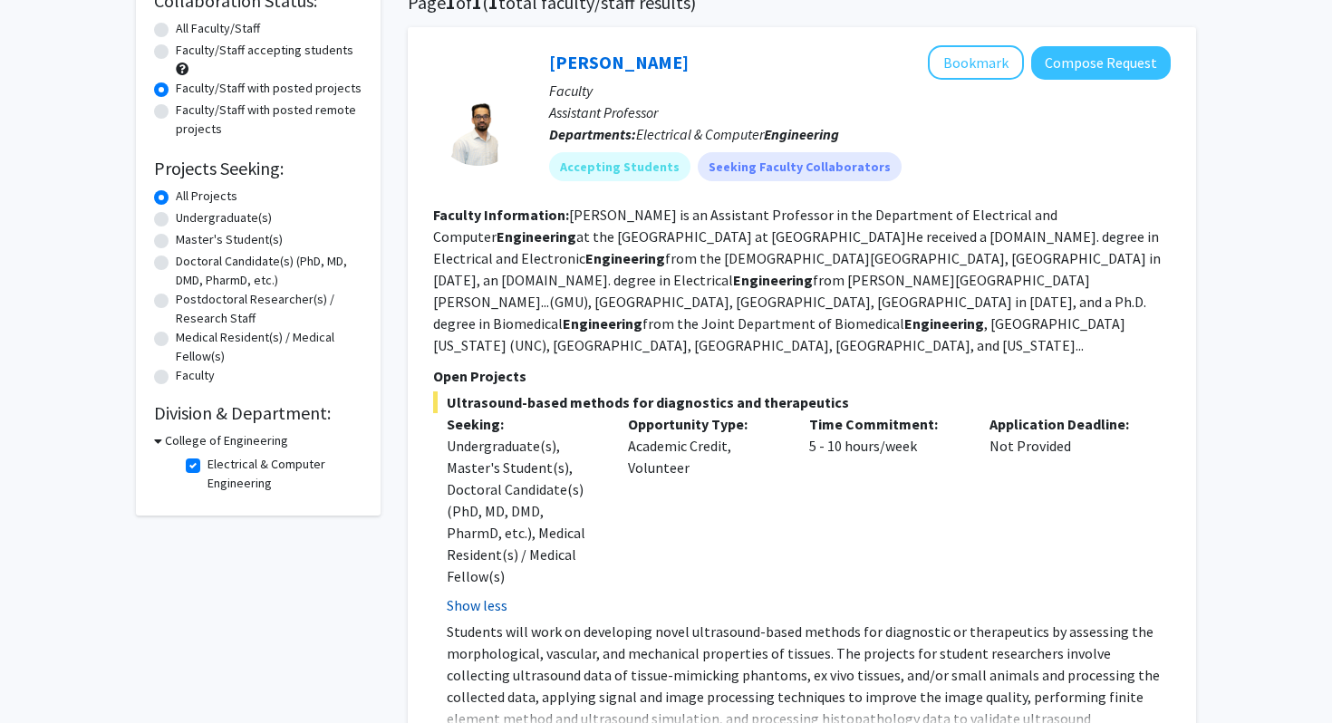
scroll to position [277, 0]
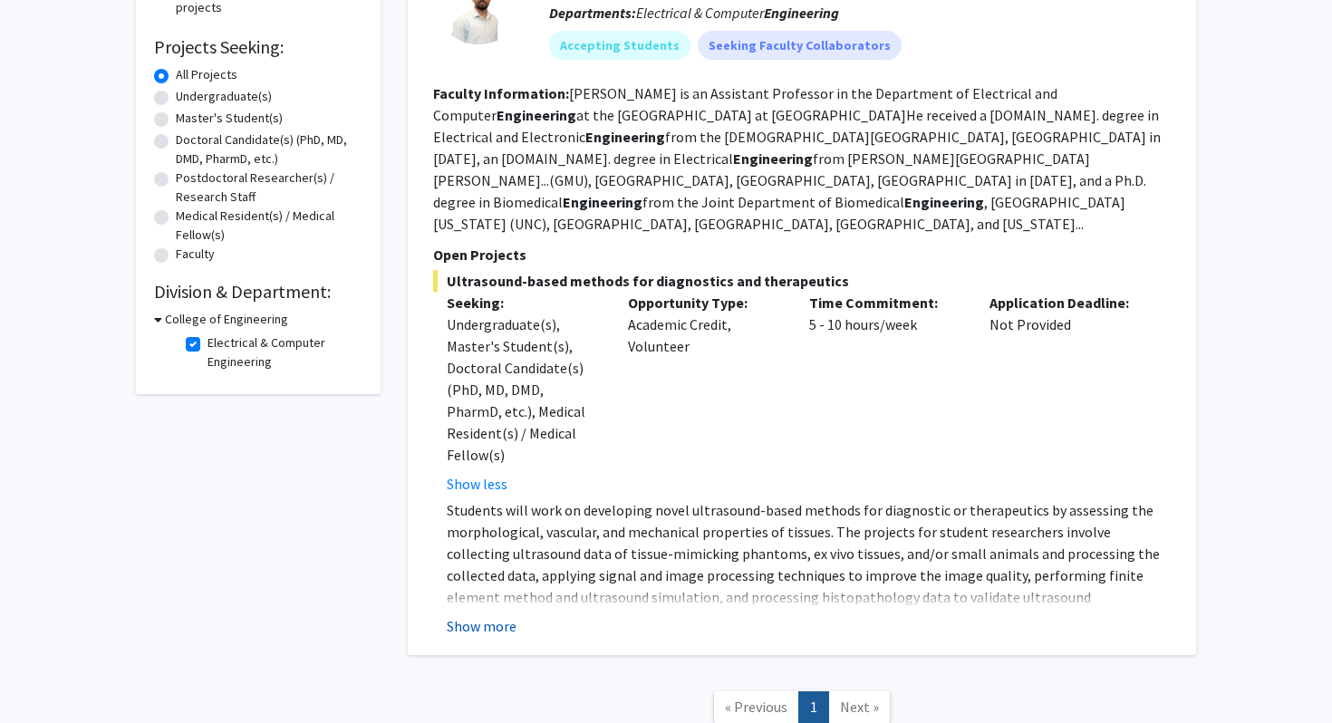
click at [481, 615] on button "Show more" at bounding box center [482, 626] width 70 height 22
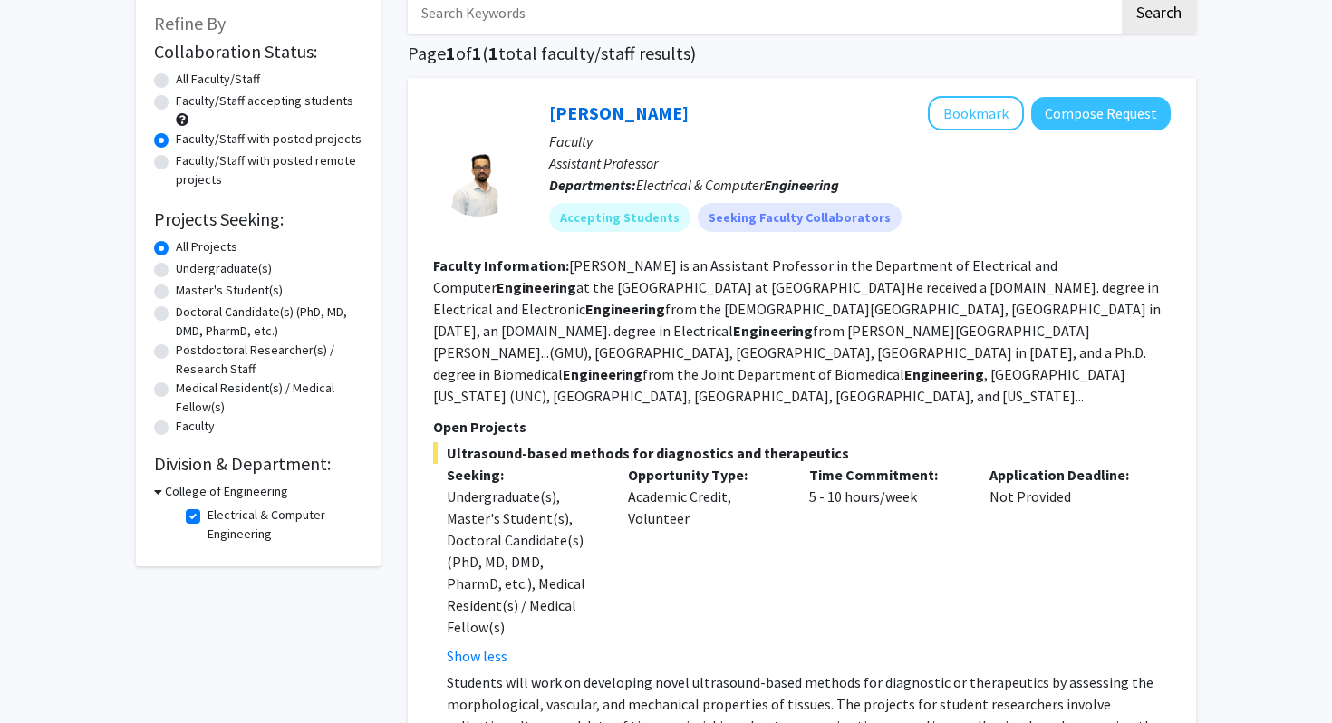
scroll to position [0, 0]
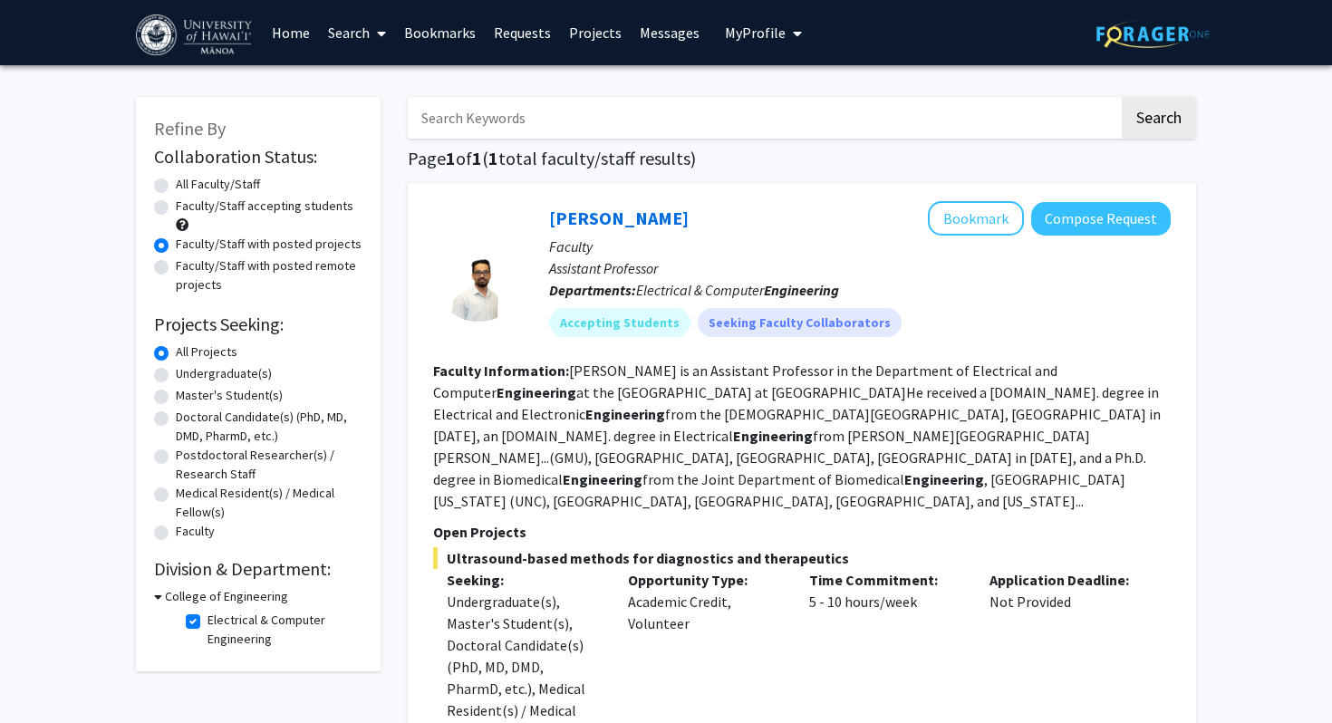
click at [738, 41] on span "My Profile" at bounding box center [755, 33] width 61 height 18
click at [783, 94] on span "View Profile" at bounding box center [838, 104] width 110 height 20
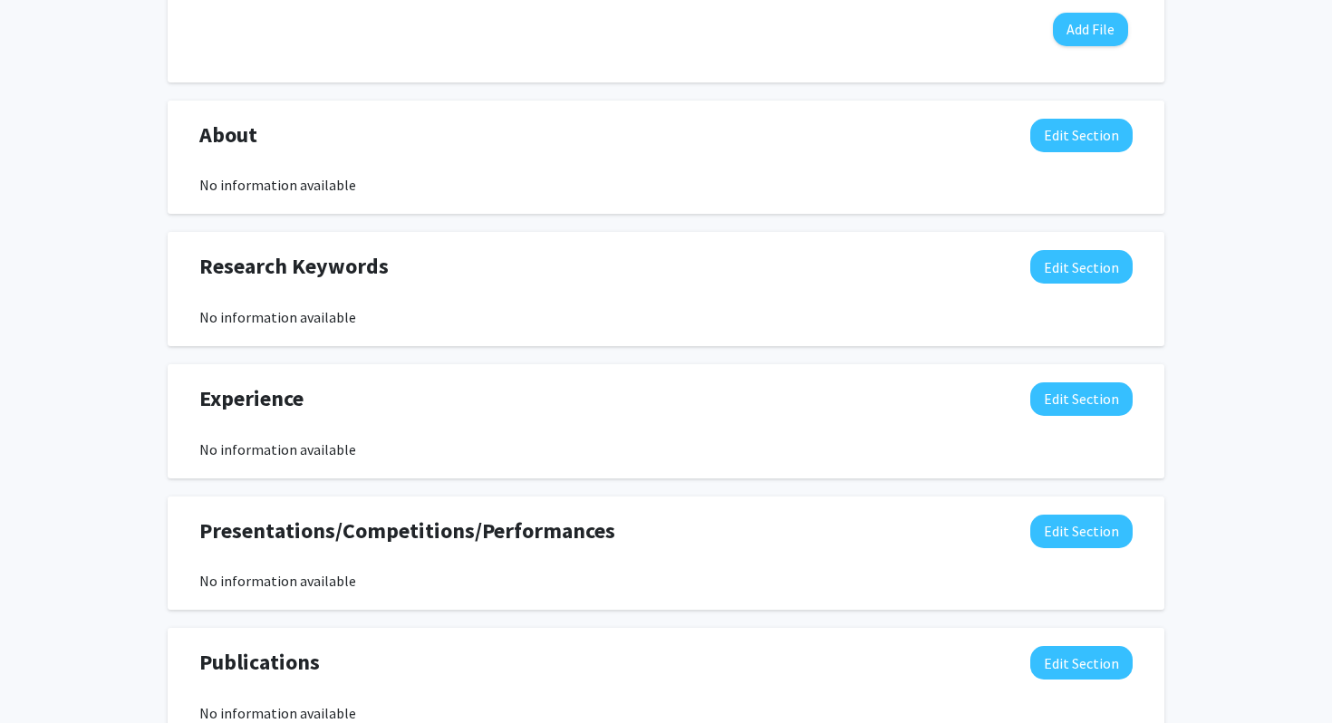
scroll to position [723, 0]
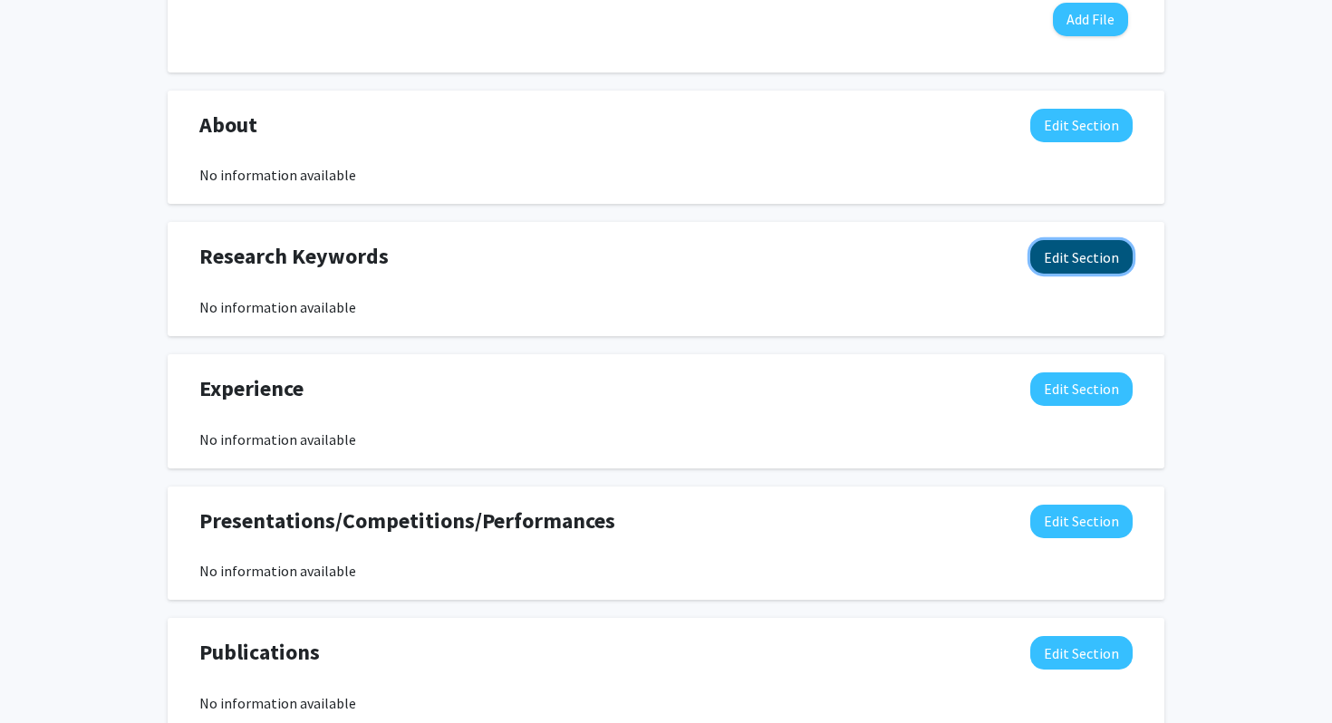
click at [1071, 262] on button "Edit Section" at bounding box center [1082, 257] width 102 height 34
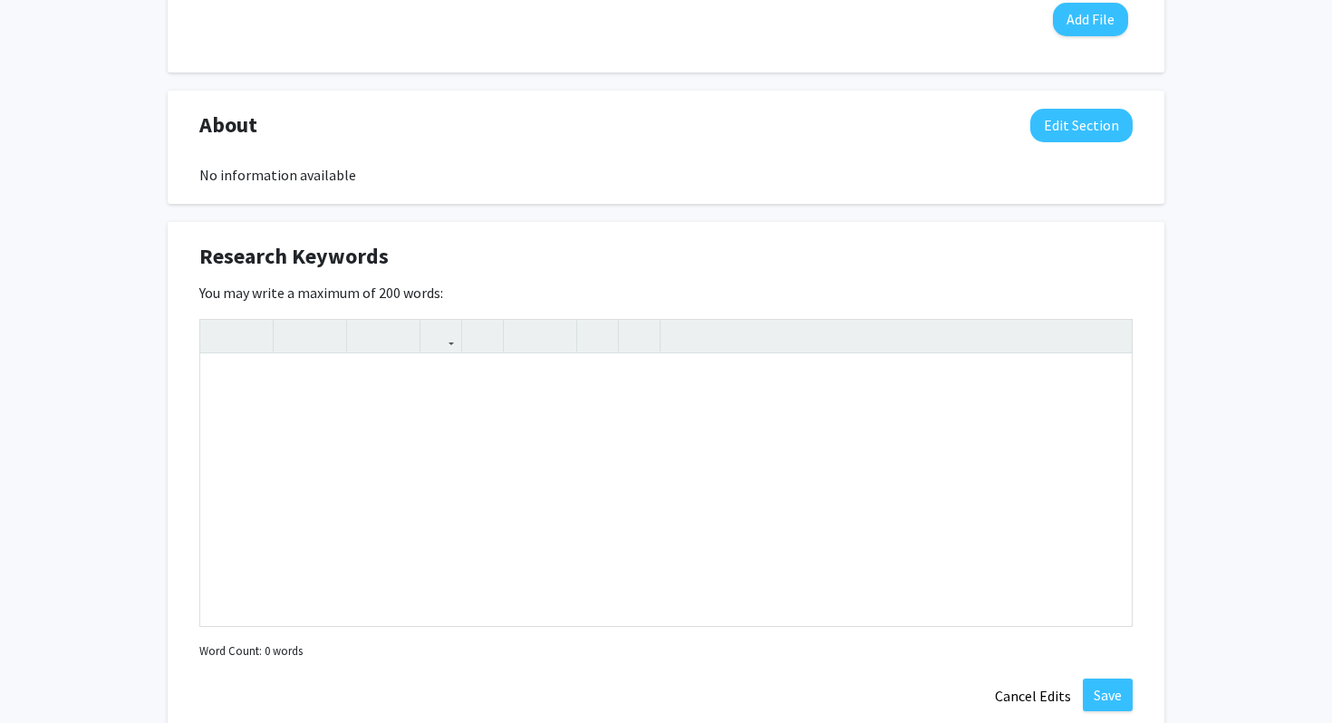
click at [1086, 294] on div "You may write a maximum of 200 words: Insert link Remove link Word Count: 0 wor…" at bounding box center [666, 473] width 934 height 382
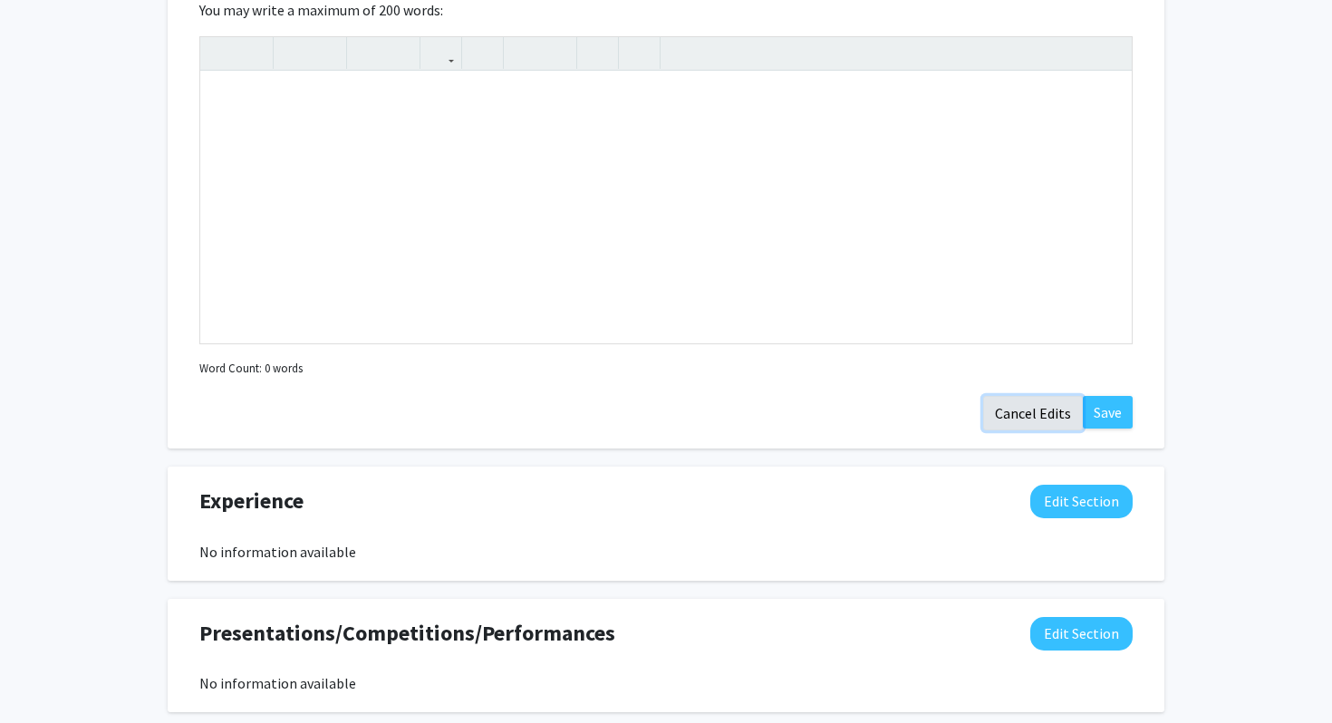
click at [1038, 407] on button "Cancel Edits" at bounding box center [1033, 413] width 100 height 34
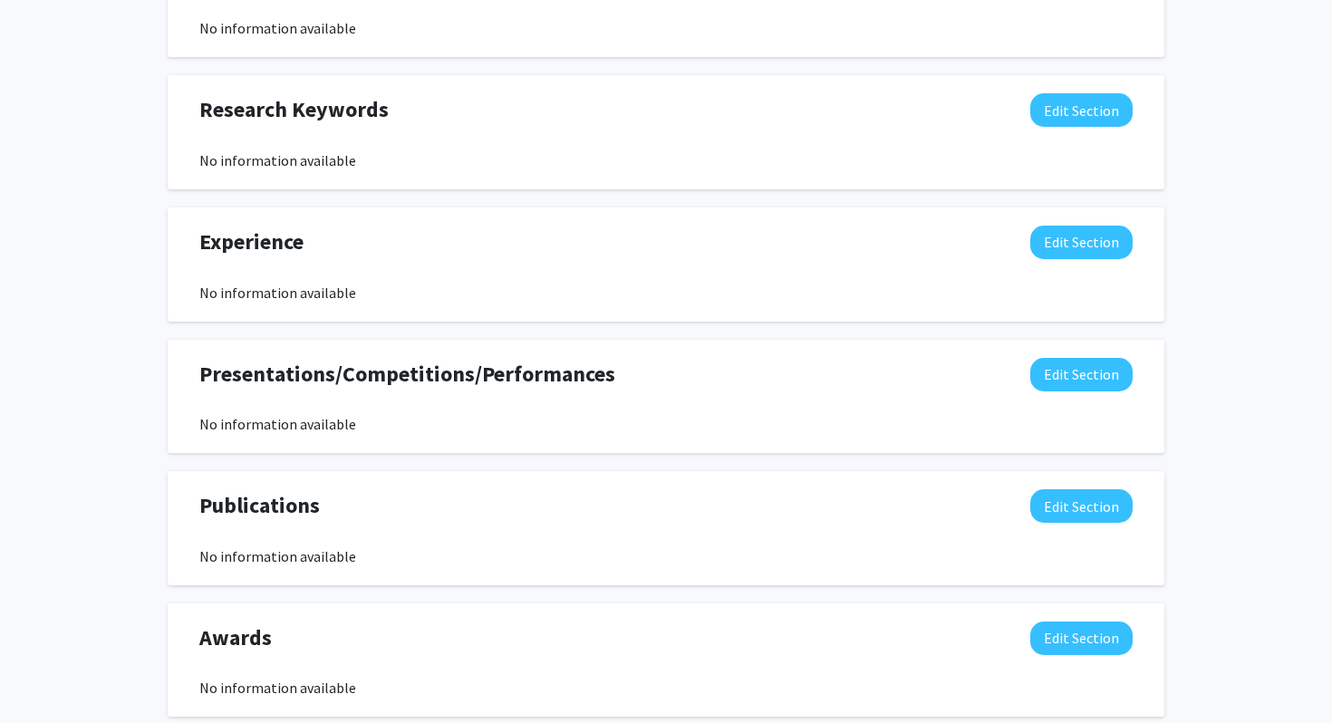
scroll to position [0, 0]
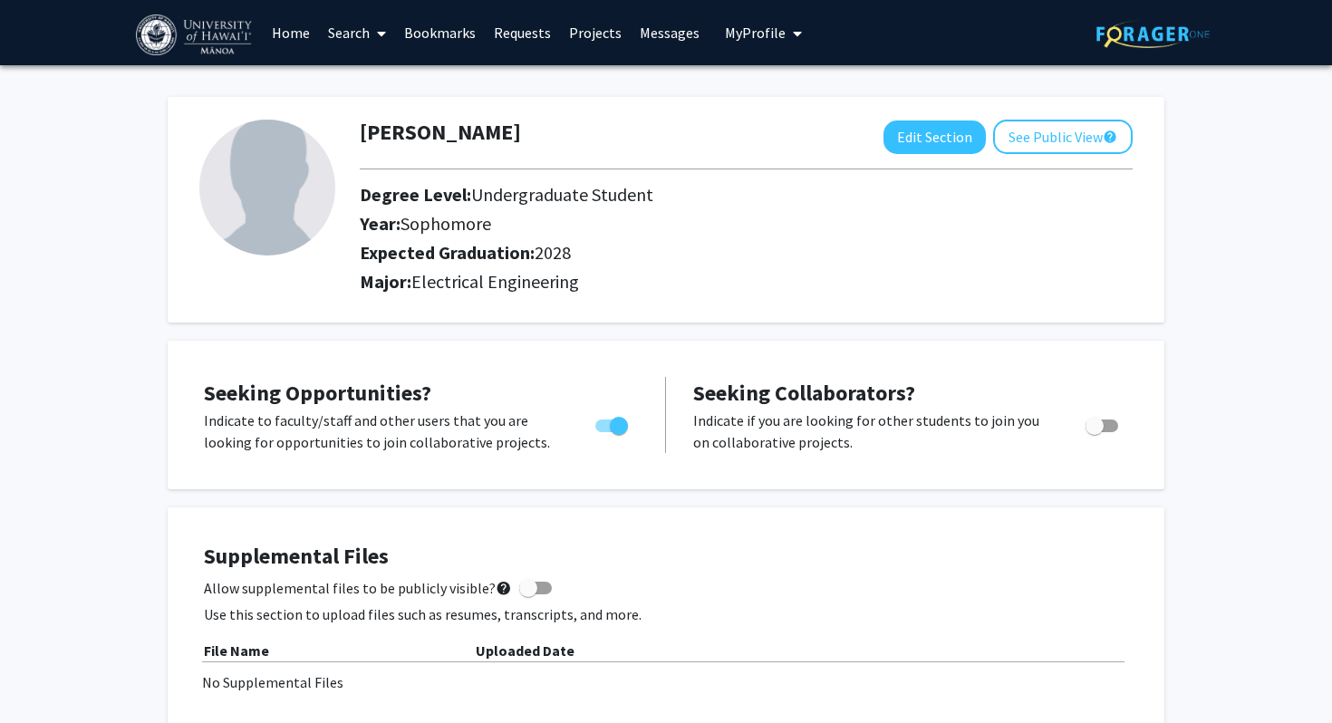
click at [335, 46] on link "Search" at bounding box center [357, 32] width 76 height 63
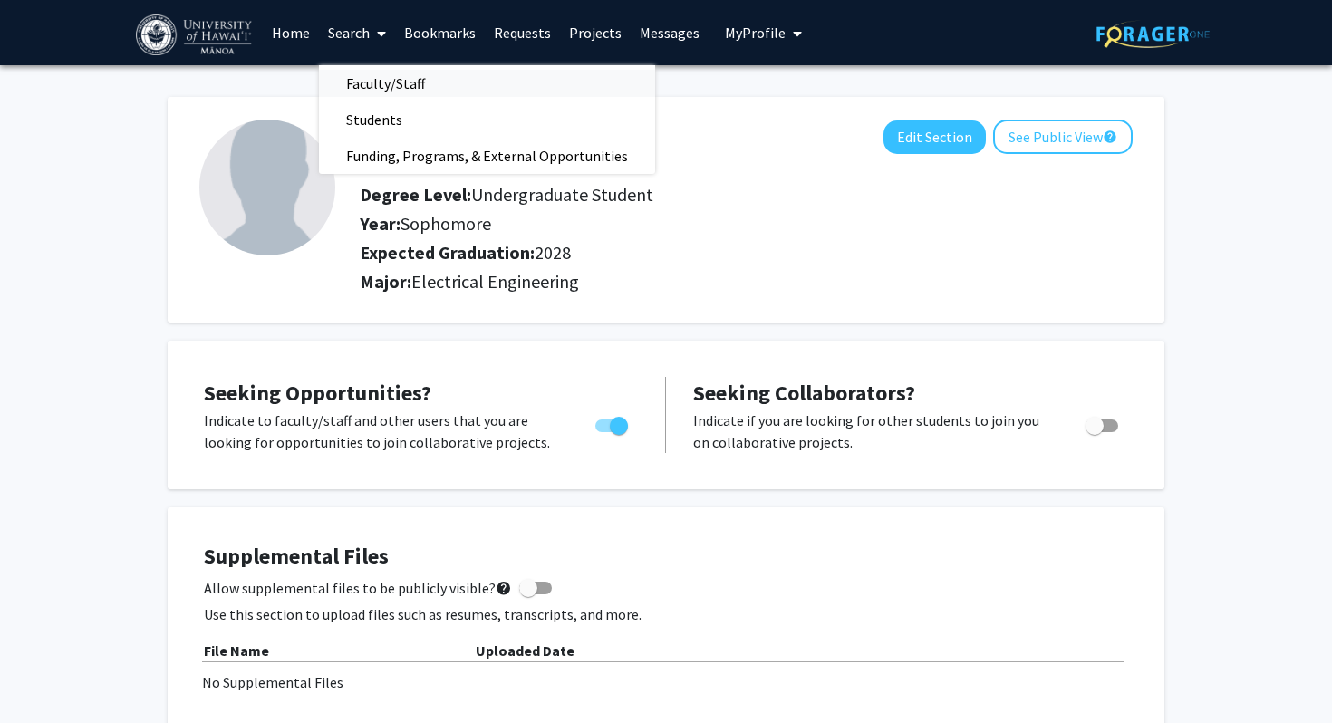
click at [365, 91] on span "Faculty/Staff" at bounding box center [385, 83] width 133 height 36
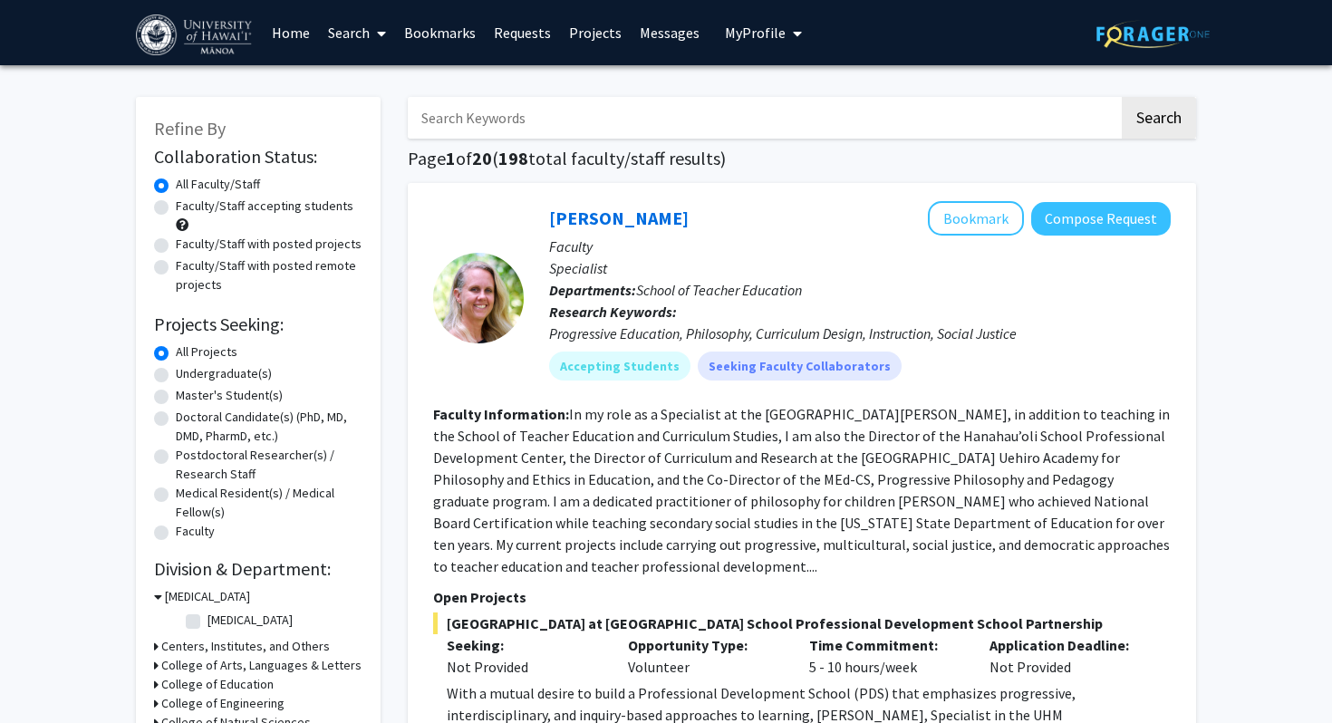
click at [538, 124] on input "Search Keywords" at bounding box center [763, 118] width 711 height 42
click at [1122, 97] on button "Search" at bounding box center [1159, 118] width 74 height 42
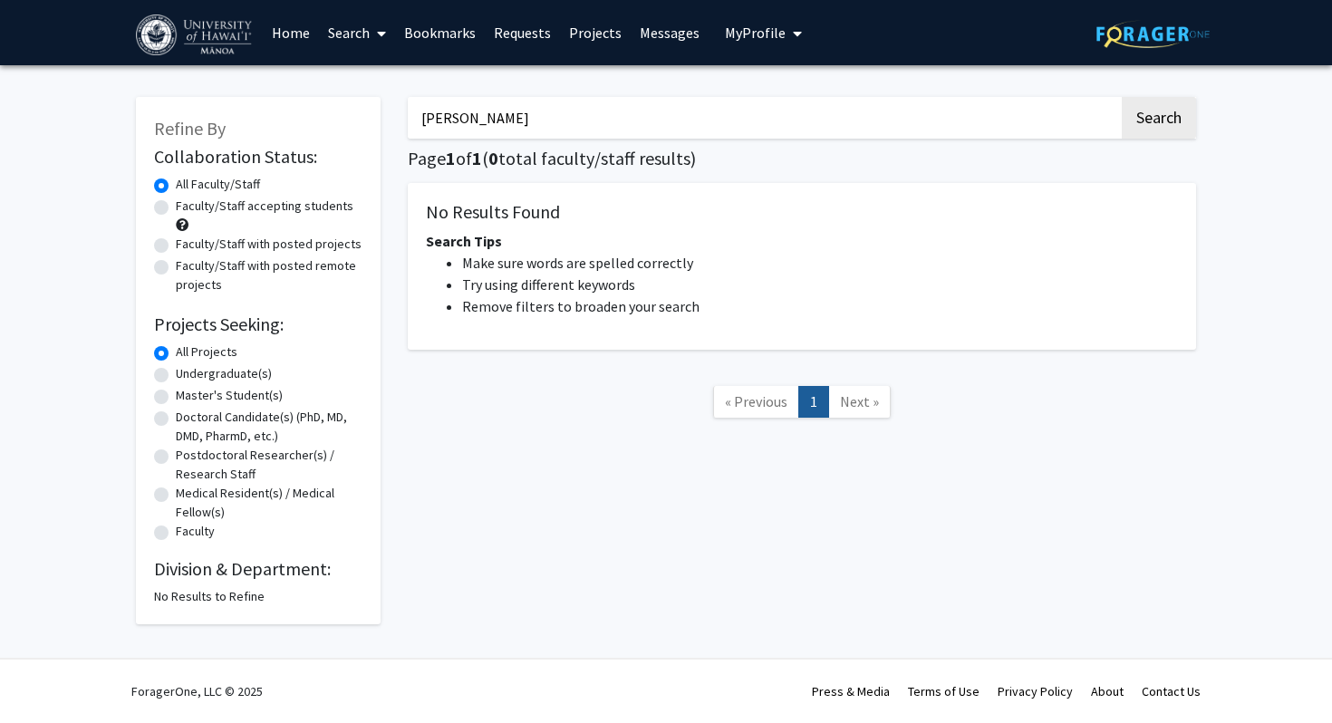
click at [613, 124] on input "garmire" at bounding box center [763, 118] width 711 height 42
type input "garmi"
click at [1122, 97] on button "Search" at bounding box center [1159, 118] width 74 height 42
click at [348, 44] on link "Search" at bounding box center [357, 32] width 76 height 63
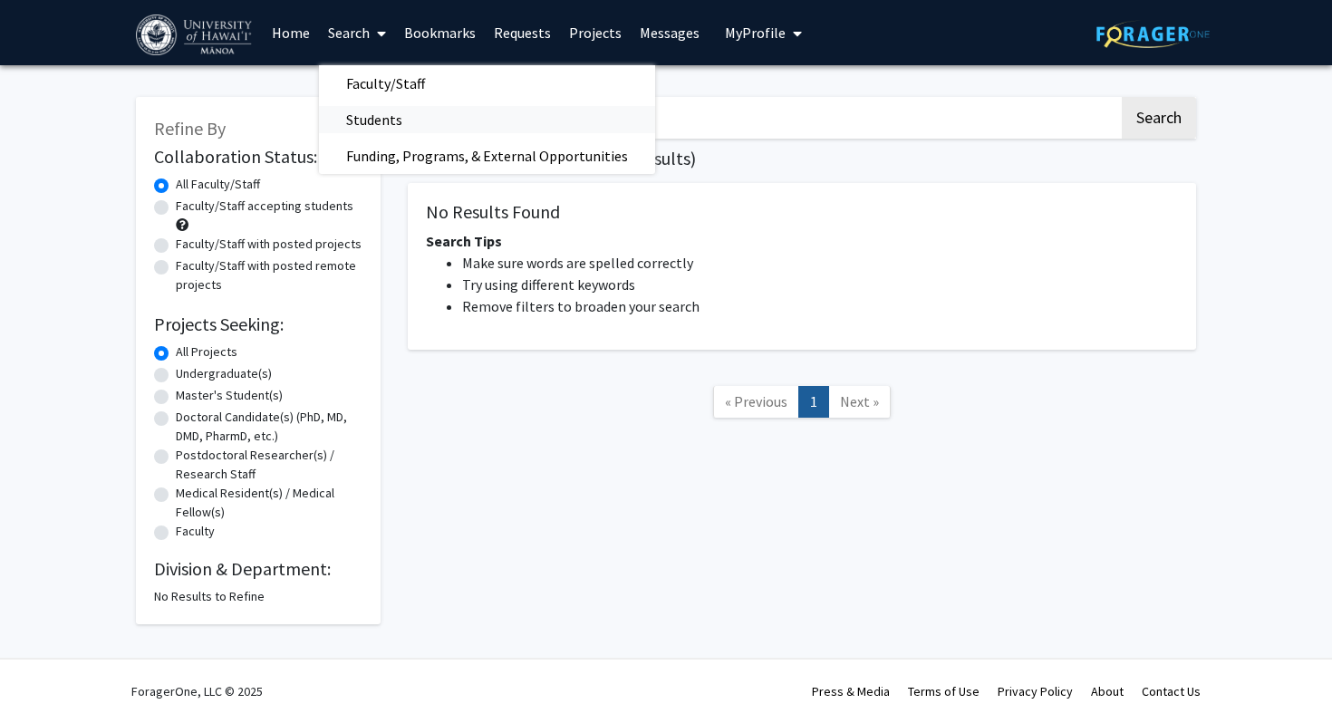
click at [357, 111] on span "Students" at bounding box center [374, 120] width 111 height 36
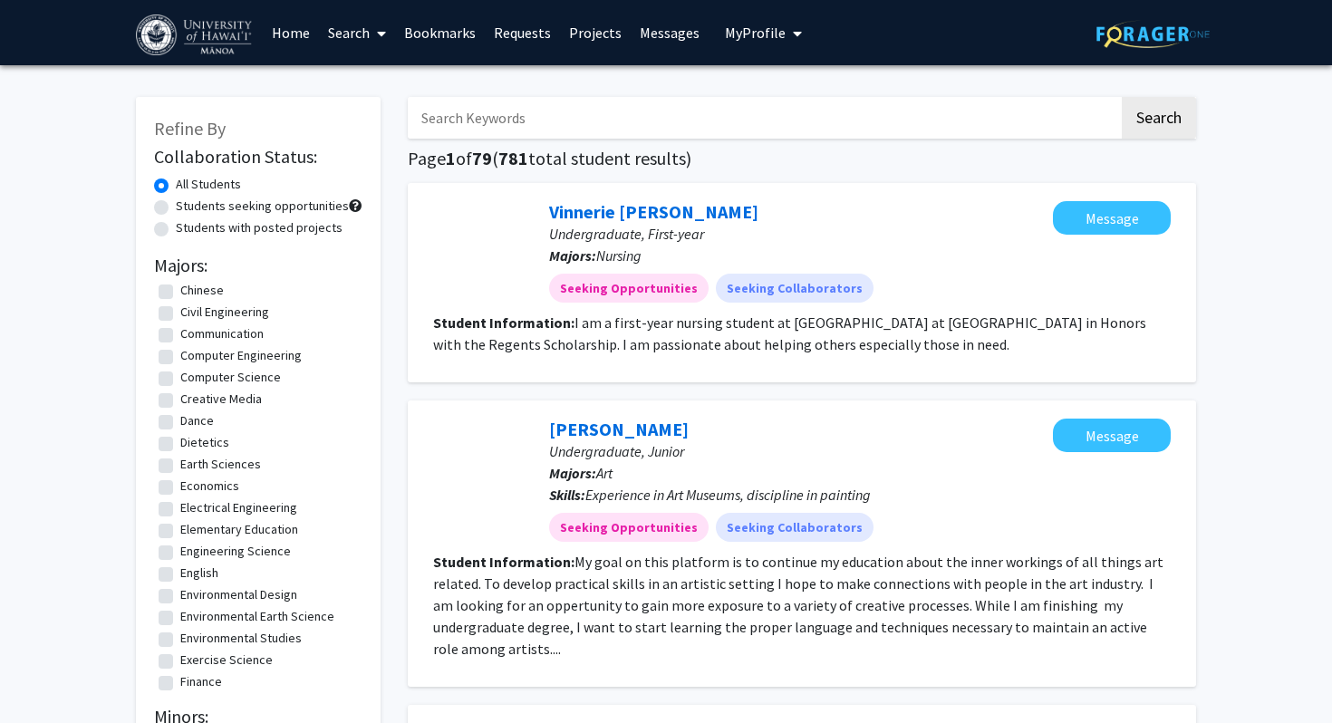
scroll to position [280, 0]
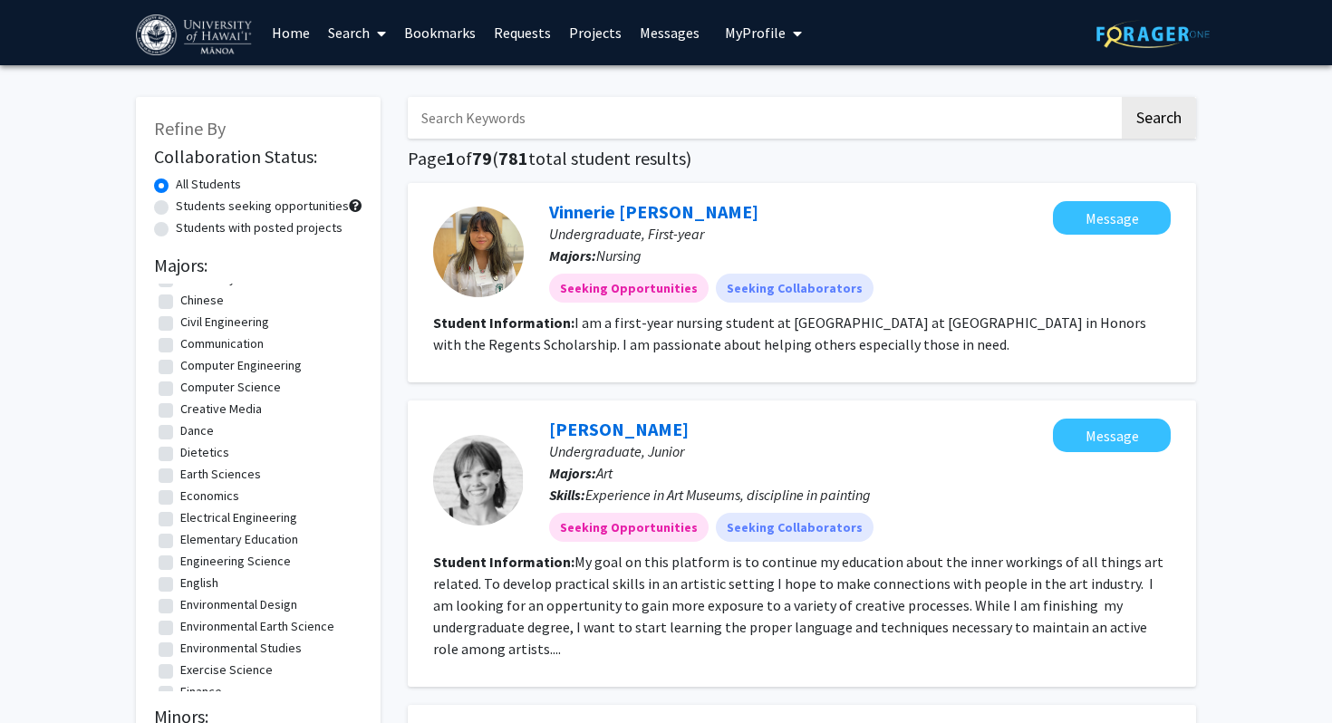
click at [227, 518] on label "Electrical Engineering" at bounding box center [238, 517] width 117 height 19
click at [192, 518] on input "Electrical Engineering" at bounding box center [186, 514] width 12 height 12
checkbox input "true"
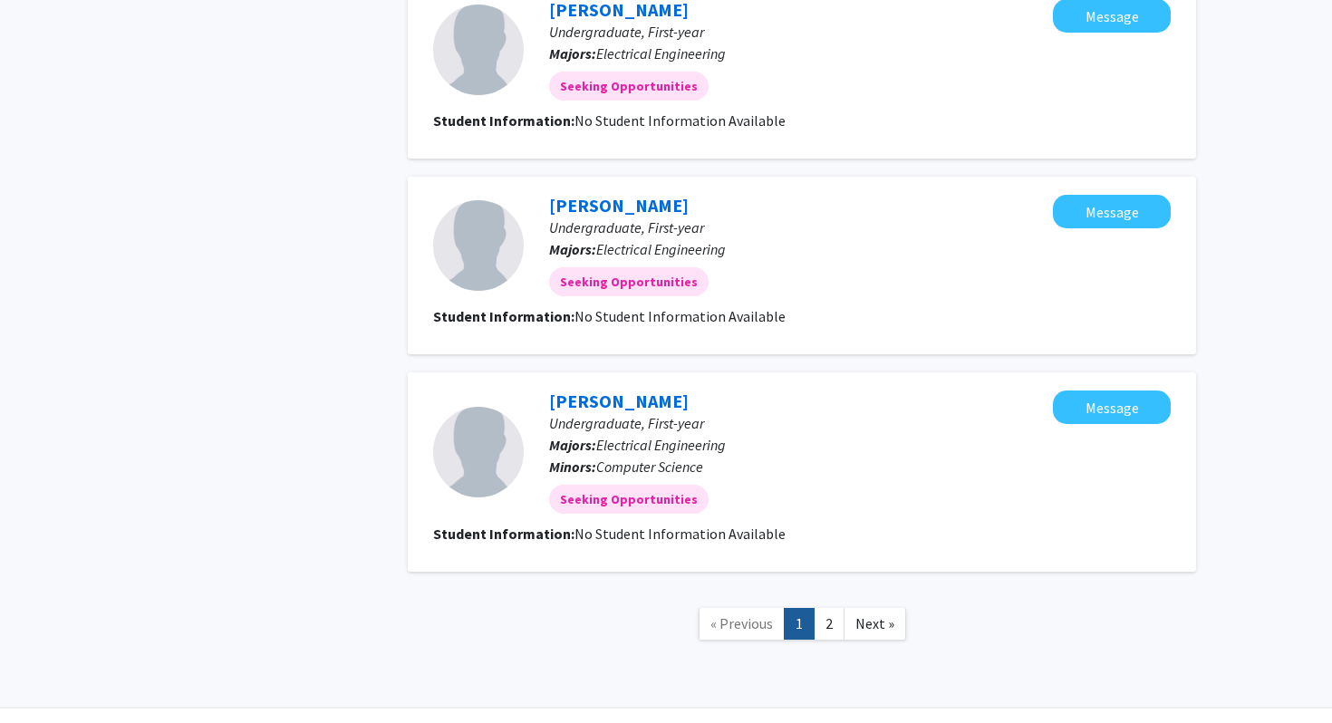
scroll to position [1730, 0]
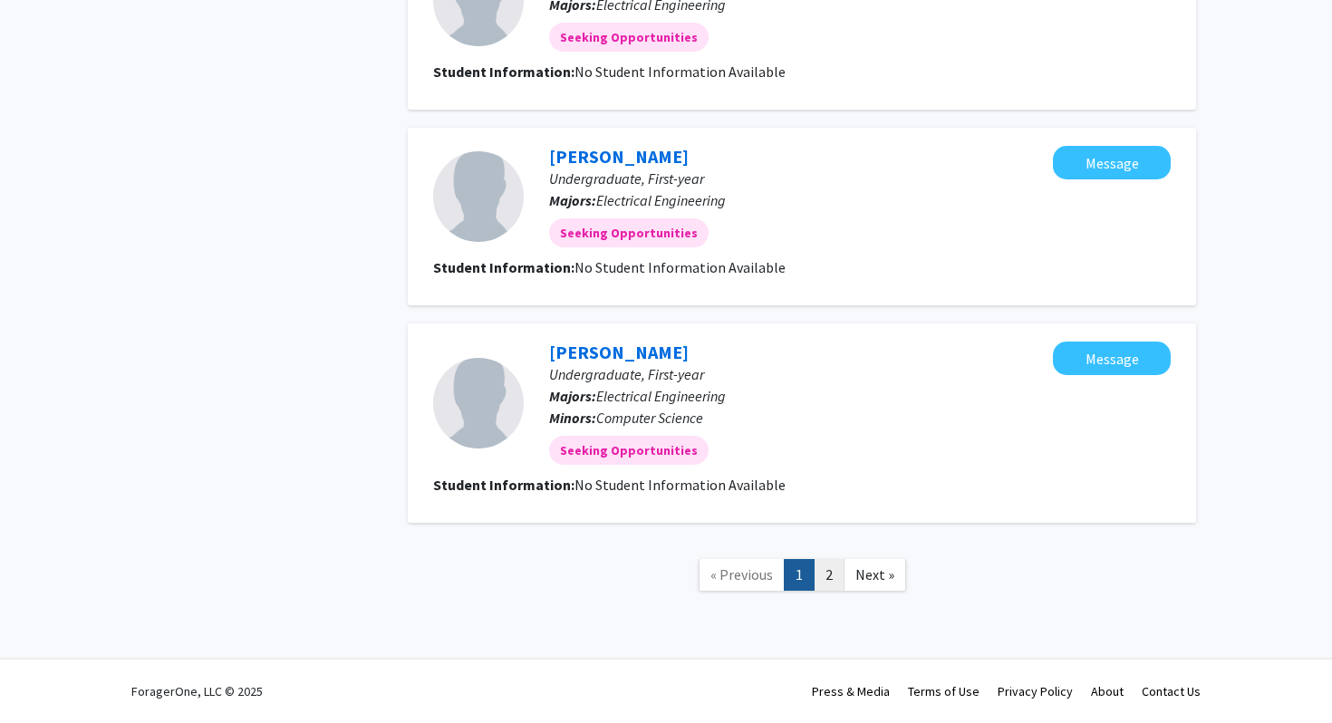
click at [827, 562] on link "2" at bounding box center [829, 575] width 31 height 32
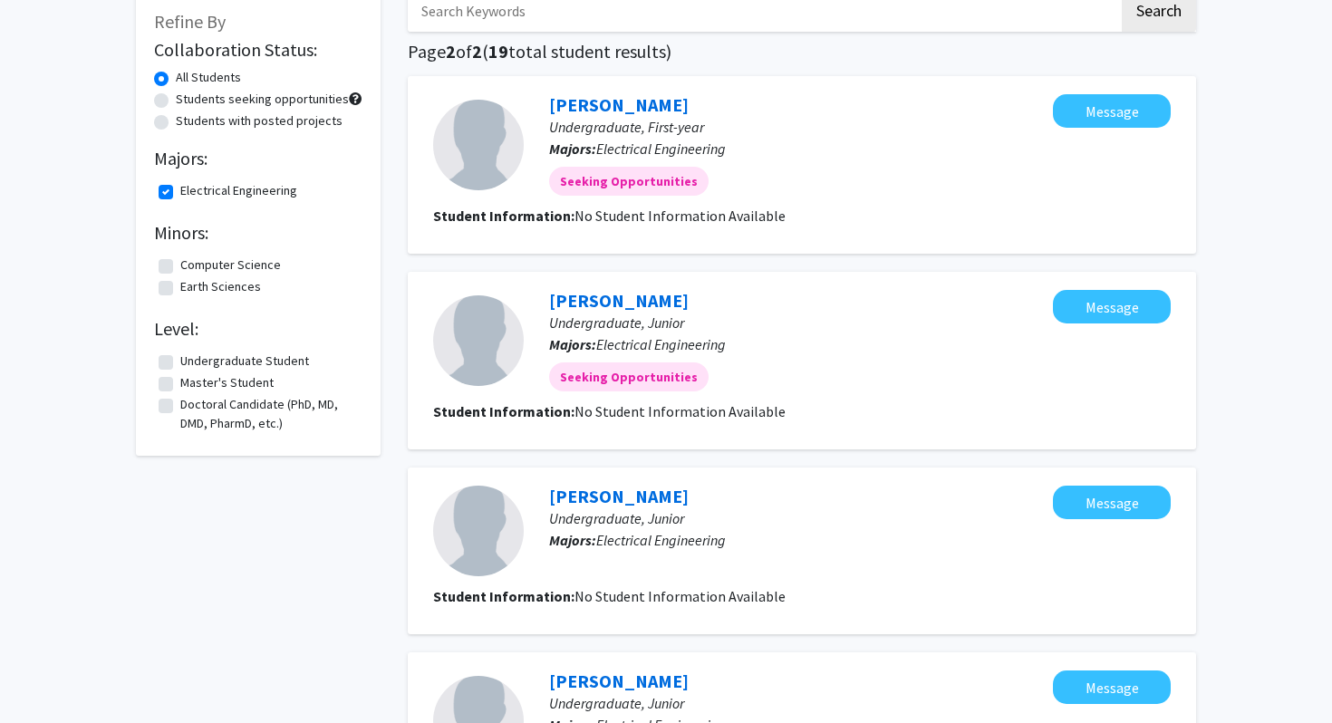
scroll to position [116, 0]
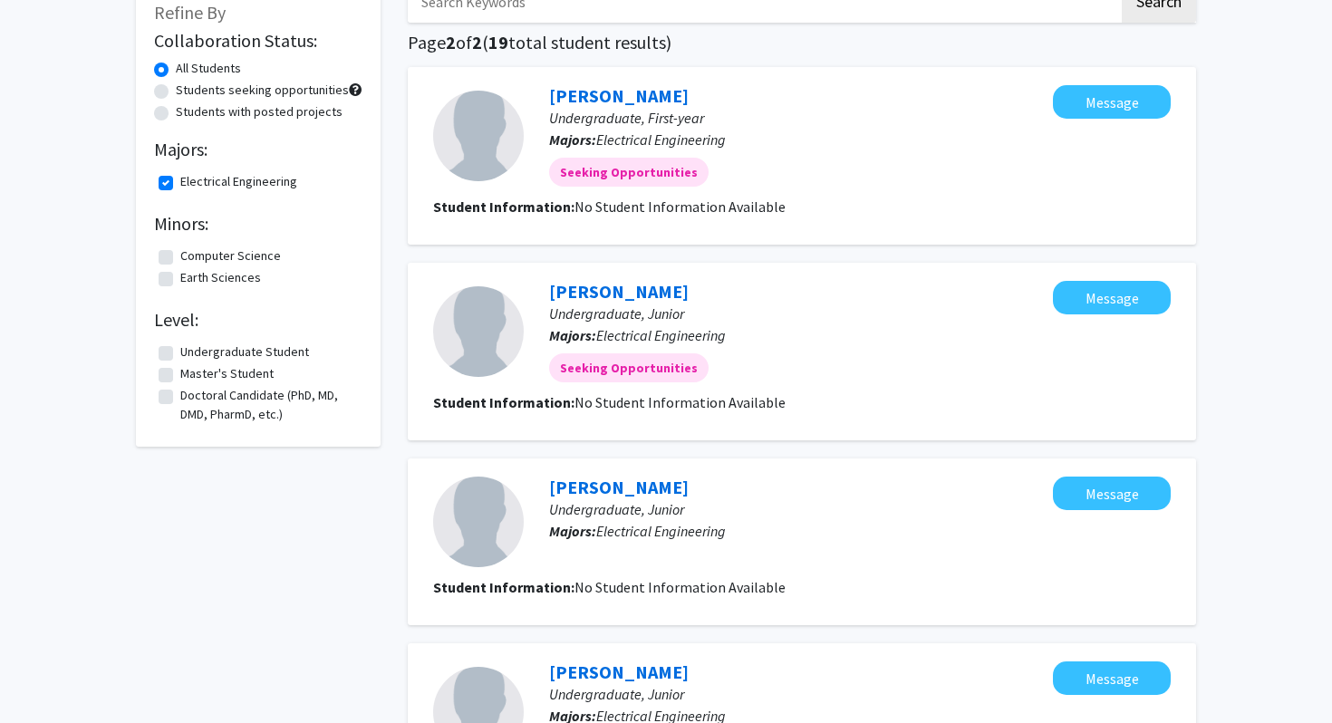
click at [298, 89] on label "Students seeking opportunities" at bounding box center [262, 90] width 173 height 19
click at [188, 89] on input "Students seeking opportunities" at bounding box center [182, 87] width 12 height 12
radio input "true"
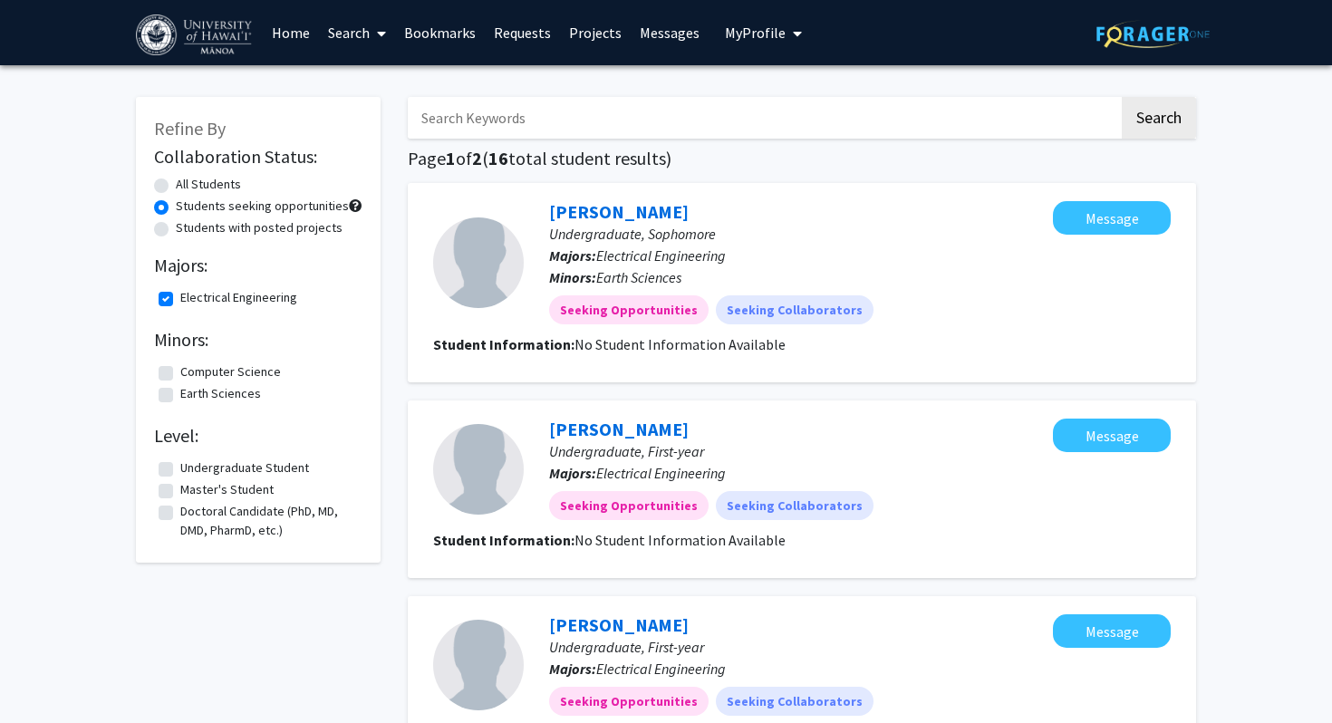
click at [256, 226] on label "Students with posted projects" at bounding box center [259, 227] width 167 height 19
click at [188, 226] on input "Students with posted projects" at bounding box center [182, 224] width 12 height 12
radio input "true"
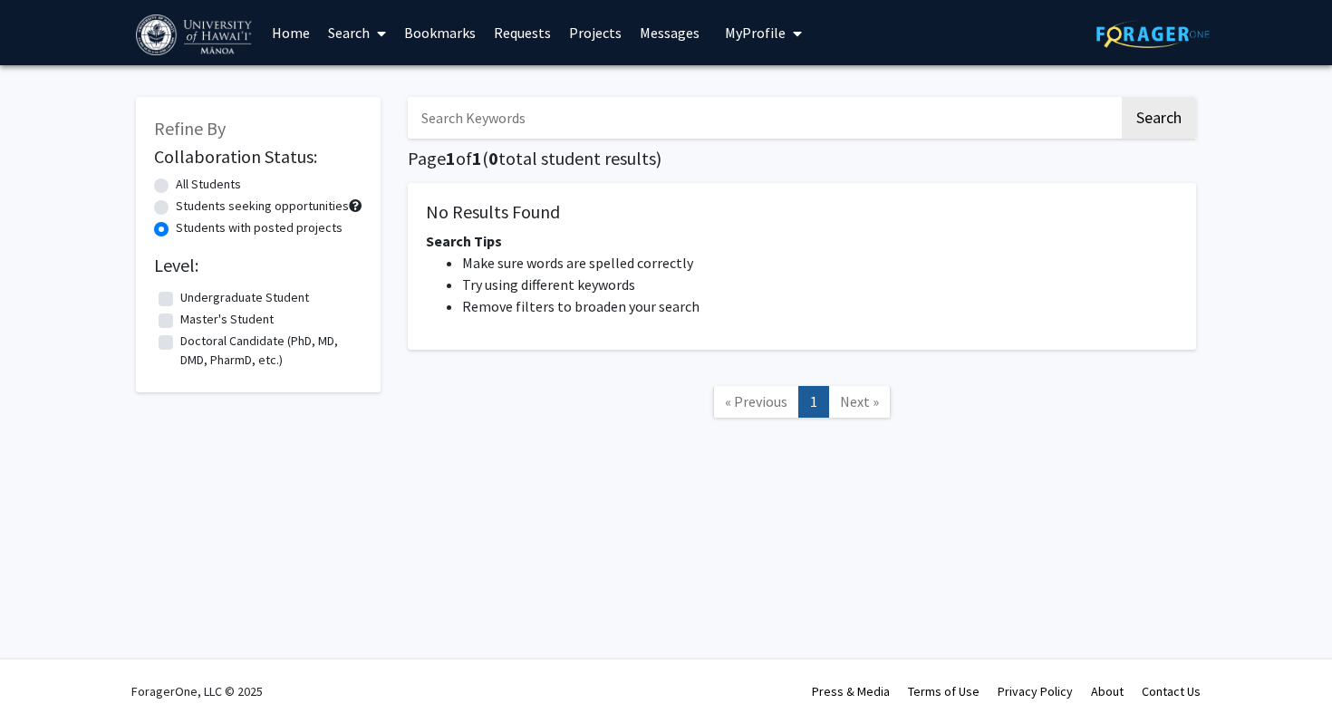
click at [197, 281] on form "Level: Undergraduate Student Undergraduate Student Master's Student Master's St…" at bounding box center [258, 315] width 208 height 120
click at [197, 294] on label "Undergraduate Student" at bounding box center [244, 297] width 129 height 19
click at [192, 294] on input "Undergraduate Student" at bounding box center [186, 294] width 12 height 12
checkbox input "true"
click at [287, 201] on label "Students seeking opportunities" at bounding box center [262, 206] width 173 height 19
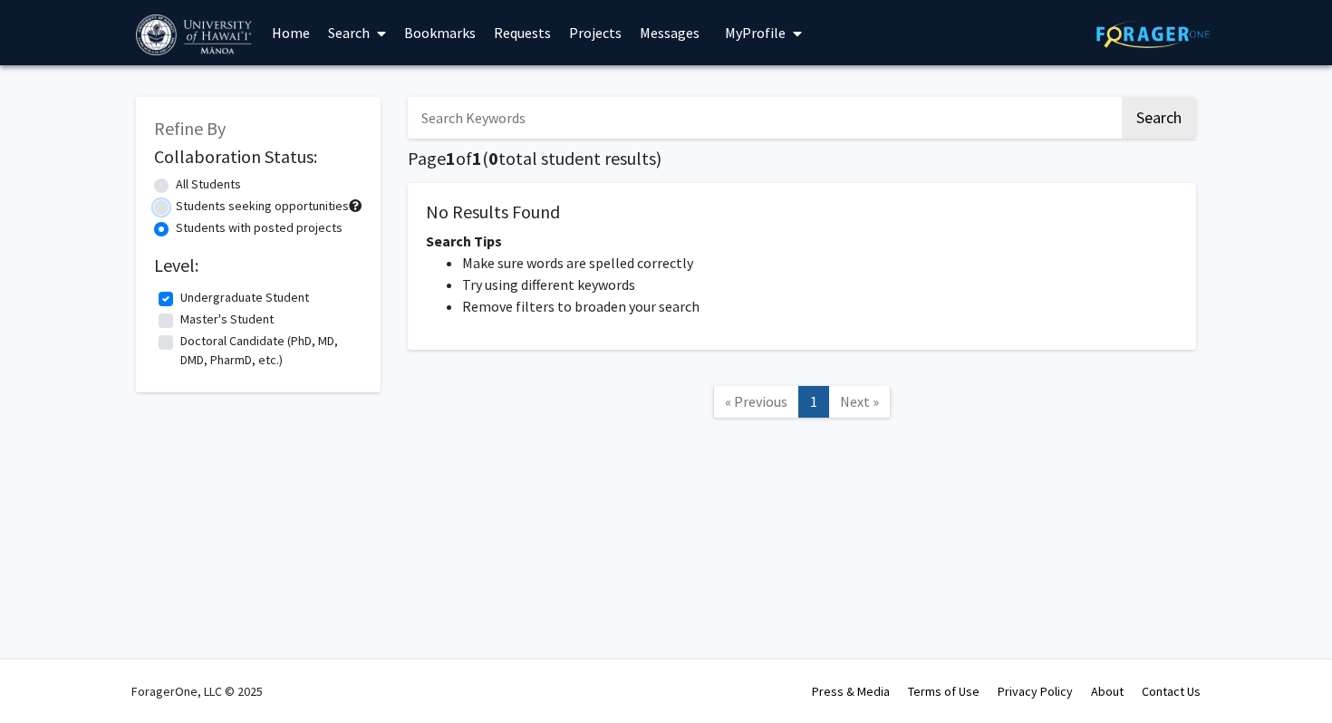
click at [188, 201] on input "Students seeking opportunities" at bounding box center [182, 203] width 12 height 12
radio input "true"
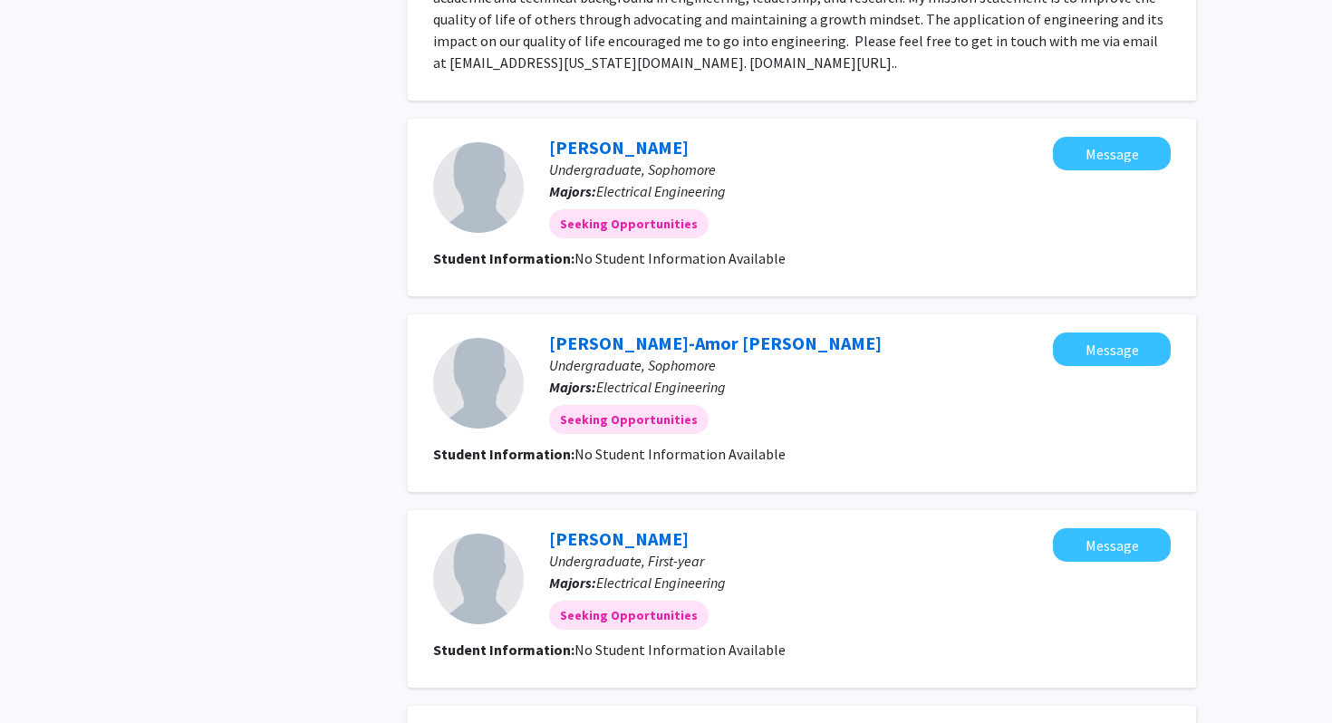
scroll to position [1730, 0]
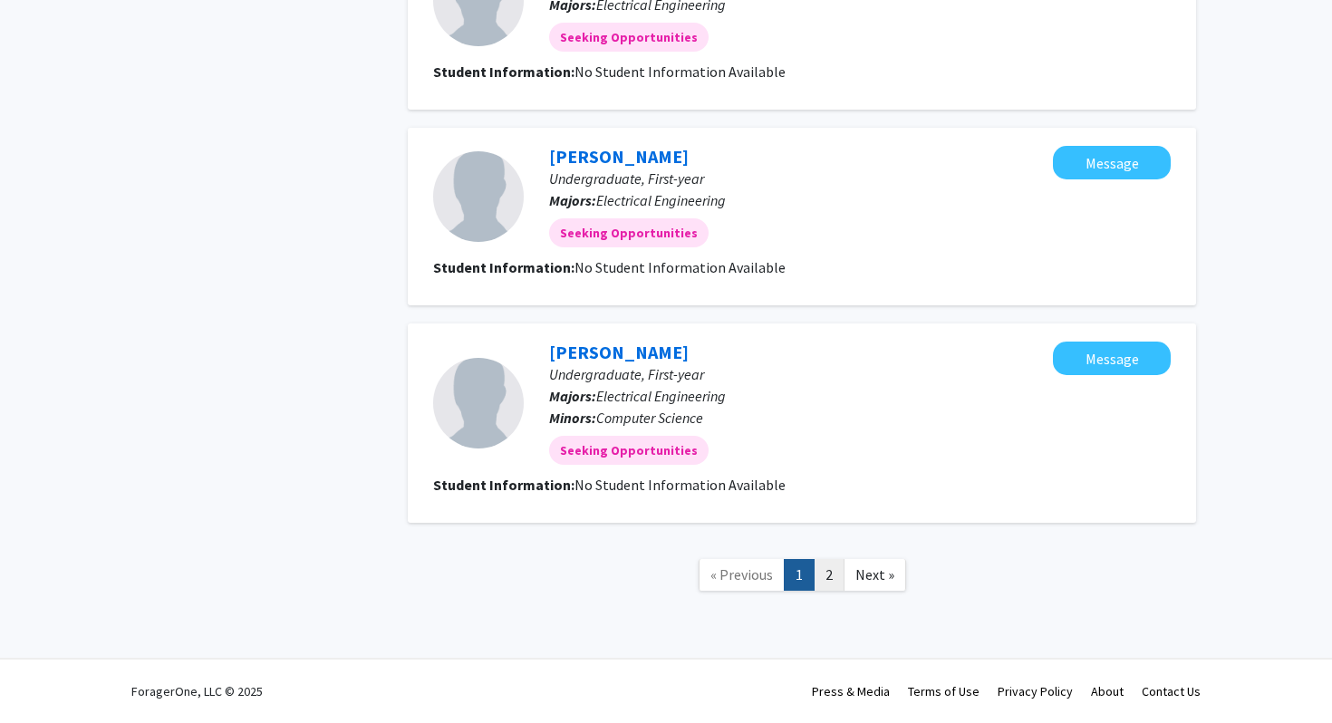
click at [832, 583] on link "2" at bounding box center [829, 575] width 31 height 32
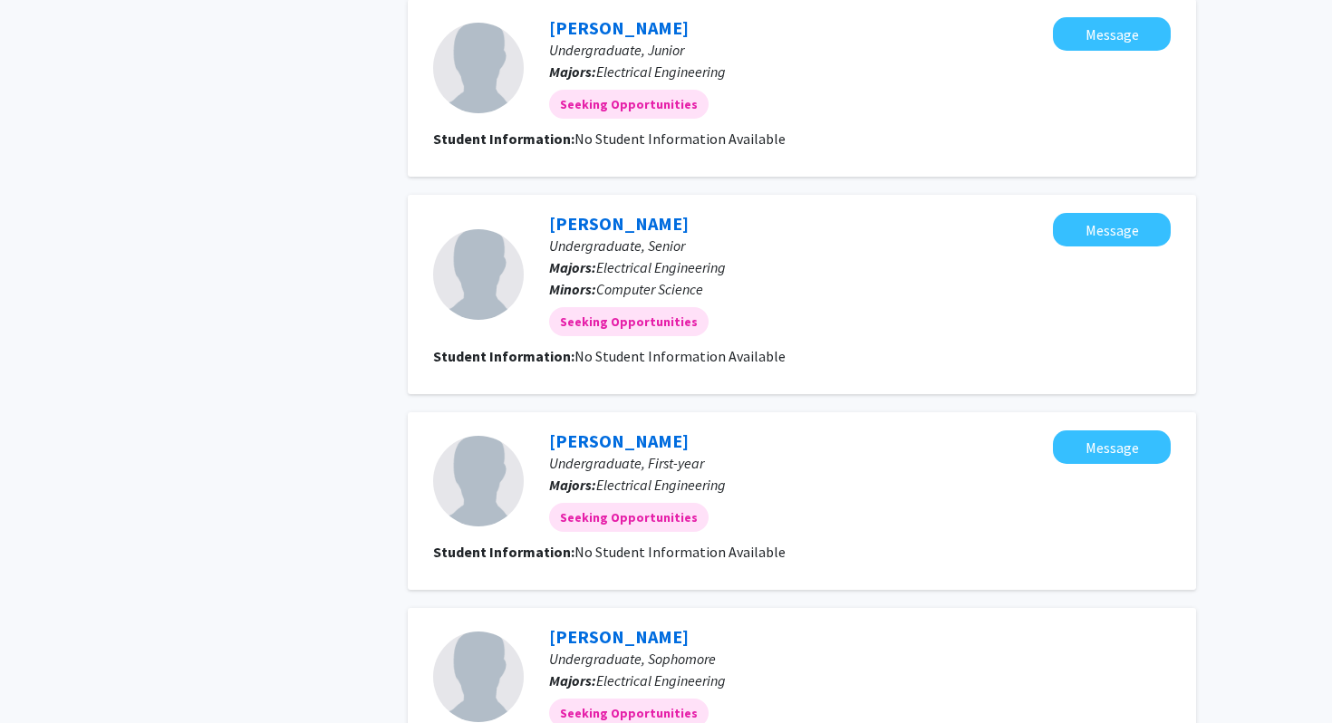
scroll to position [838, 0]
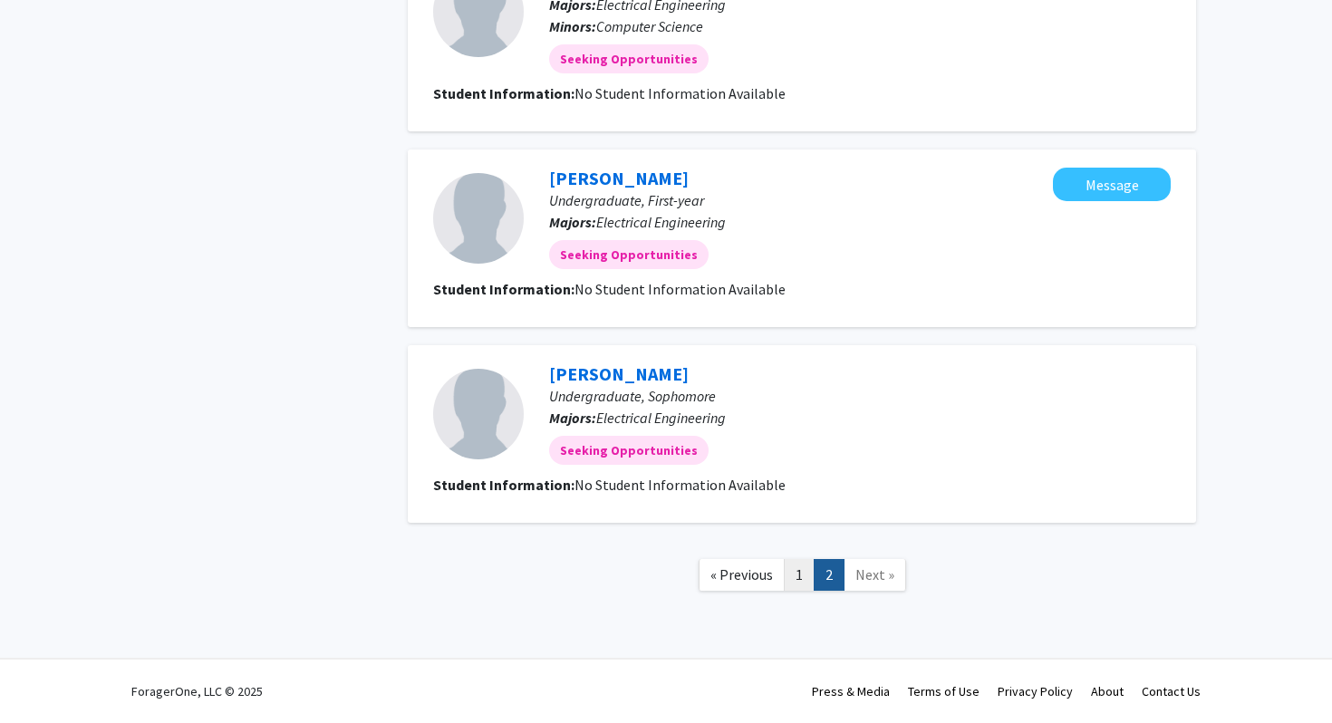
click at [803, 580] on link "1" at bounding box center [799, 575] width 31 height 32
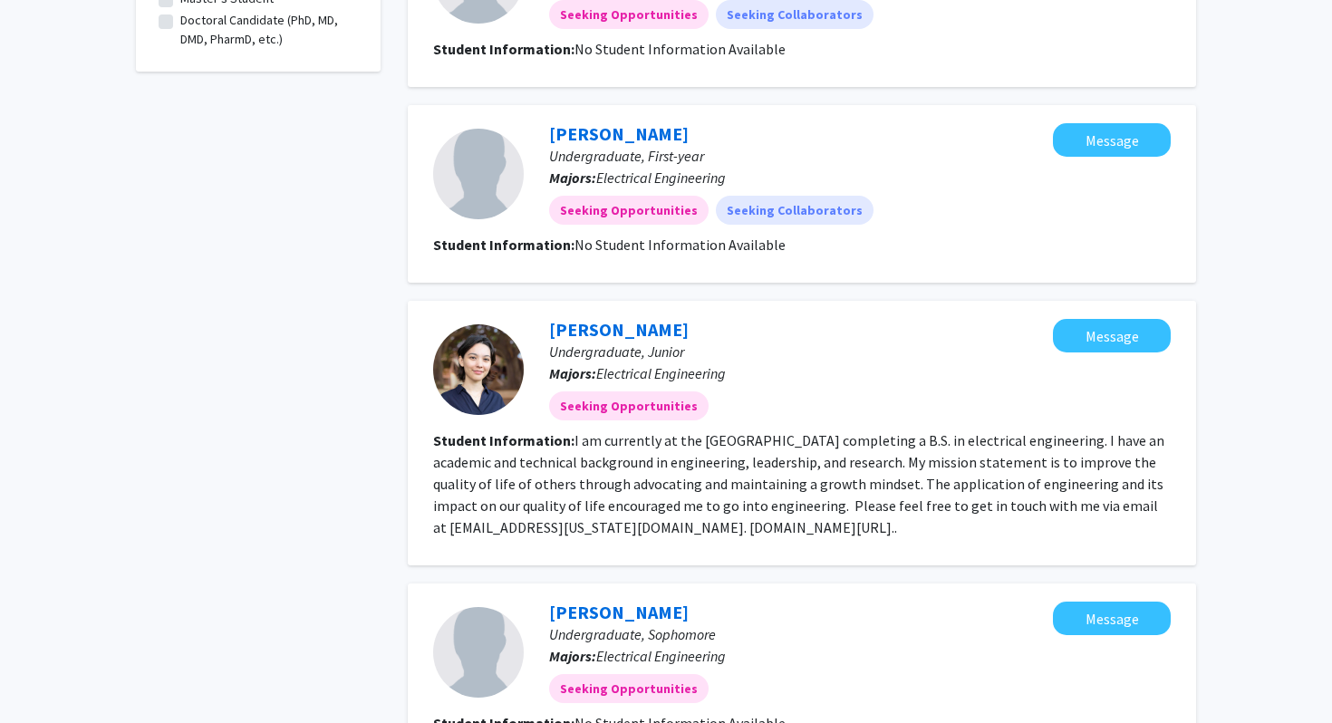
scroll to position [467, 0]
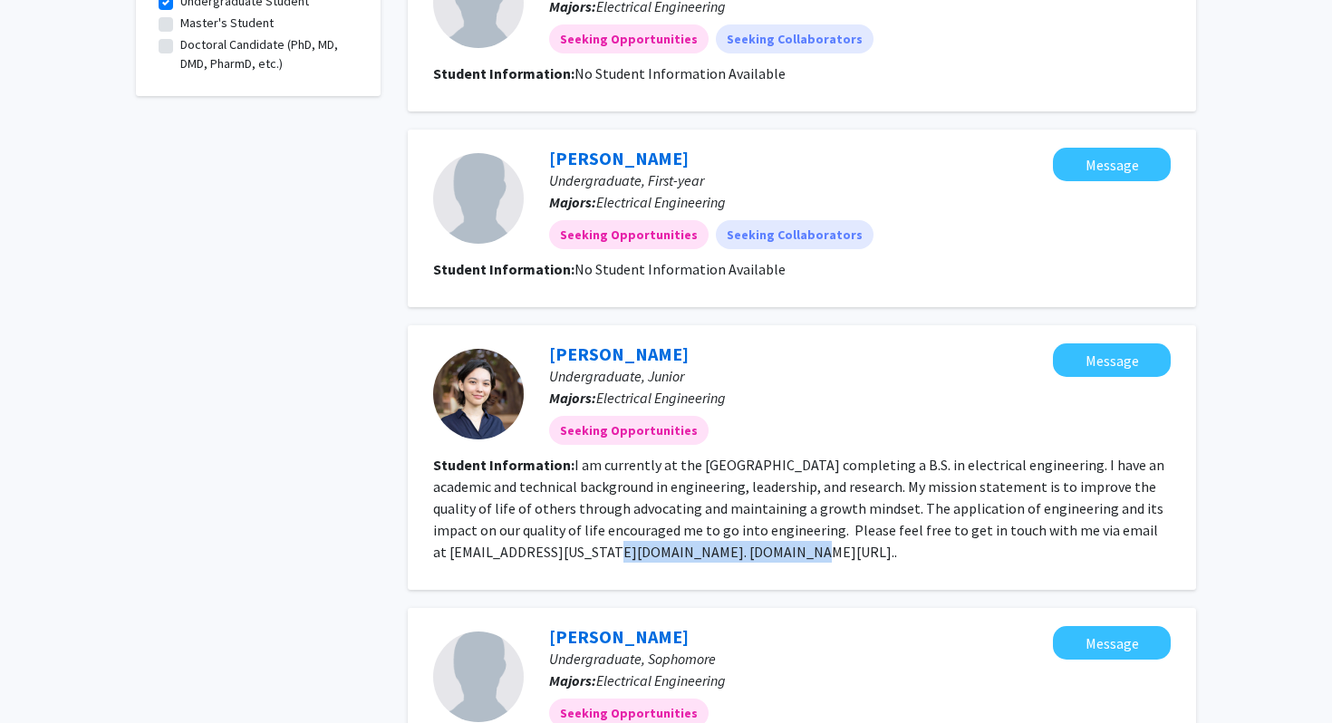
drag, startPoint x: 567, startPoint y: 549, endPoint x: 758, endPoint y: 546, distance: 190.4
click at [758, 546] on fg-read-more "I am currently at the University of Manoa completing a B.S. in electrical engin…" at bounding box center [798, 508] width 731 height 105
copy fg-read-more "linkedin.com/in/jennyembrown"
